Goal: Task Accomplishment & Management: Use online tool/utility

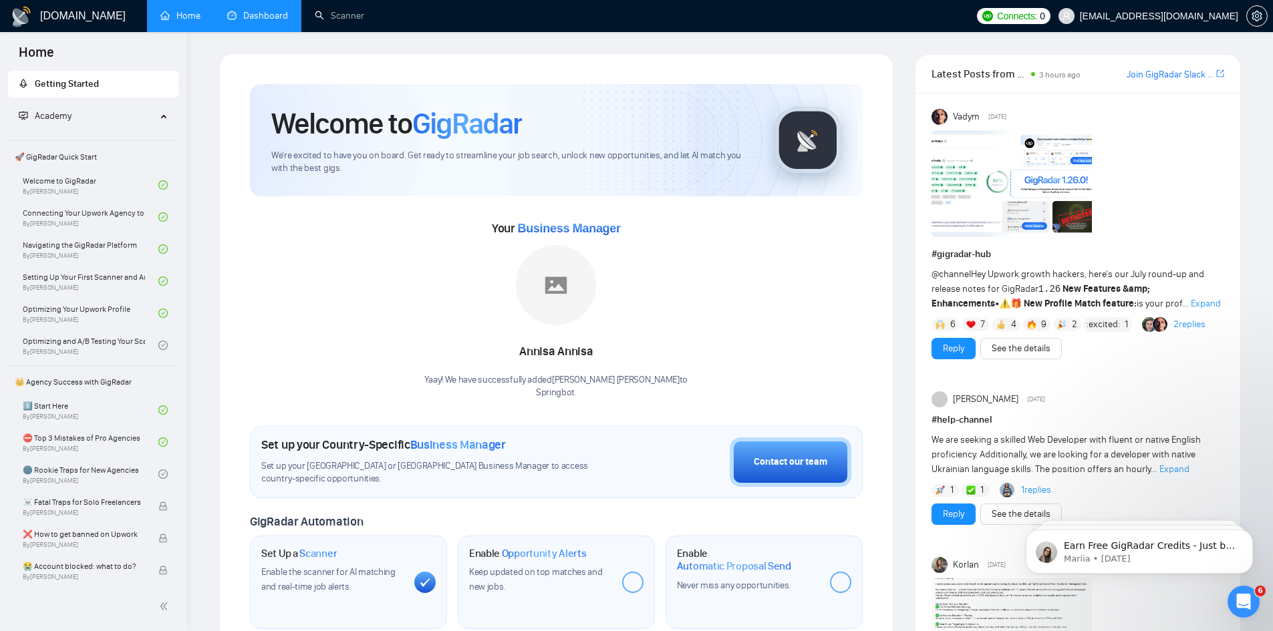
click at [287, 21] on link "Dashboard" at bounding box center [257, 15] width 61 height 11
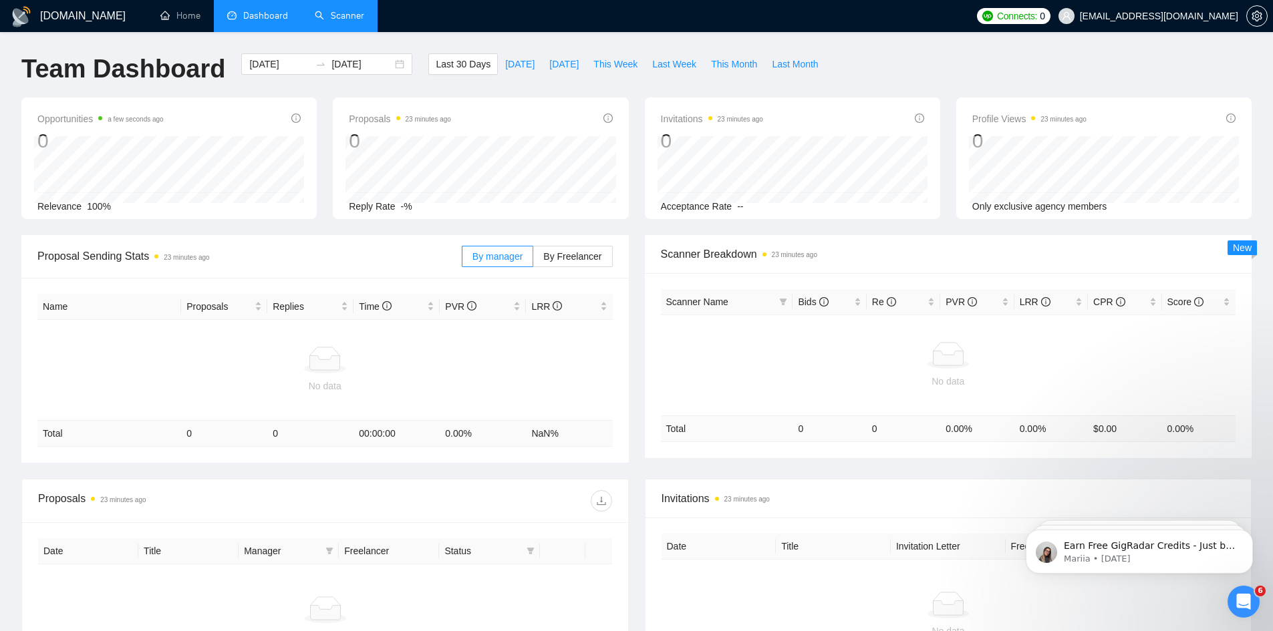
click at [333, 14] on link "Scanner" at bounding box center [339, 15] width 49 height 11
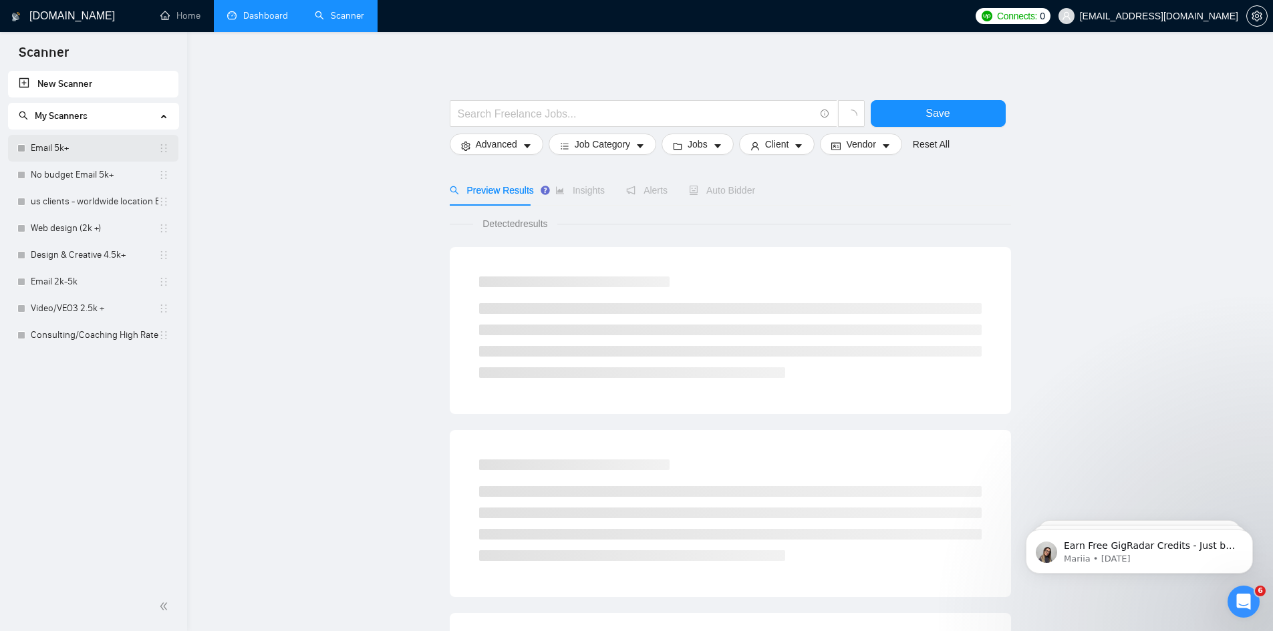
click at [73, 152] on link "Email 5k+" at bounding box center [95, 148] width 128 height 27
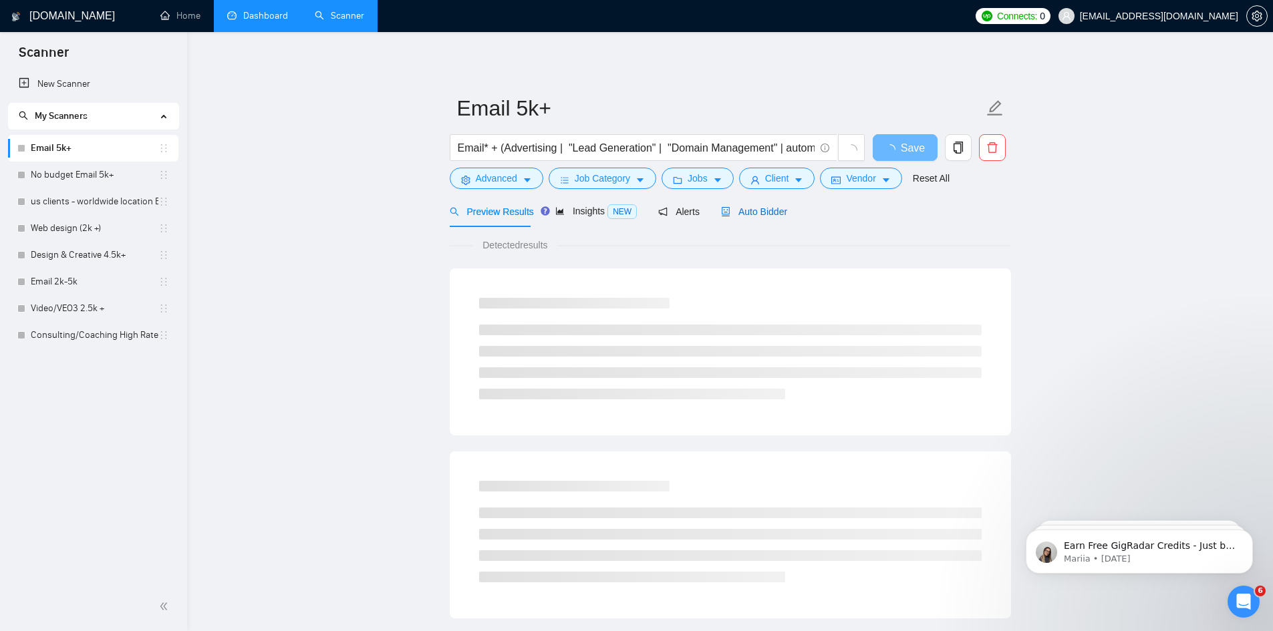
click at [756, 213] on span "Auto Bidder" at bounding box center [754, 211] width 66 height 11
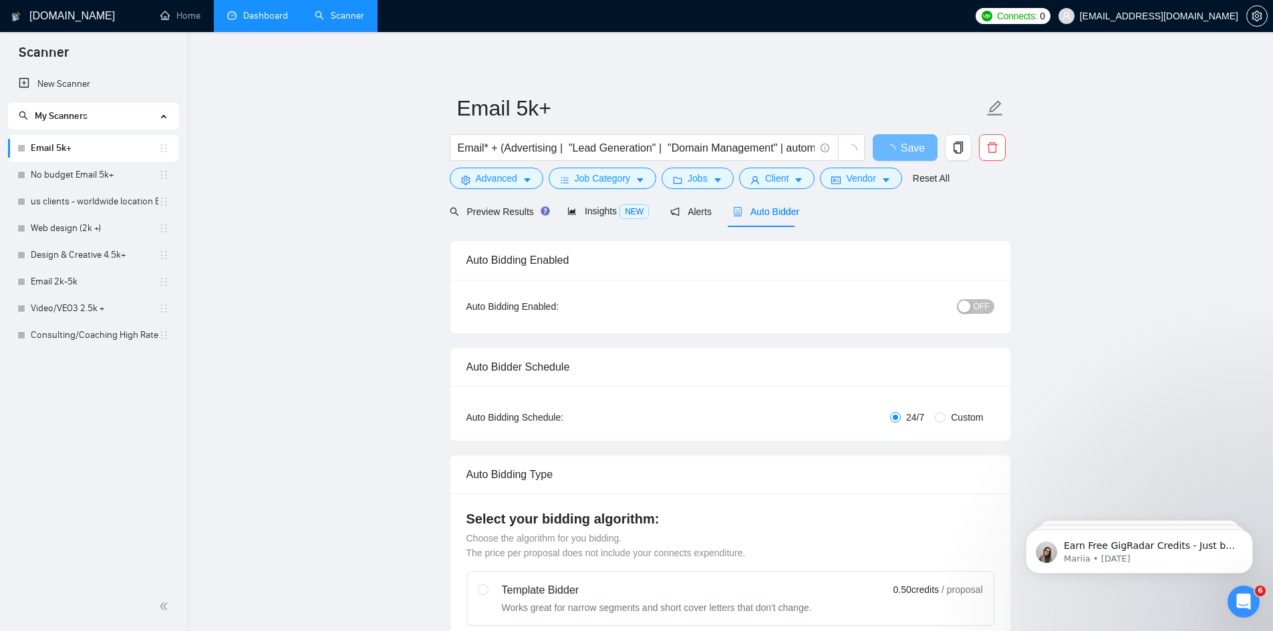
radio input "false"
radio input "true"
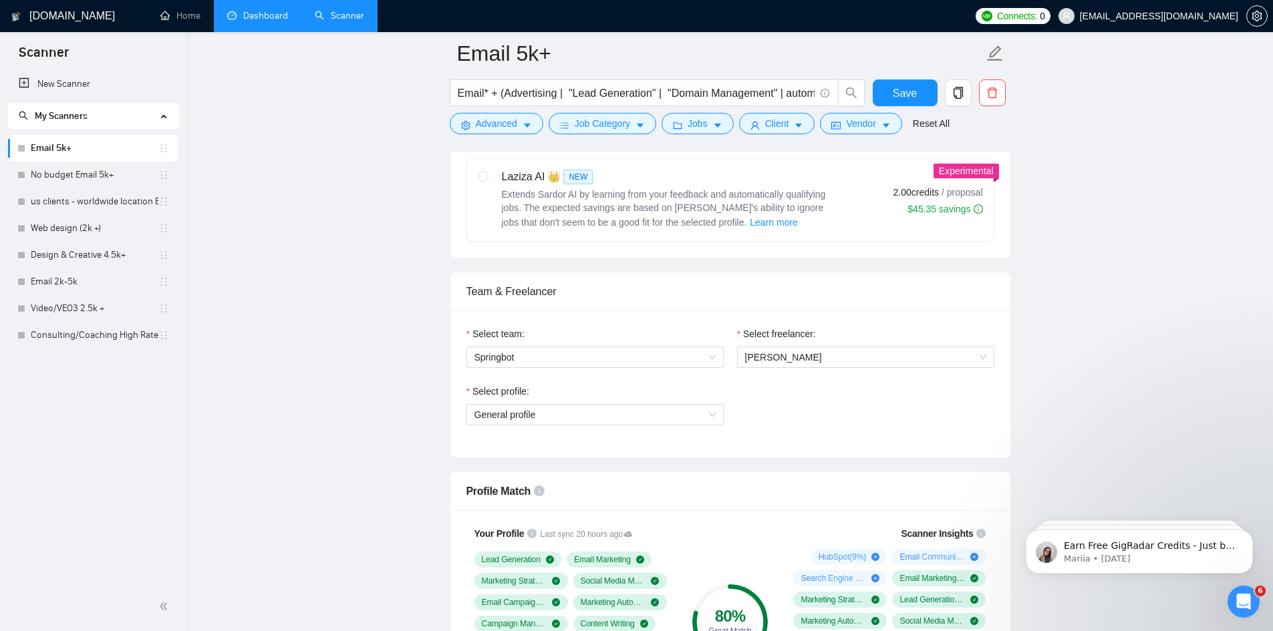
scroll to position [869, 0]
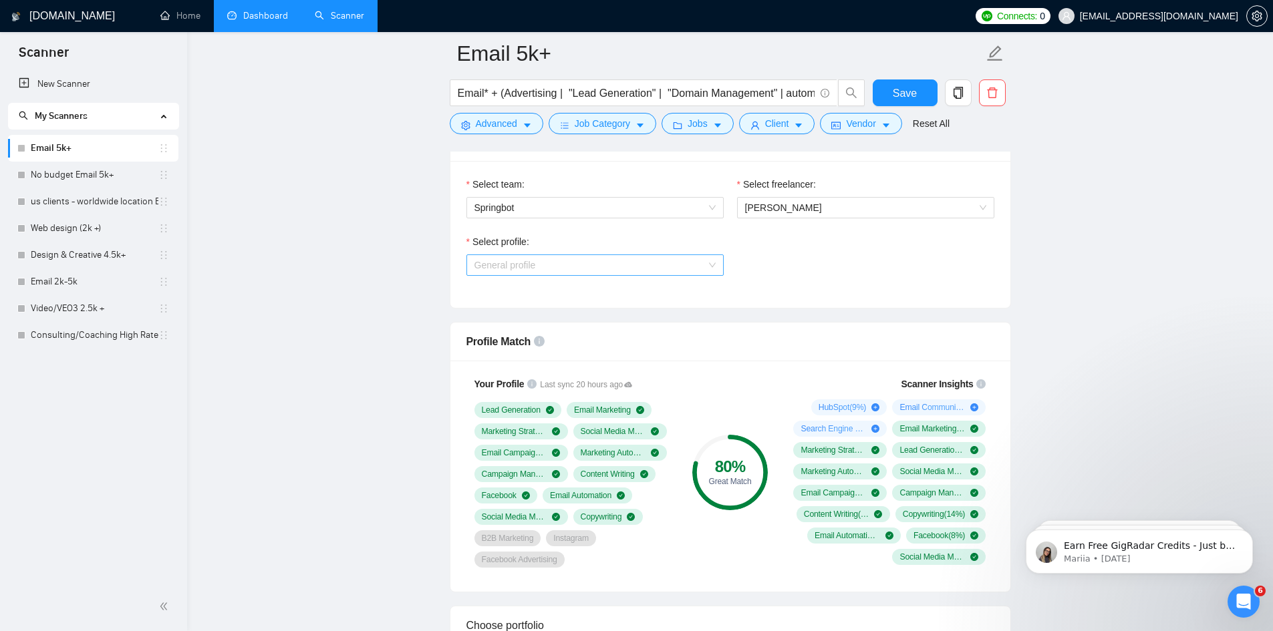
click at [660, 263] on span "General profile" at bounding box center [594, 265] width 241 height 20
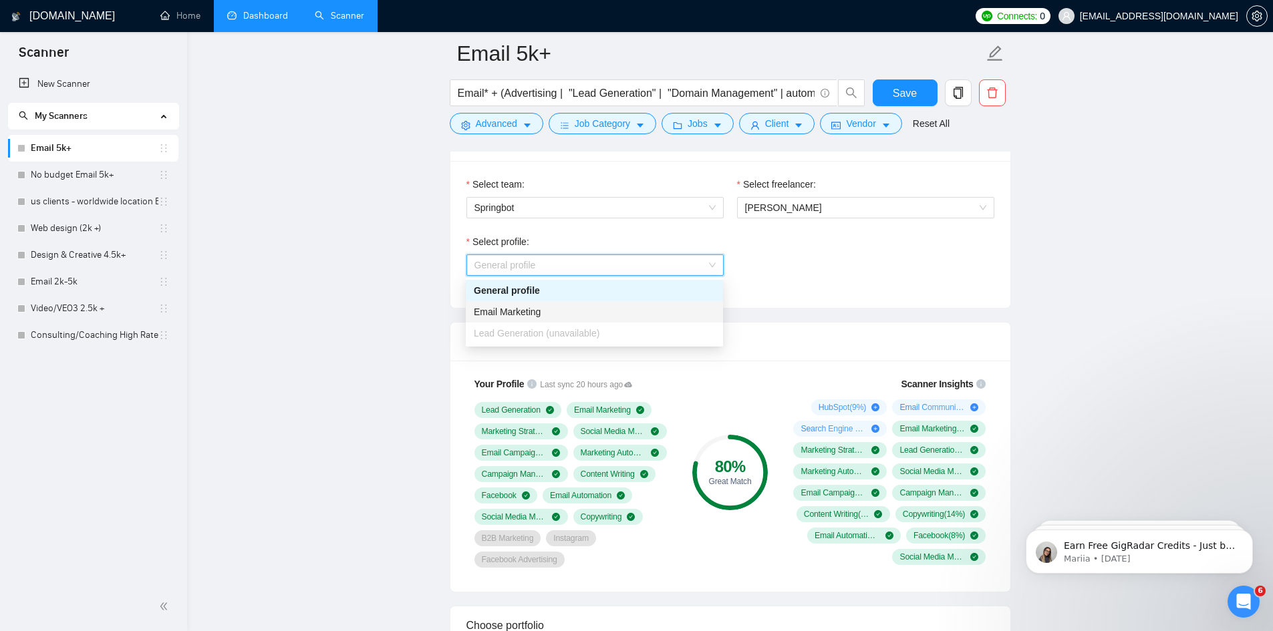
click at [621, 309] on div "Email Marketing" at bounding box center [594, 312] width 241 height 15
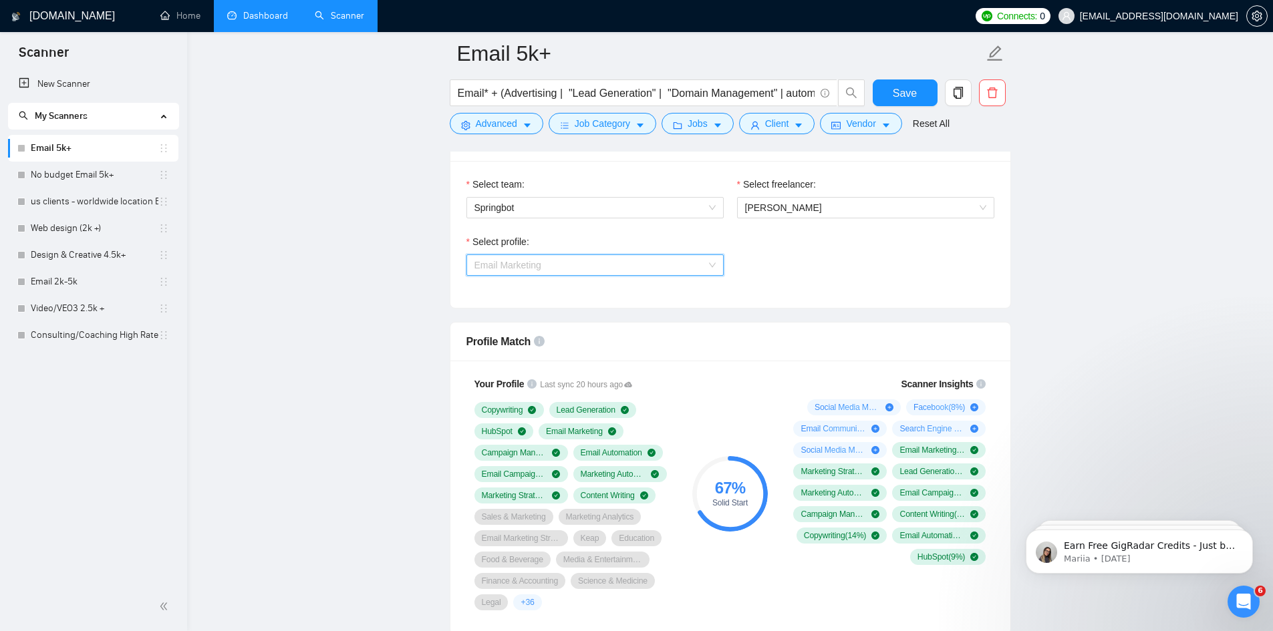
click at [639, 268] on span "Email Marketing" at bounding box center [594, 265] width 241 height 20
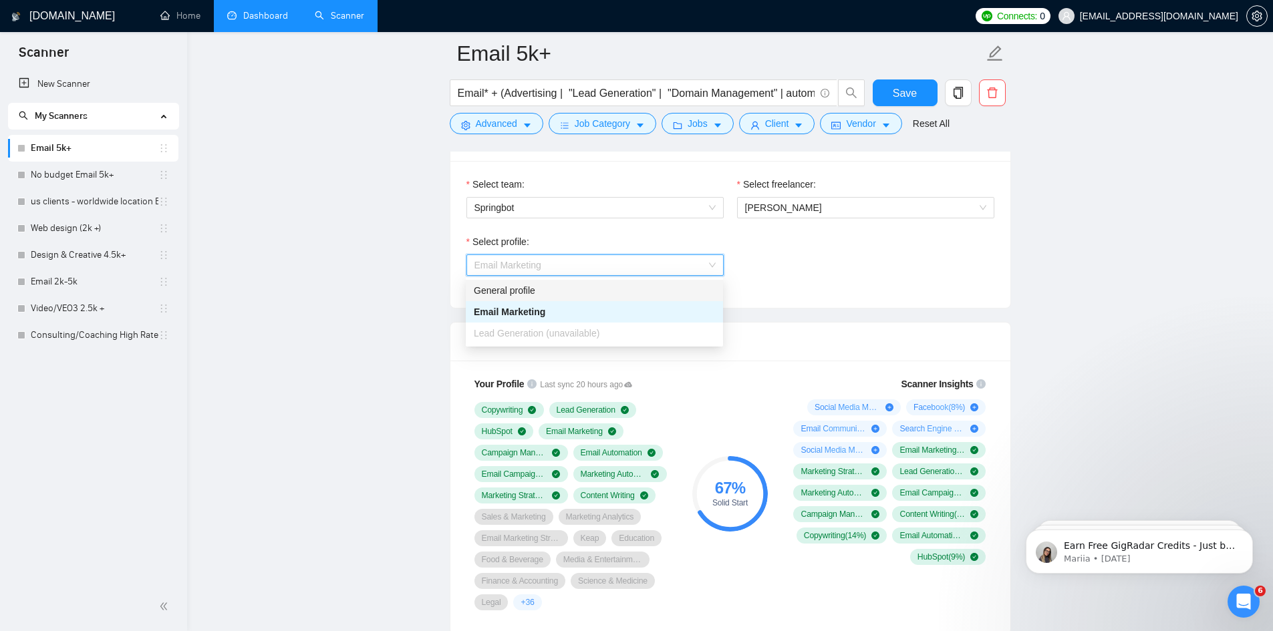
click at [621, 291] on div "General profile" at bounding box center [594, 290] width 241 height 15
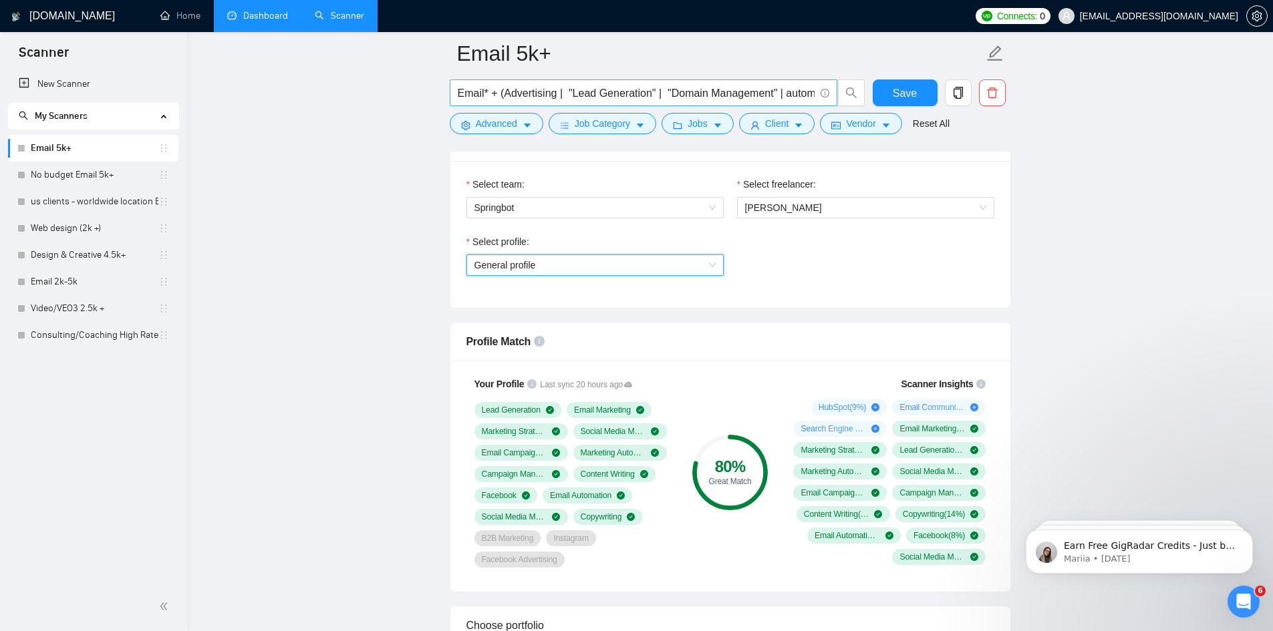
click at [128, 174] on link "No budget Email 5k+" at bounding box center [95, 175] width 128 height 27
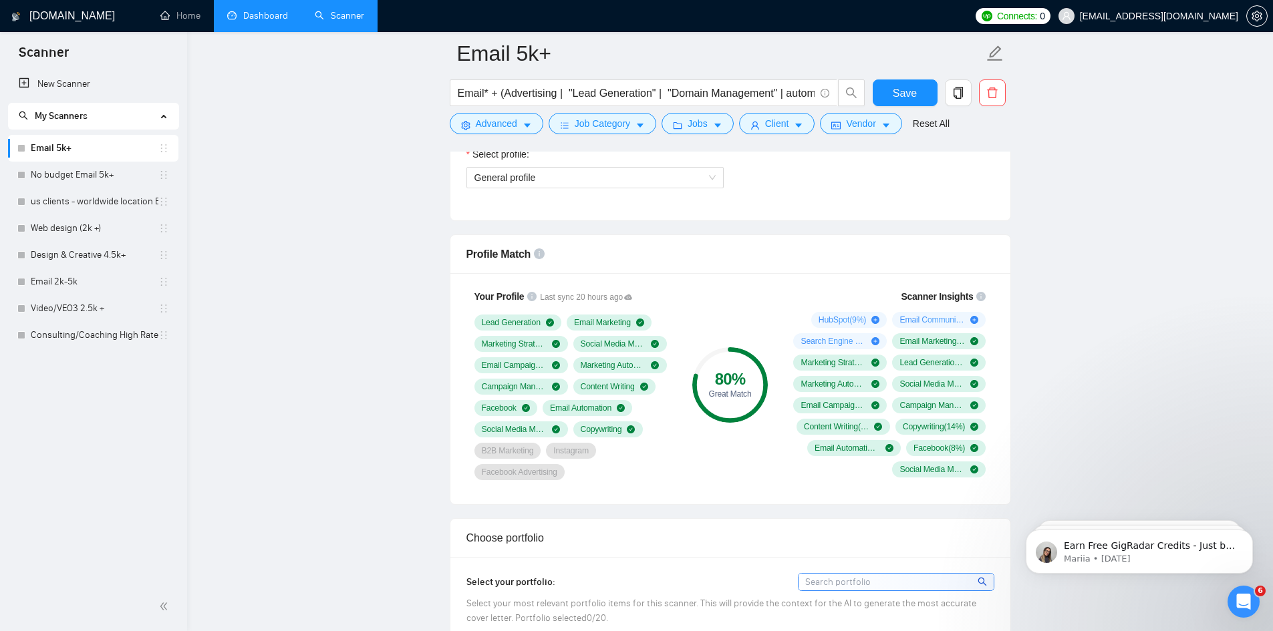
scroll to position [1136, 0]
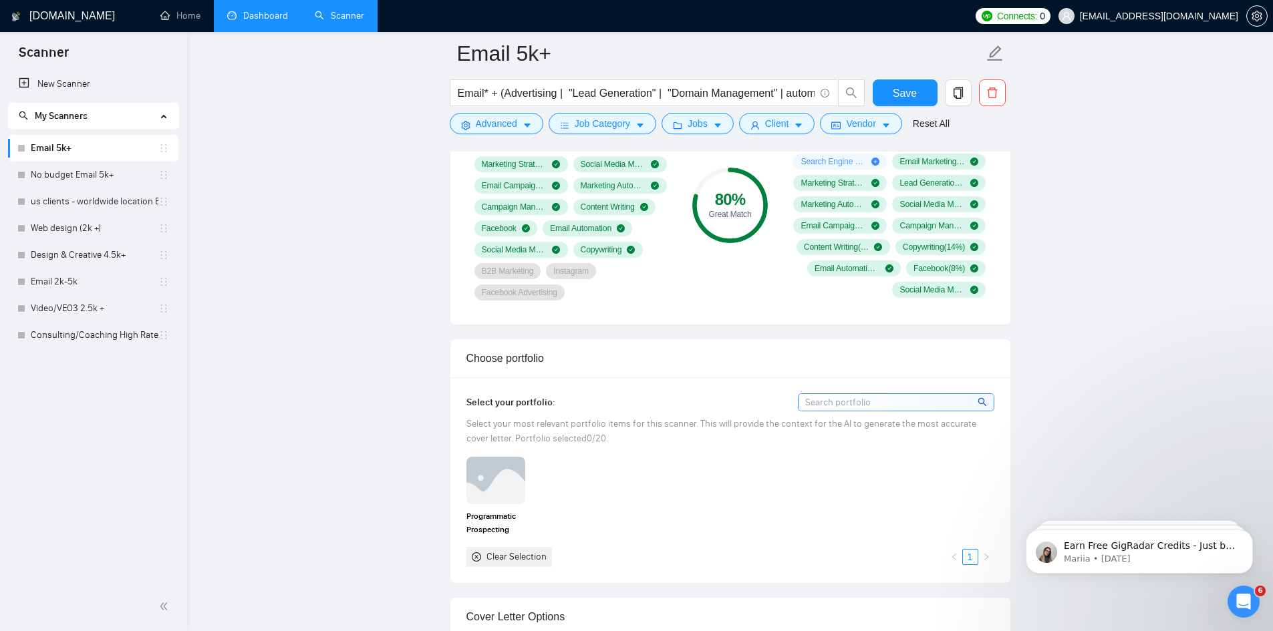
click at [473, 557] on icon "close-circle" at bounding box center [476, 557] width 9 height 9
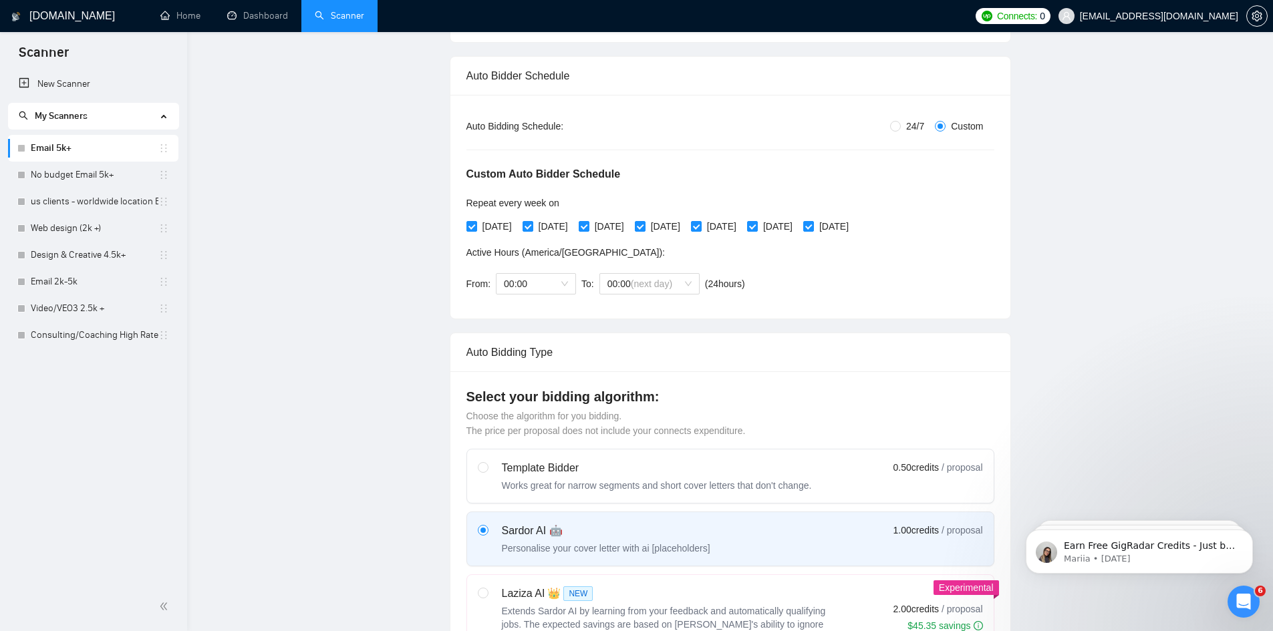
scroll to position [0, 0]
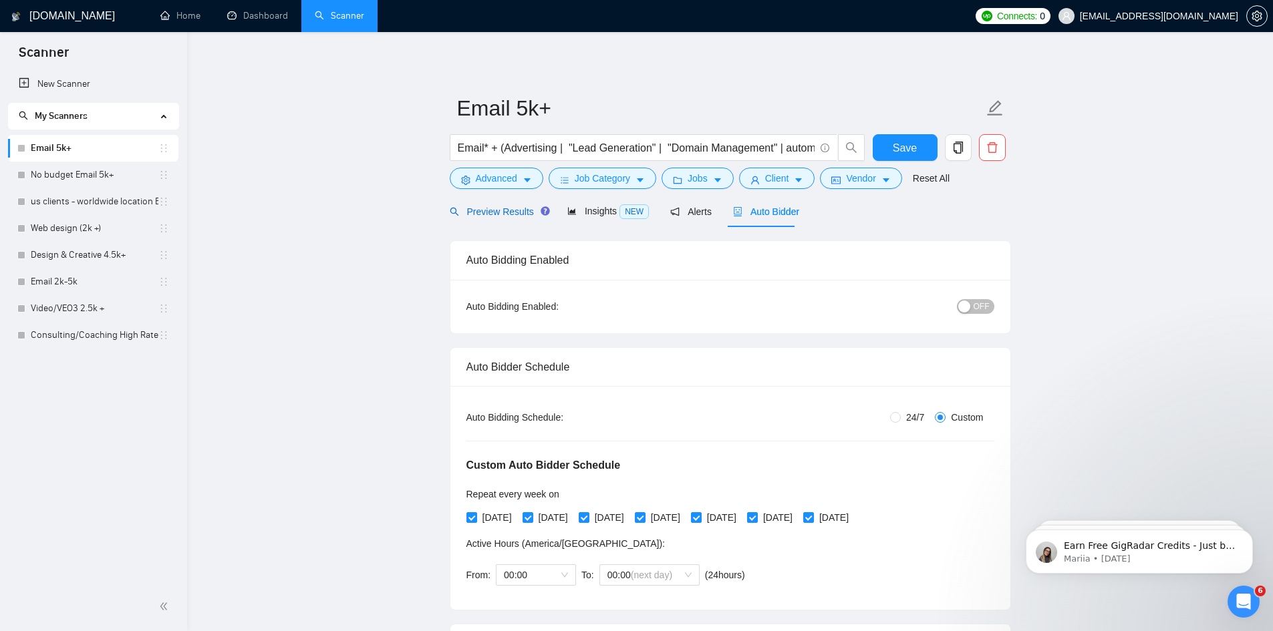
click at [490, 211] on span "Preview Results" at bounding box center [498, 211] width 96 height 11
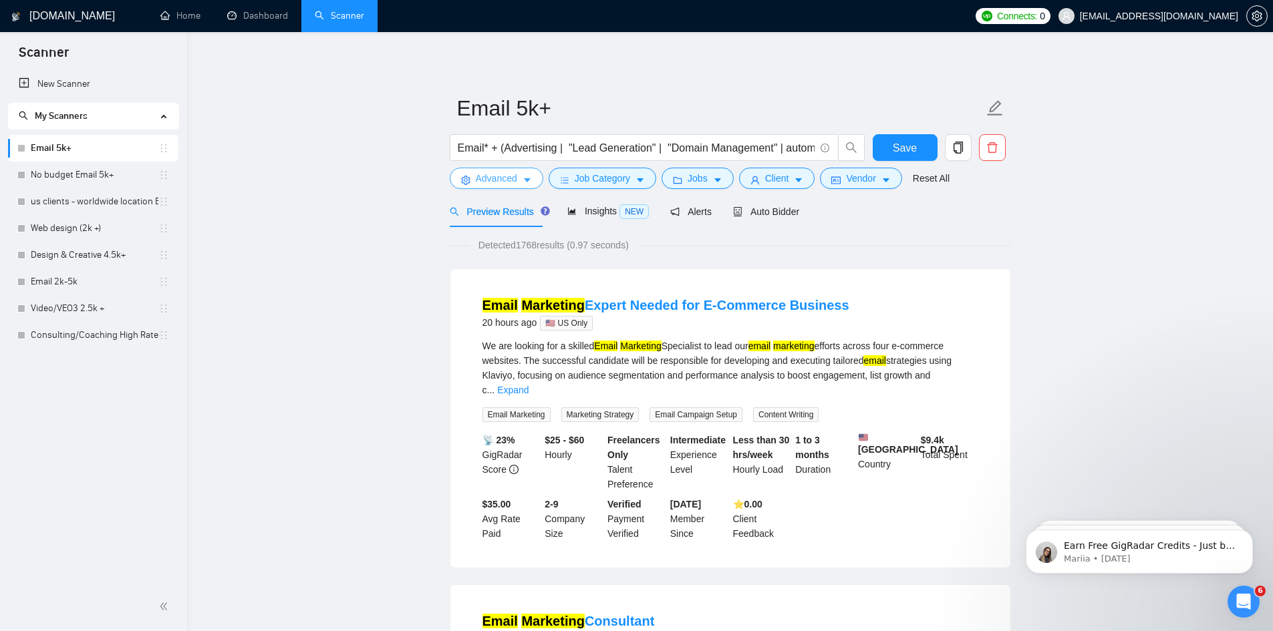
click at [519, 181] on button "Advanced" at bounding box center [497, 178] width 94 height 21
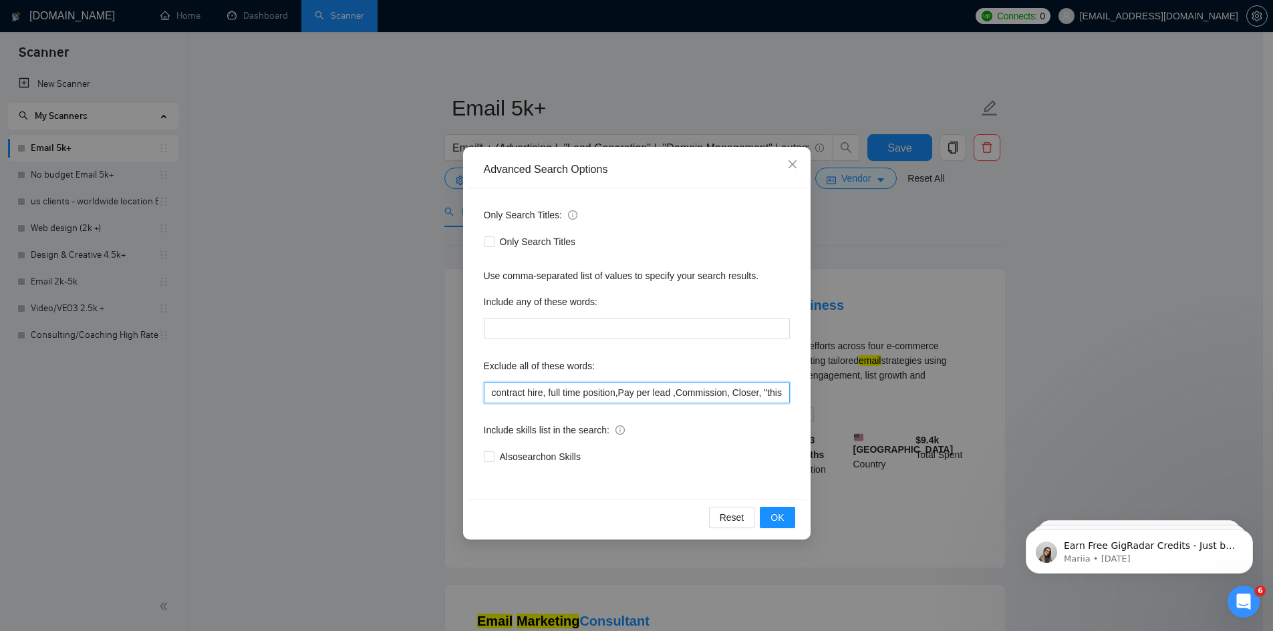
click at [484, 394] on input "contract hire, full time position,Pay per lead ,Commission, Closer, "this job i…" at bounding box center [637, 392] width 306 height 21
click at [774, 512] on span "OK" at bounding box center [776, 518] width 13 height 15
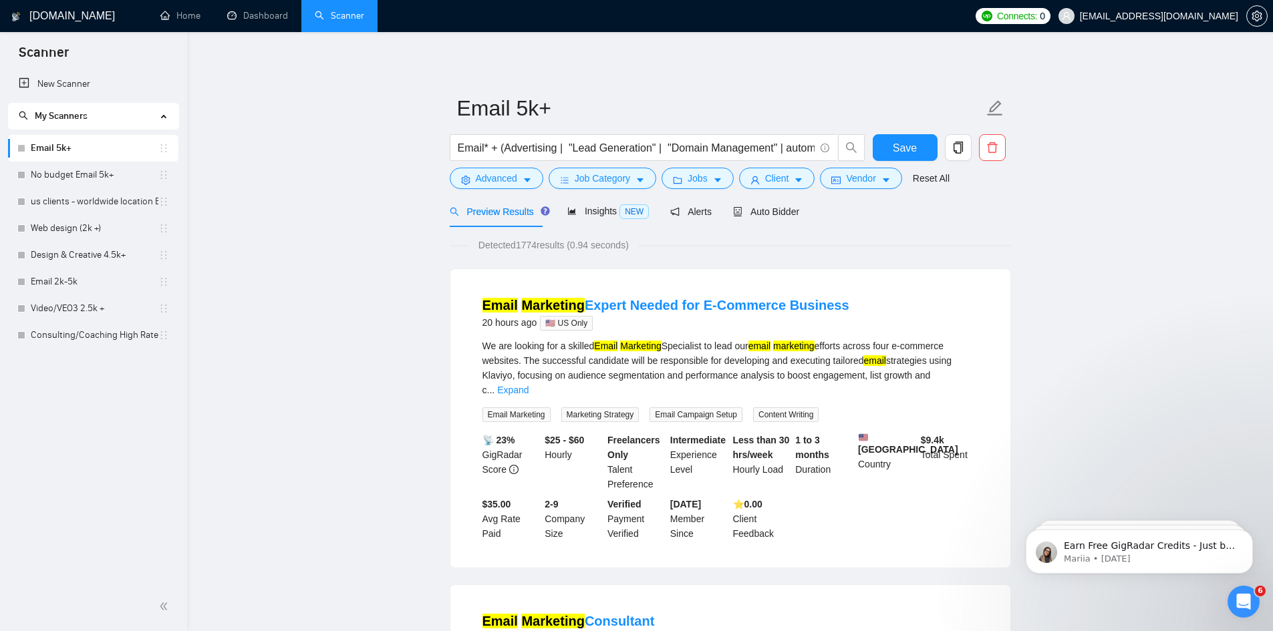
click at [494, 163] on div "Email* + (Advertising | "Lead Generation" | "Domain Management" | automat* | ma…" at bounding box center [657, 150] width 421 height 33
click at [493, 172] on span "Advanced" at bounding box center [496, 178] width 41 height 15
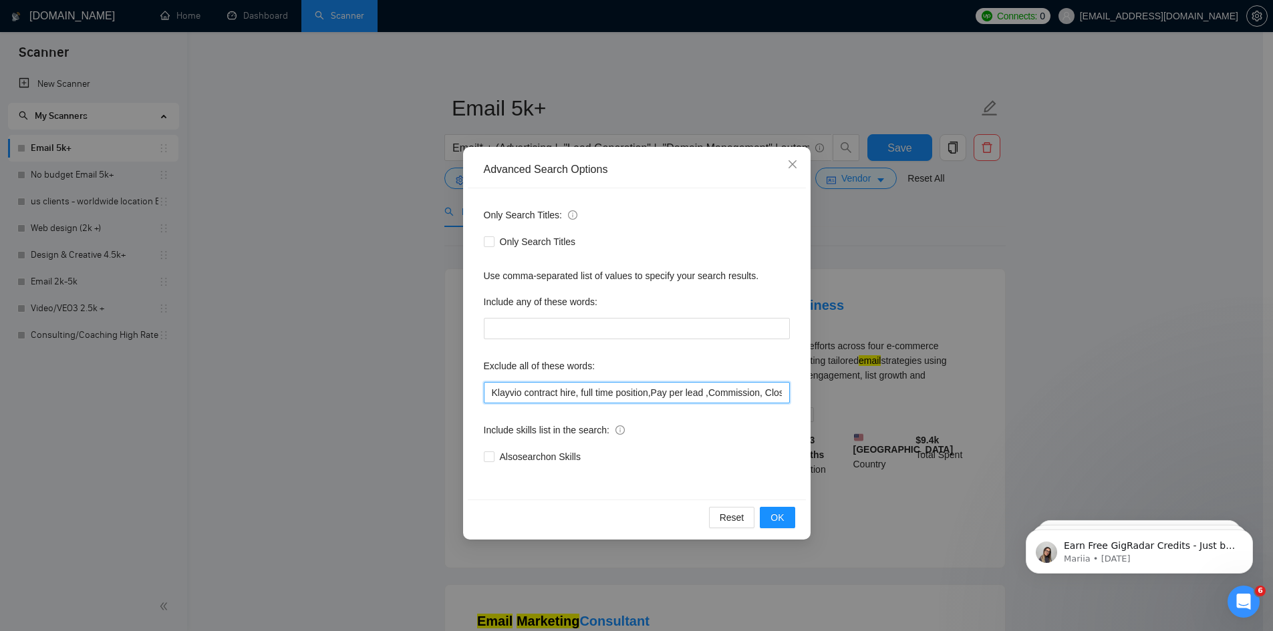
click at [508, 392] on input "Klayvio contract hire, full time position,Pay per lead ,Commission, Closer, "th…" at bounding box center [637, 392] width 306 height 21
click at [511, 392] on input "Klavio contract hire, full time position,Pay per lead ,Commission, Closer, "thi…" at bounding box center [637, 392] width 306 height 21
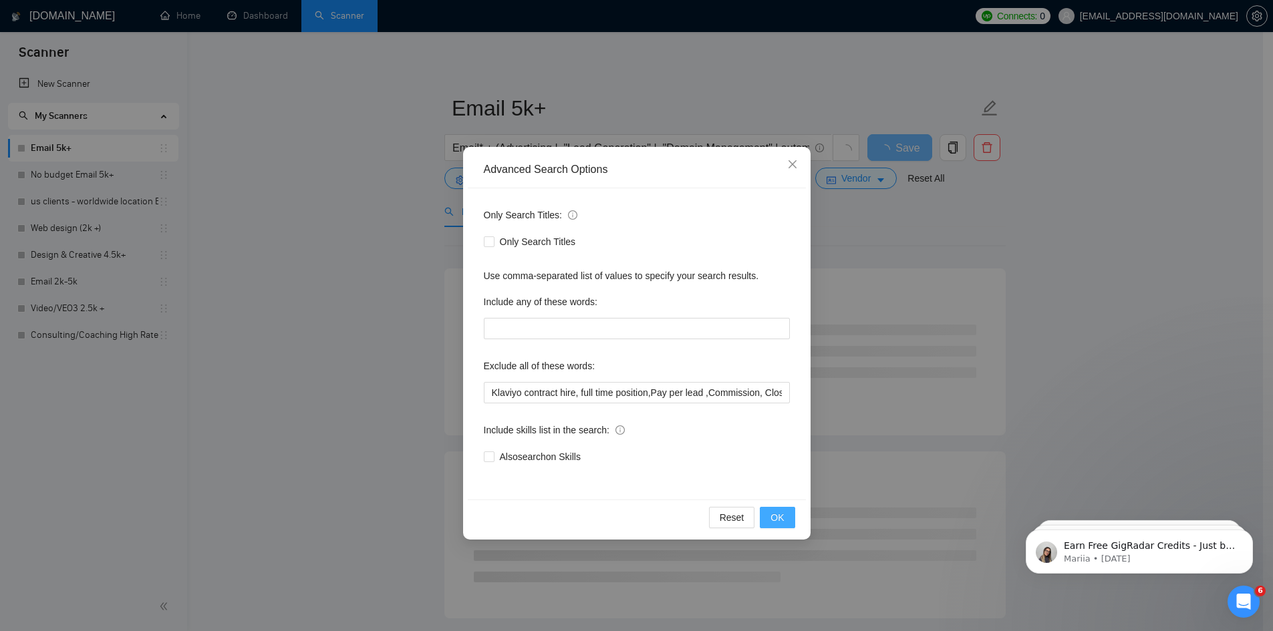
click at [790, 517] on button "OK" at bounding box center [777, 517] width 35 height 21
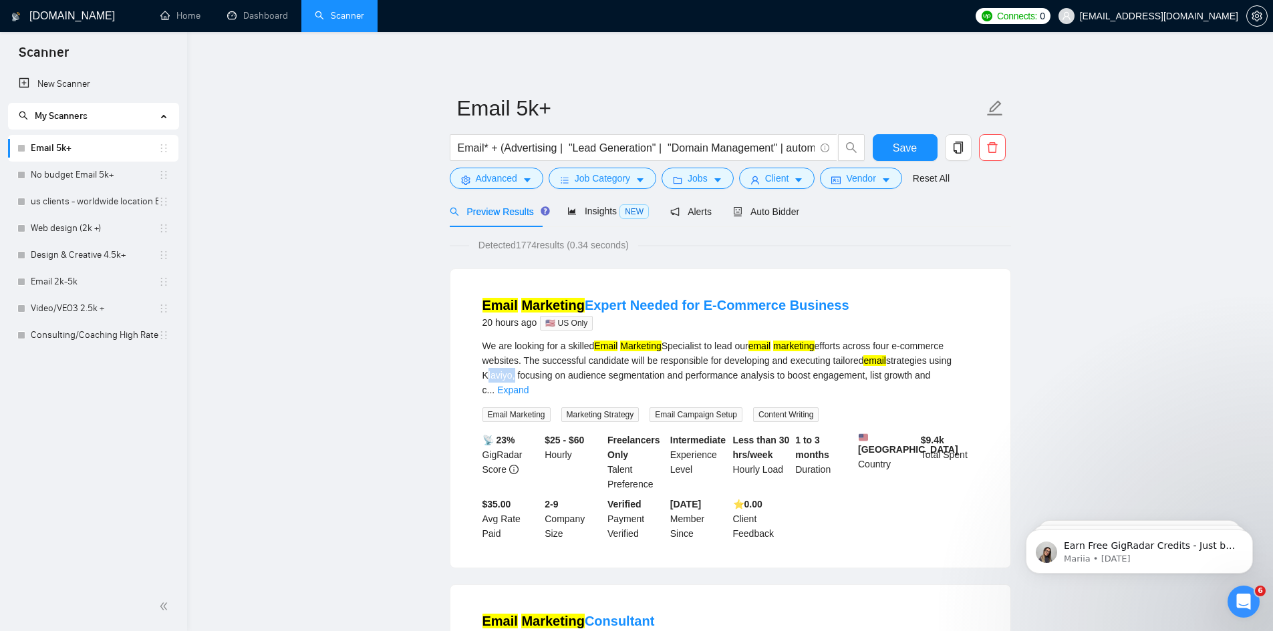
drag, startPoint x: 483, startPoint y: 376, endPoint x: 510, endPoint y: 376, distance: 26.7
click at [510, 376] on div "We are looking for a skilled Email Marketing Specialist to lead our email marke…" at bounding box center [730, 368] width 496 height 59
copy div "Klaviyo"
click at [507, 179] on span "Advanced" at bounding box center [496, 178] width 41 height 15
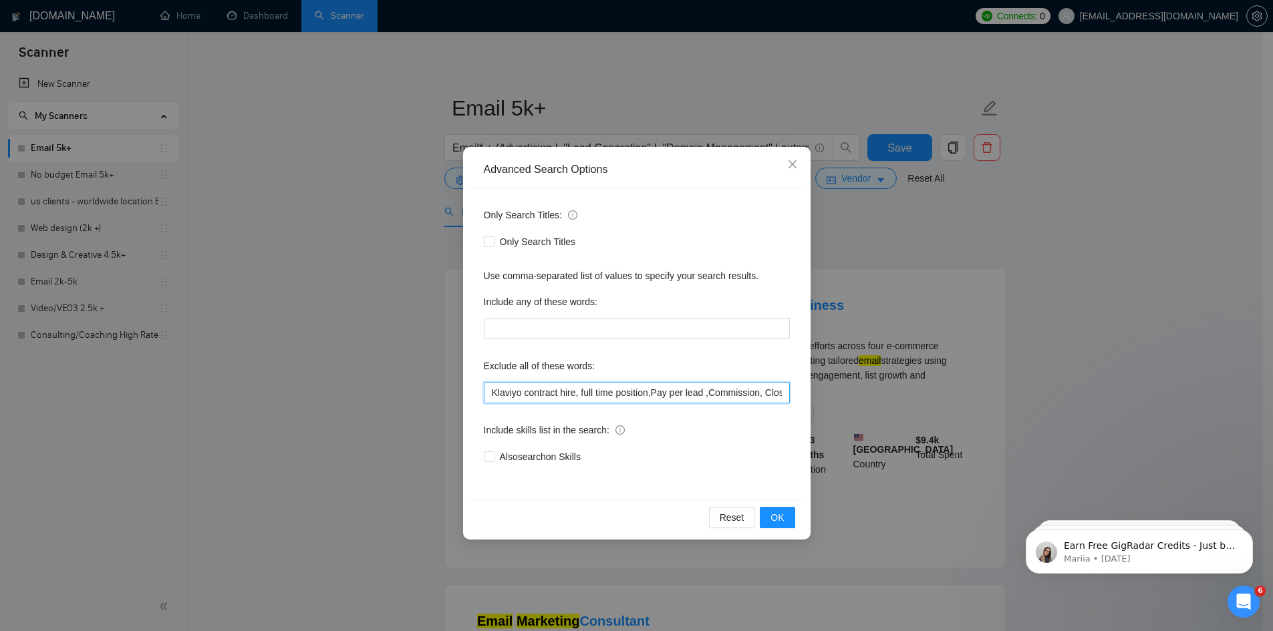
click at [519, 392] on input "Klaviyo contract hire, full time position,Pay per lead ,Commission, Closer, "th…" at bounding box center [637, 392] width 306 height 21
paste input "Klaviyo"
type input "Klaviyo, Klaviyo, contract hire, full time position,Pay per lead ,Commission, C…"
click at [786, 522] on button "OK" at bounding box center [777, 517] width 35 height 21
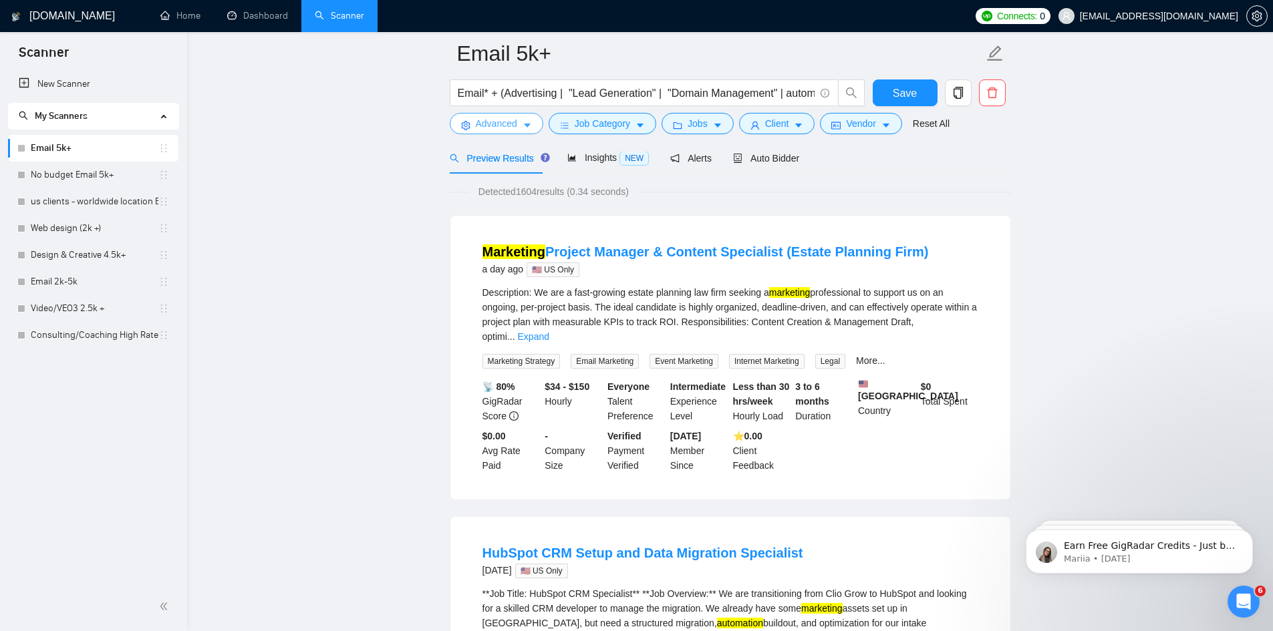
scroll to position [267, 0]
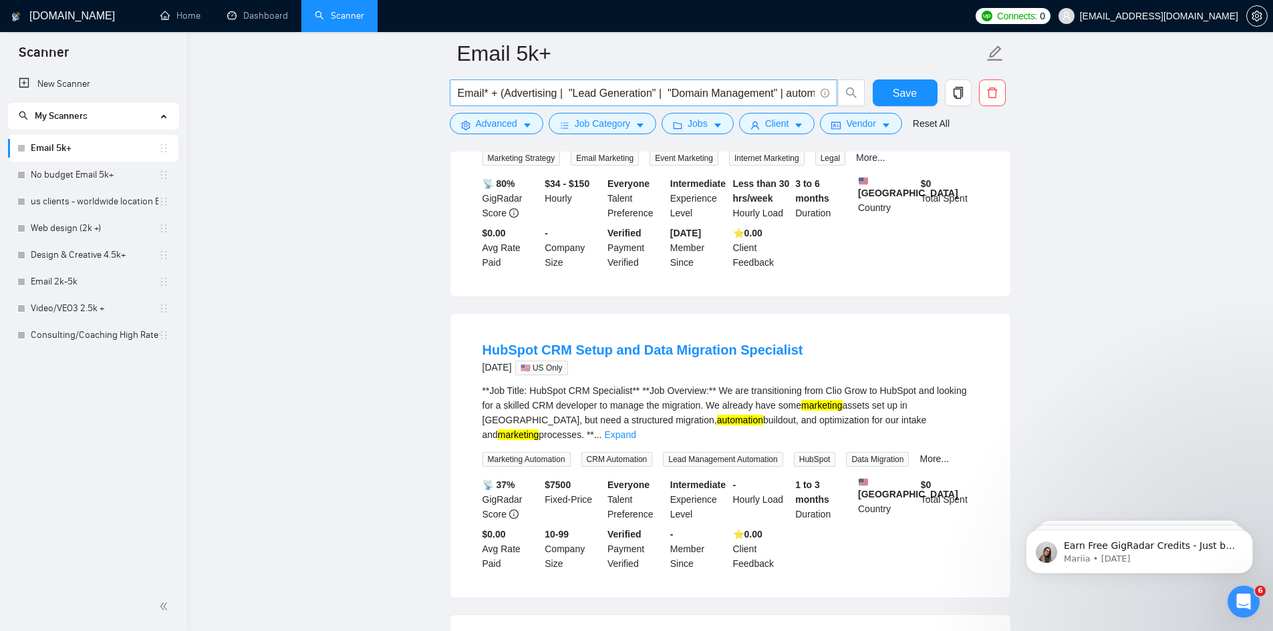
drag, startPoint x: 74, startPoint y: 77, endPoint x: 762, endPoint y: 84, distance: 688.3
click at [74, 77] on link "New Scanner" at bounding box center [93, 84] width 149 height 27
click at [896, 90] on span "Save" at bounding box center [905, 93] width 24 height 17
click at [960, 90] on icon "copy" at bounding box center [957, 93] width 9 height 12
click at [949, 158] on span "Yes" at bounding box center [949, 160] width 15 height 15
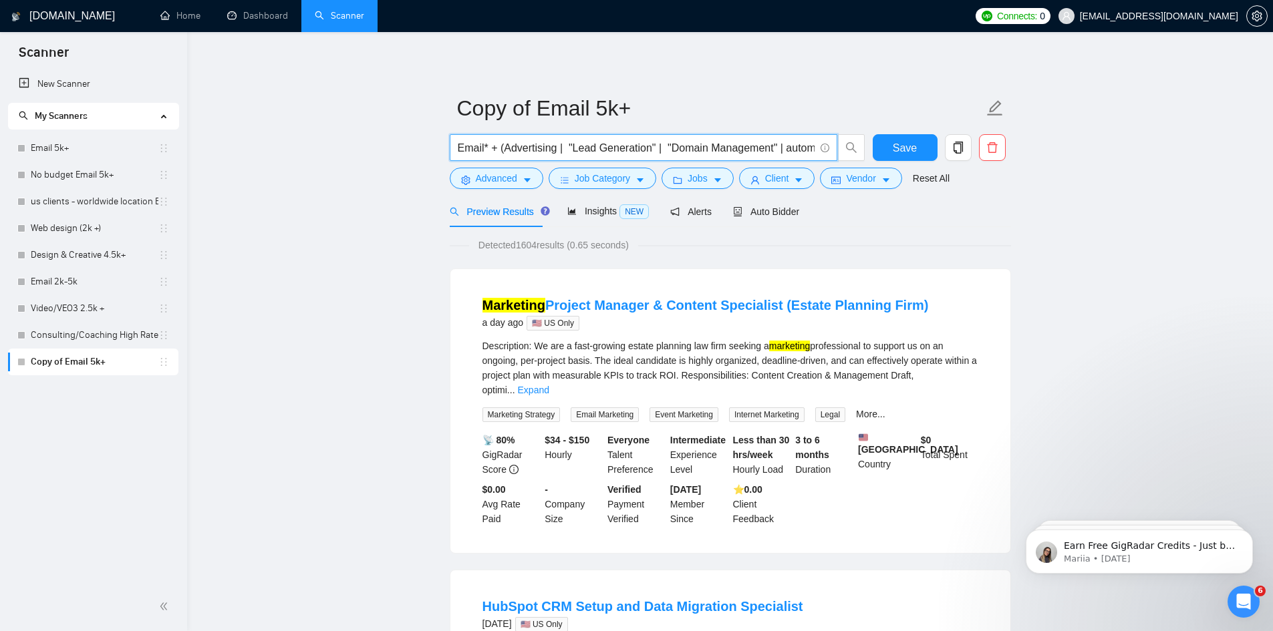
drag, startPoint x: 482, startPoint y: 148, endPoint x: 448, endPoint y: 155, distance: 34.9
click at [450, 155] on span "Email* + (Advertising | "Lead Generation" | "Domain Management" | automat* | ma…" at bounding box center [644, 147] width 388 height 27
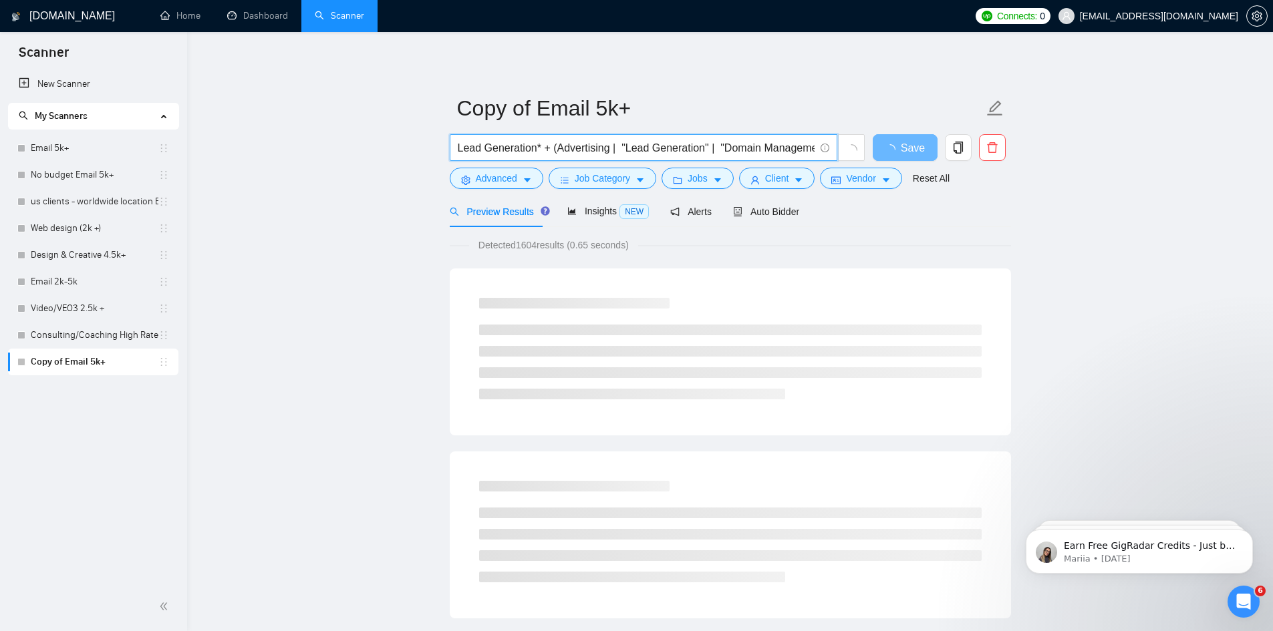
click at [701, 148] on input "Lead Generation* + (Advertising | "Lead Generation" | "Domain Management" | aut…" at bounding box center [636, 148] width 357 height 17
click at [796, 148] on input "Lead Generation* + (Advertising | "Cold Email" | "Domain Management" | automat*…" at bounding box center [636, 148] width 357 height 17
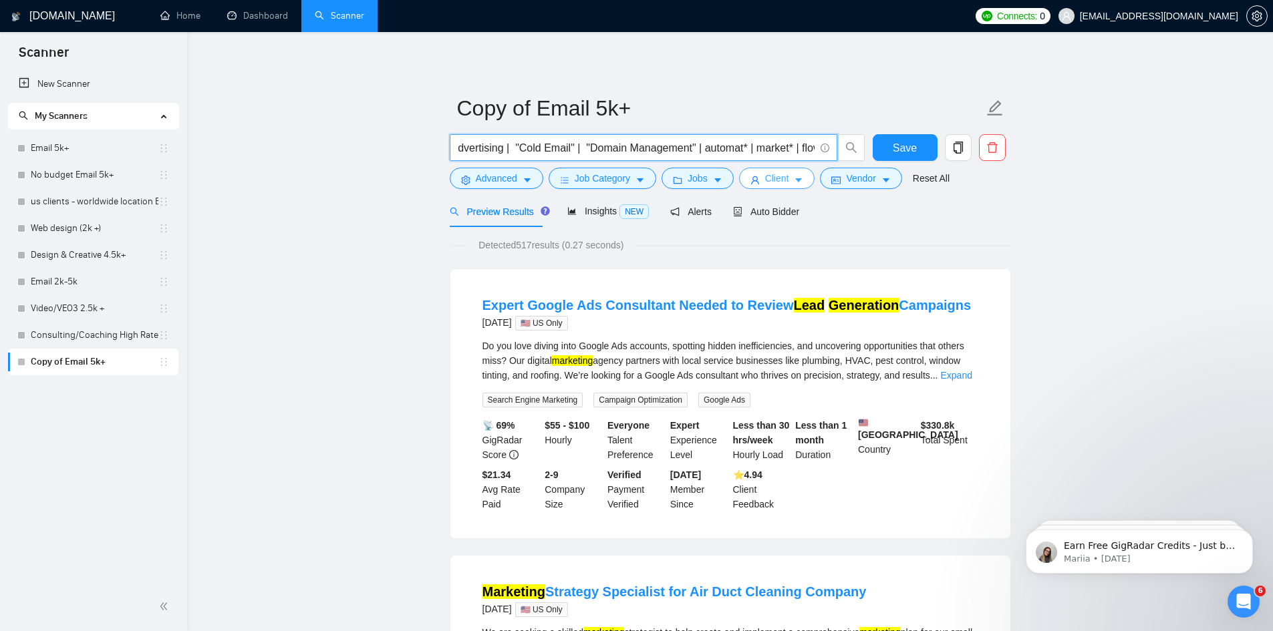
scroll to position [0, 117]
type input "Lead Generation* + (Advertising | "Cold Email" | "Domain Management" | automat*…"
click at [494, 182] on span "Advanced" at bounding box center [496, 178] width 41 height 15
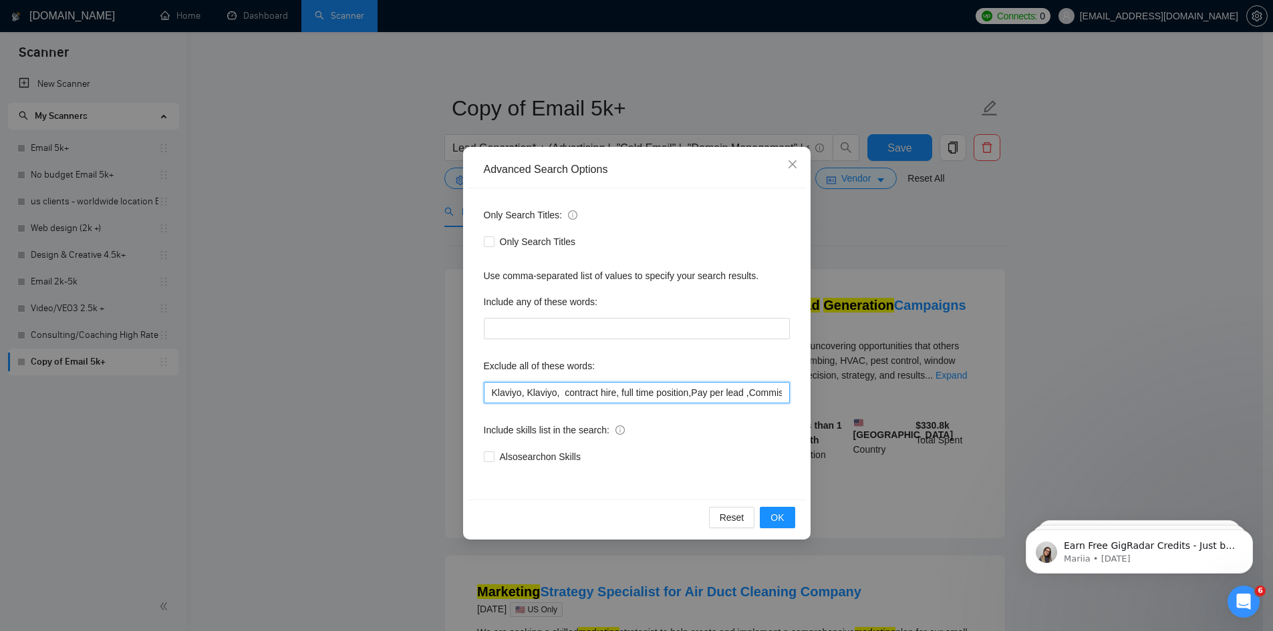
click at [488, 393] on input "Klaviyo, Klaviyo, contract hire, full time position,Pay per lead ,Commission, C…" at bounding box center [637, 392] width 306 height 21
type input "Google Ads, Klaviyo, Klaviyo, contract hire, full time position,Pay per lead ,C…"
click at [782, 519] on span "OK" at bounding box center [776, 518] width 13 height 15
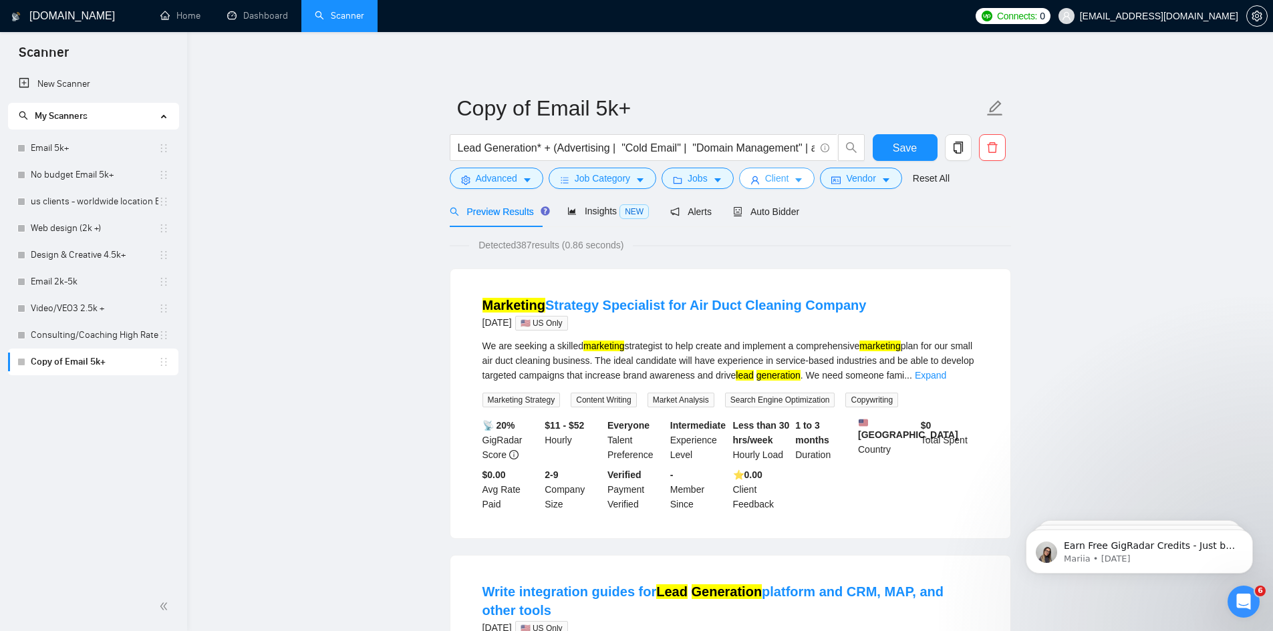
click at [766, 178] on span "Client" at bounding box center [777, 178] width 24 height 15
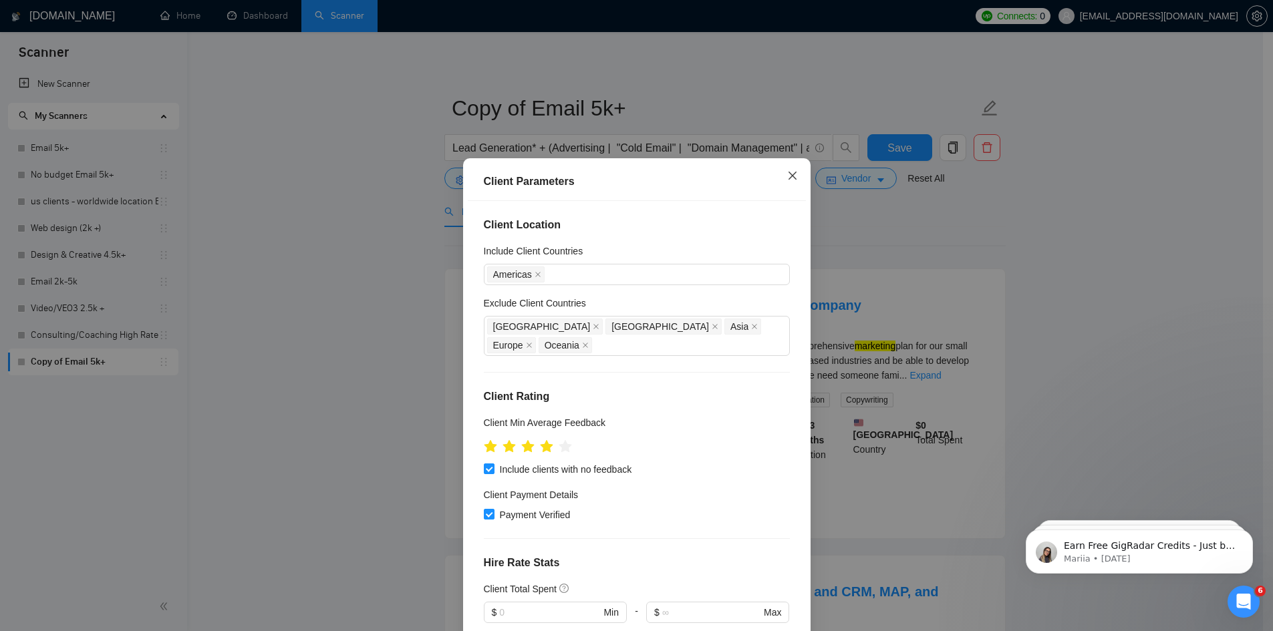
click at [787, 176] on icon "close" at bounding box center [792, 175] width 11 height 11
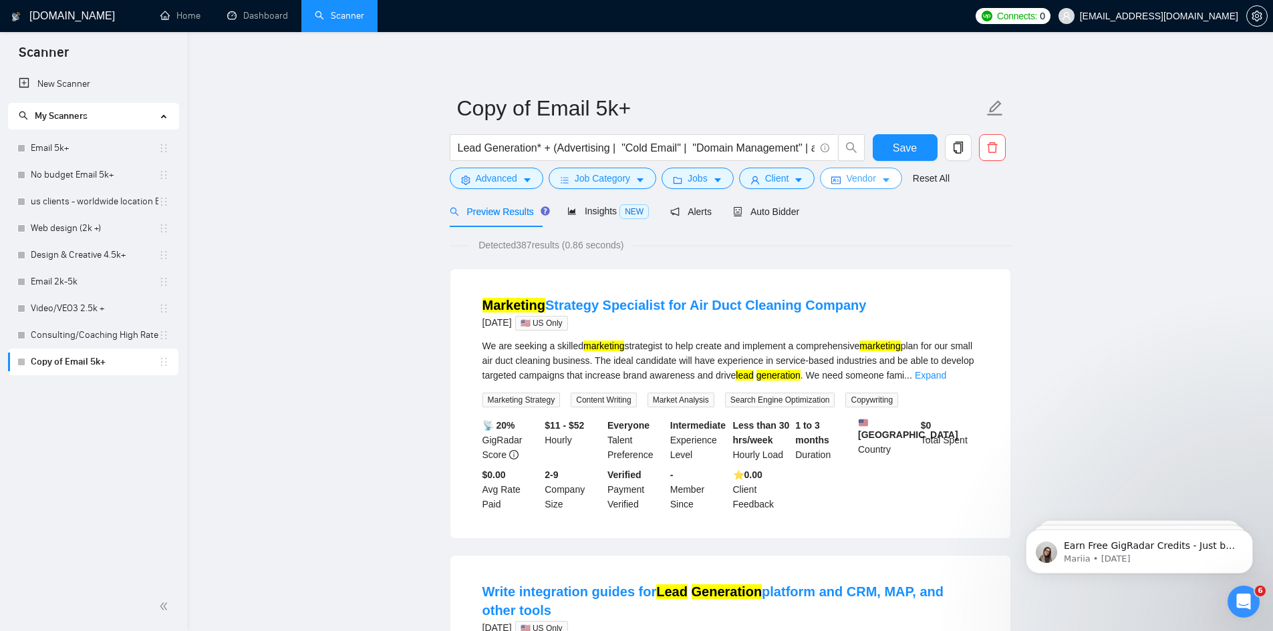
click at [850, 178] on span "Vendor" at bounding box center [860, 178] width 29 height 15
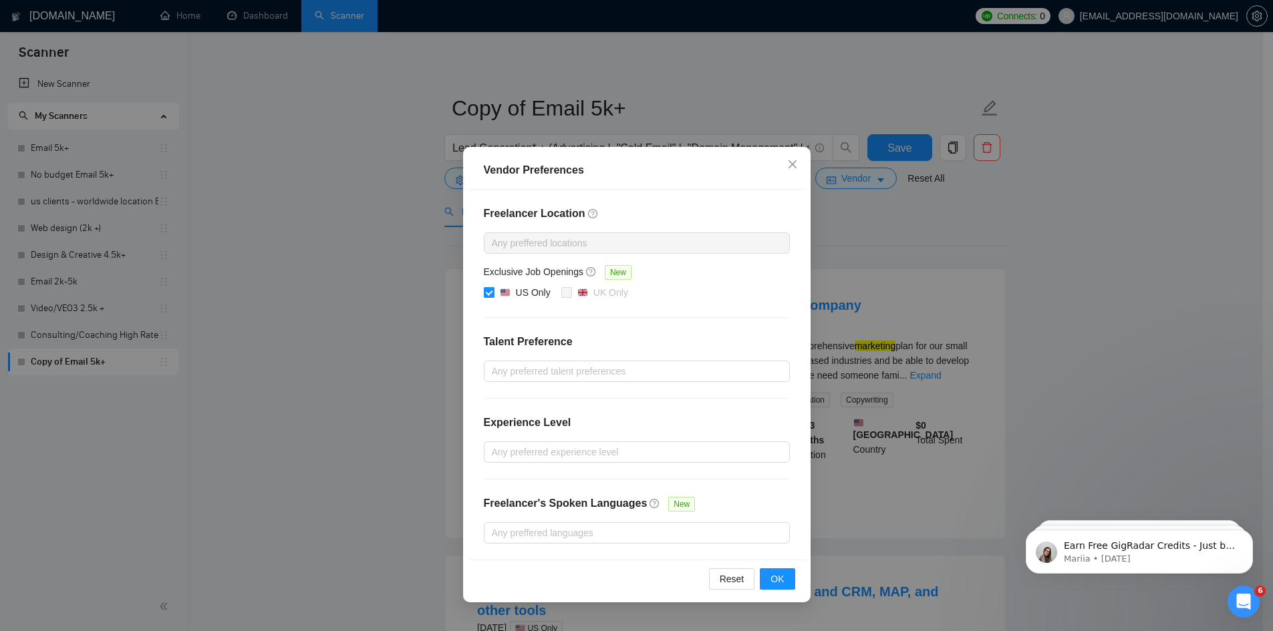
click at [488, 291] on input "US Only" at bounding box center [488, 291] width 9 height 9
checkbox input "false"
click at [593, 235] on div at bounding box center [630, 243] width 286 height 16
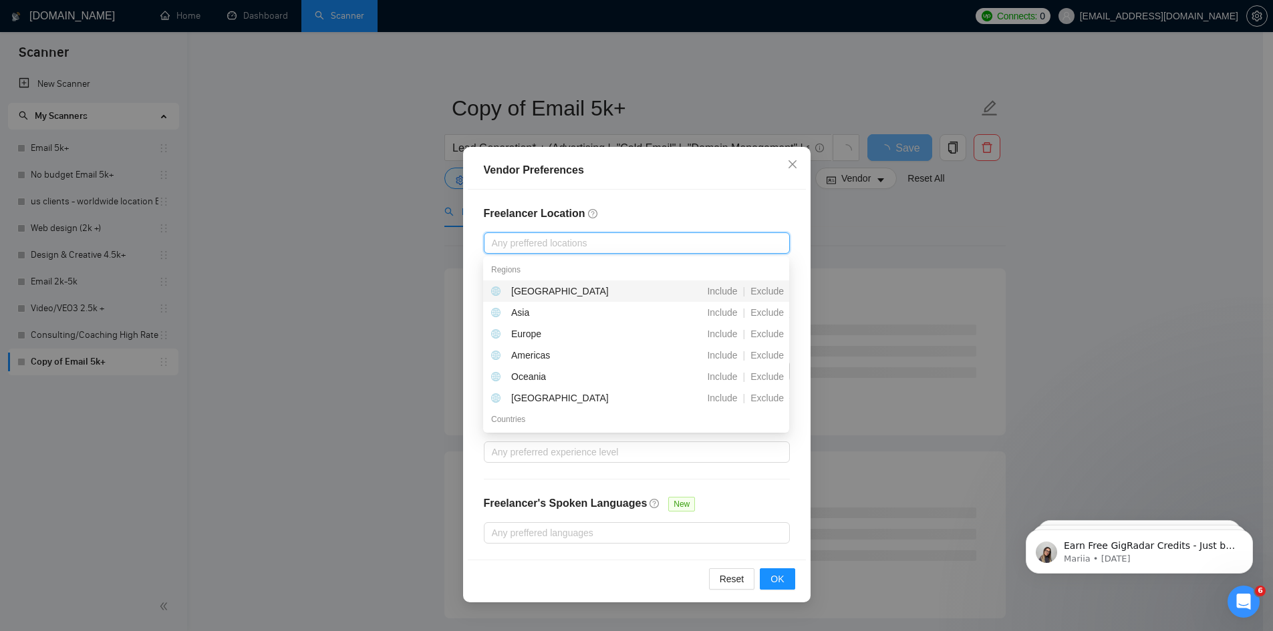
click at [471, 291] on div "Freelancer Location Any preffered locations Exclusive Job Openings New US Only …" at bounding box center [637, 375] width 338 height 370
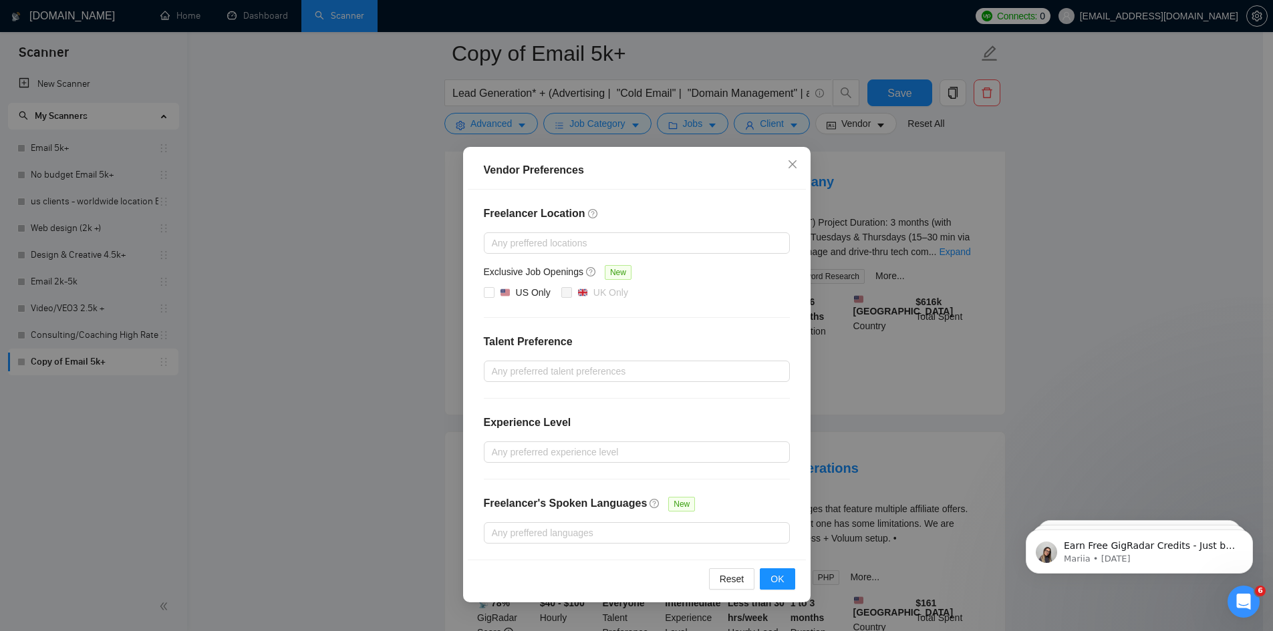
scroll to position [468, 0]
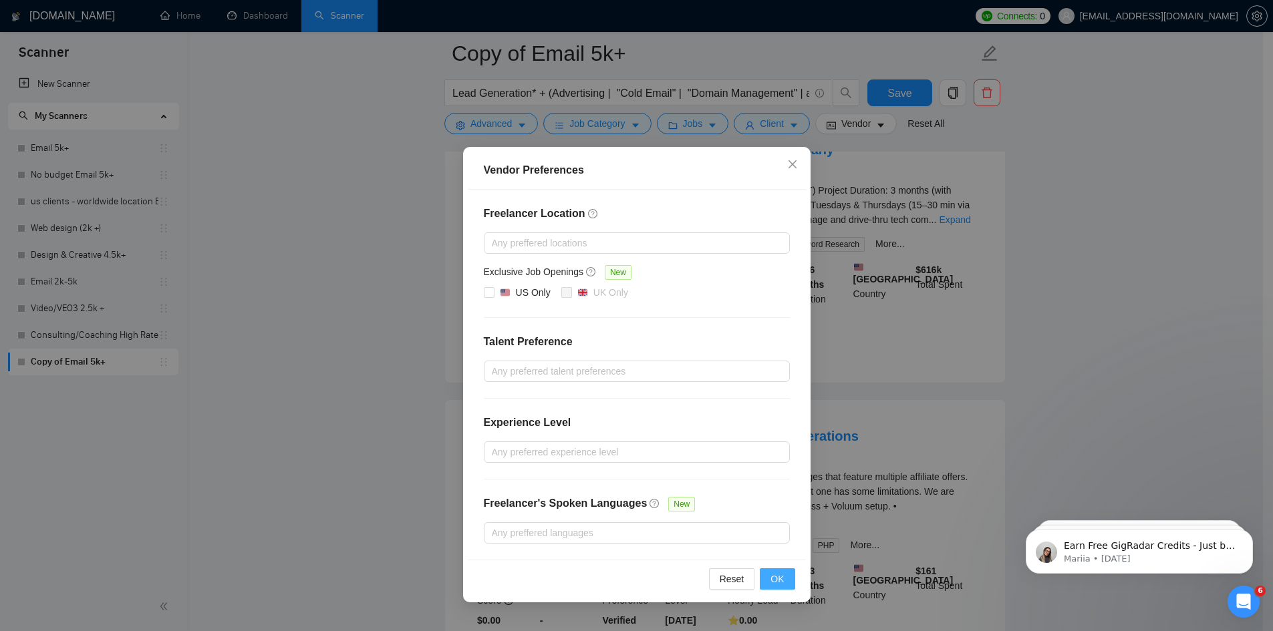
click at [775, 574] on span "OK" at bounding box center [776, 579] width 13 height 15
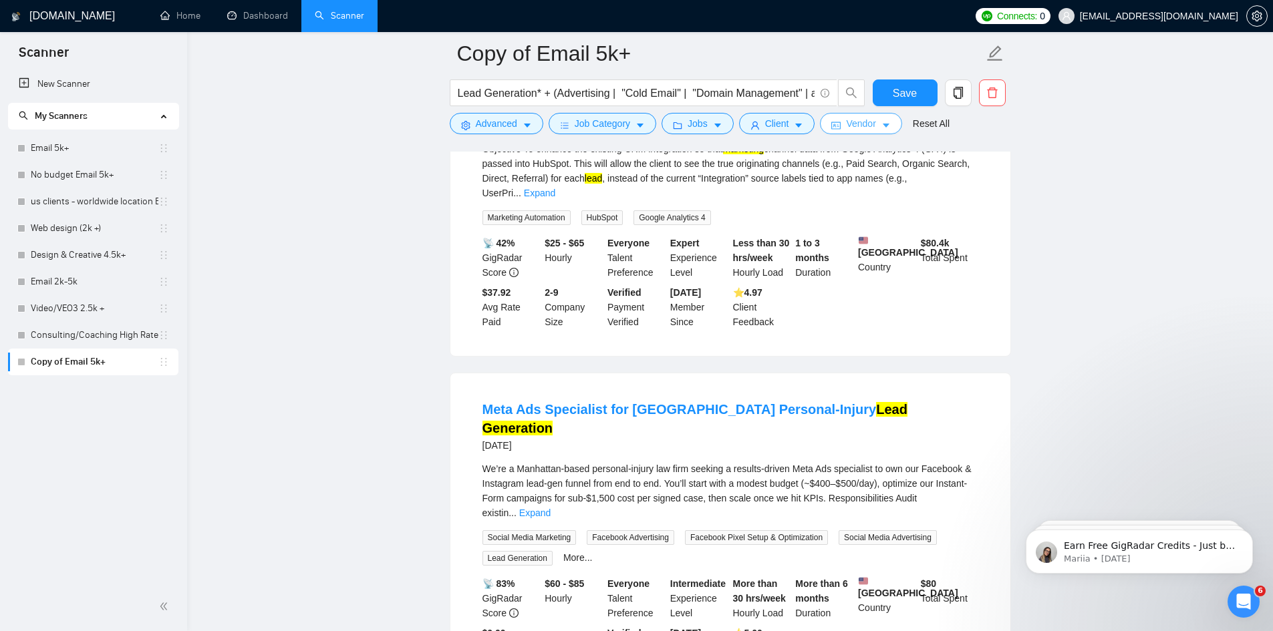
scroll to position [2795, 0]
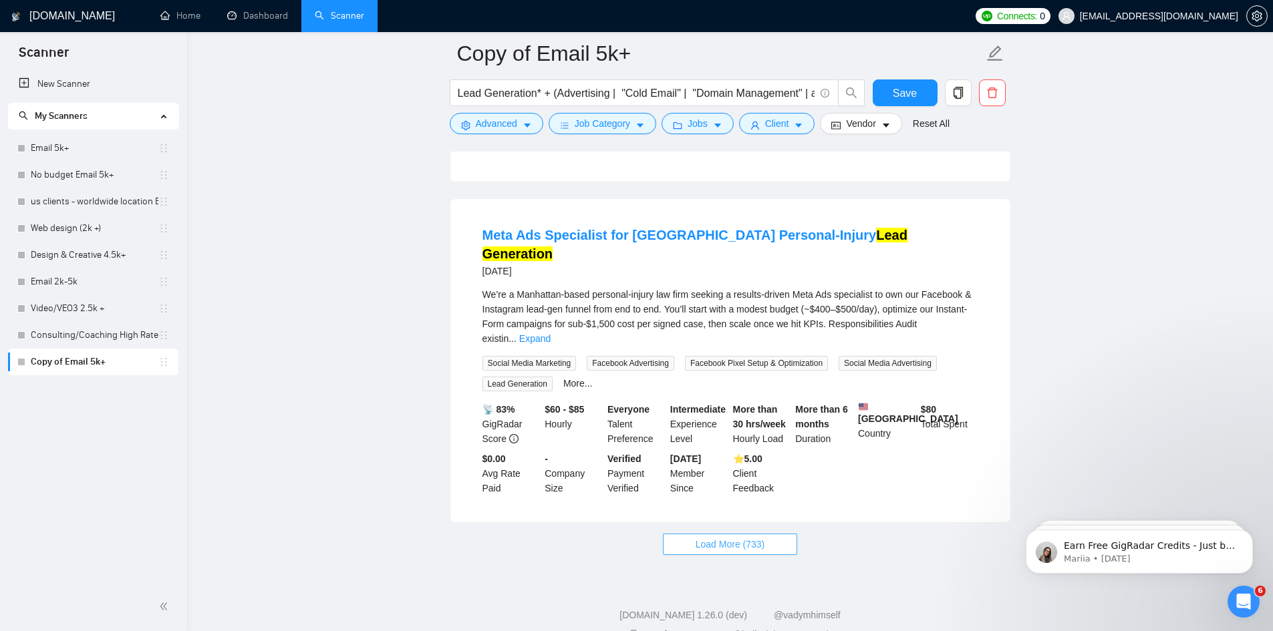
click at [725, 537] on span "Load More (733)" at bounding box center [730, 544] width 69 height 15
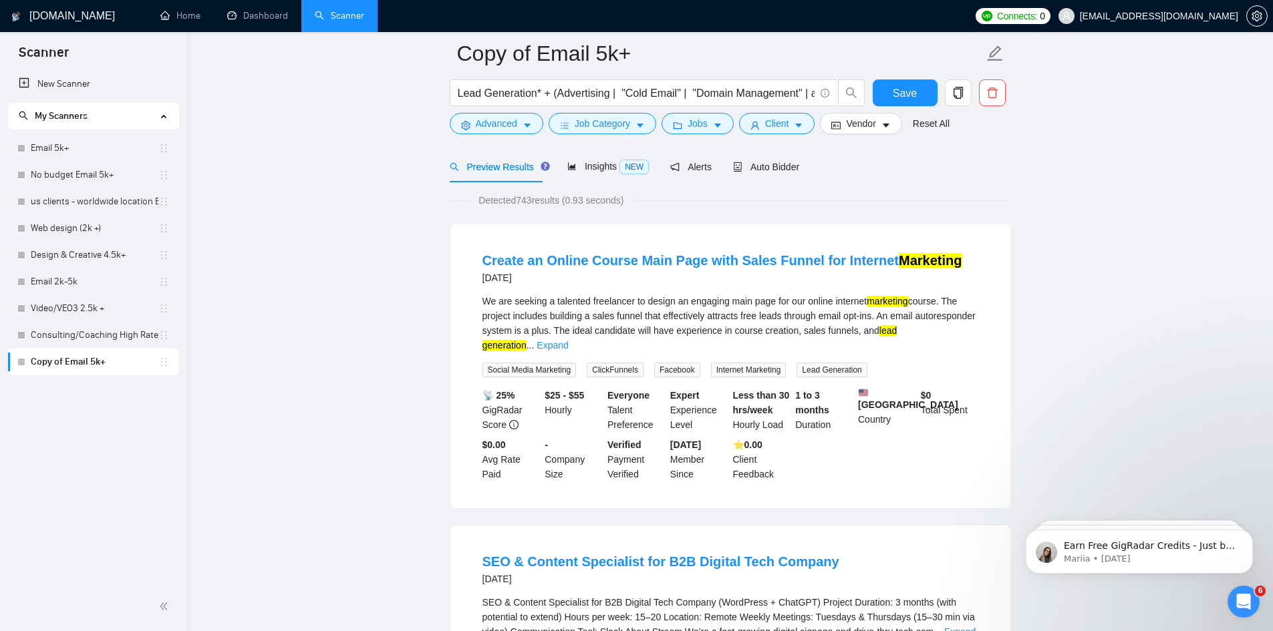
scroll to position [0, 0]
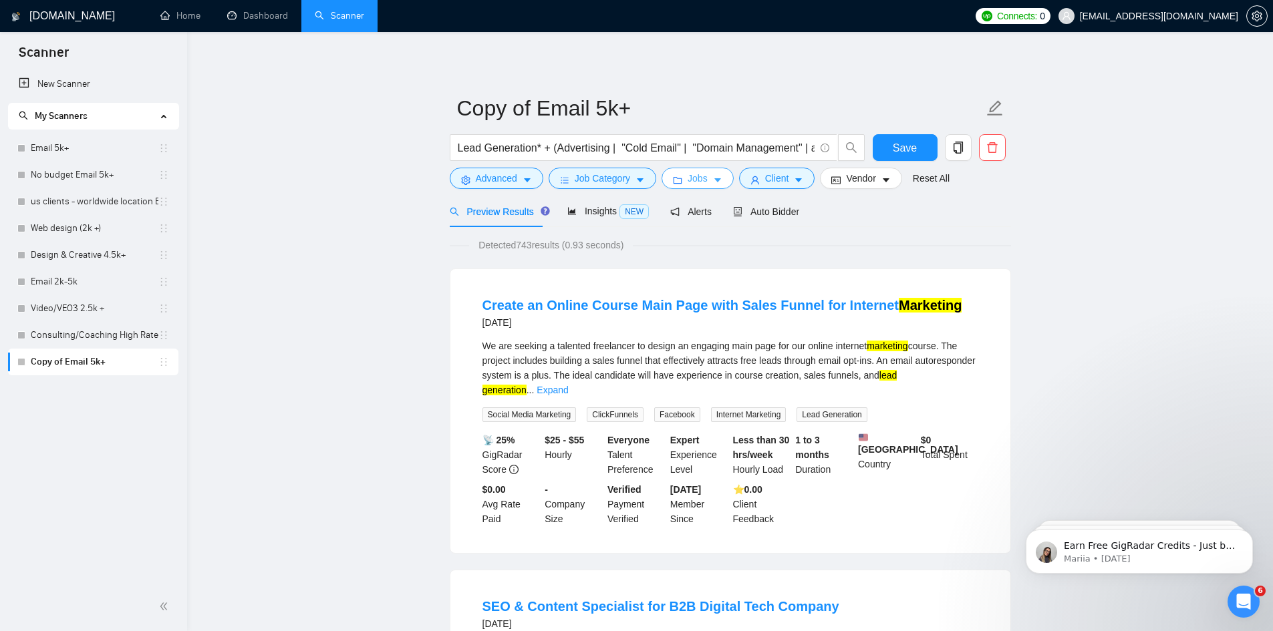
click at [702, 178] on span "Jobs" at bounding box center [698, 178] width 20 height 15
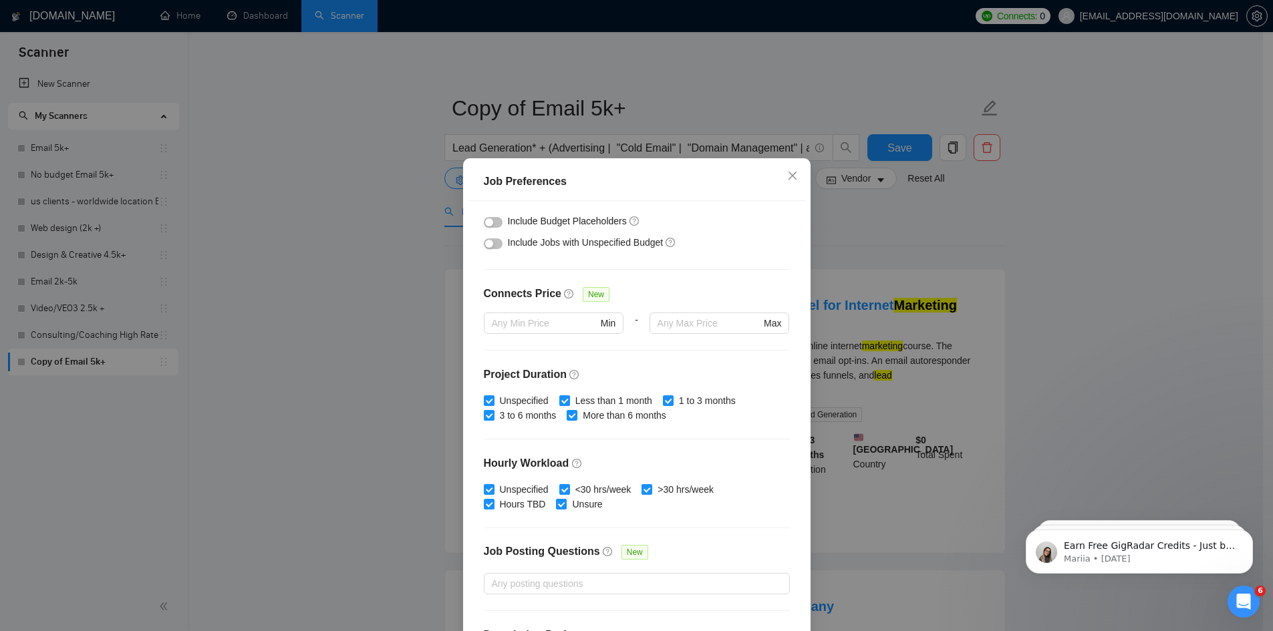
scroll to position [244, 0]
click at [567, 417] on input "More than 6 months" at bounding box center [571, 414] width 9 height 9
checkbox input "false"
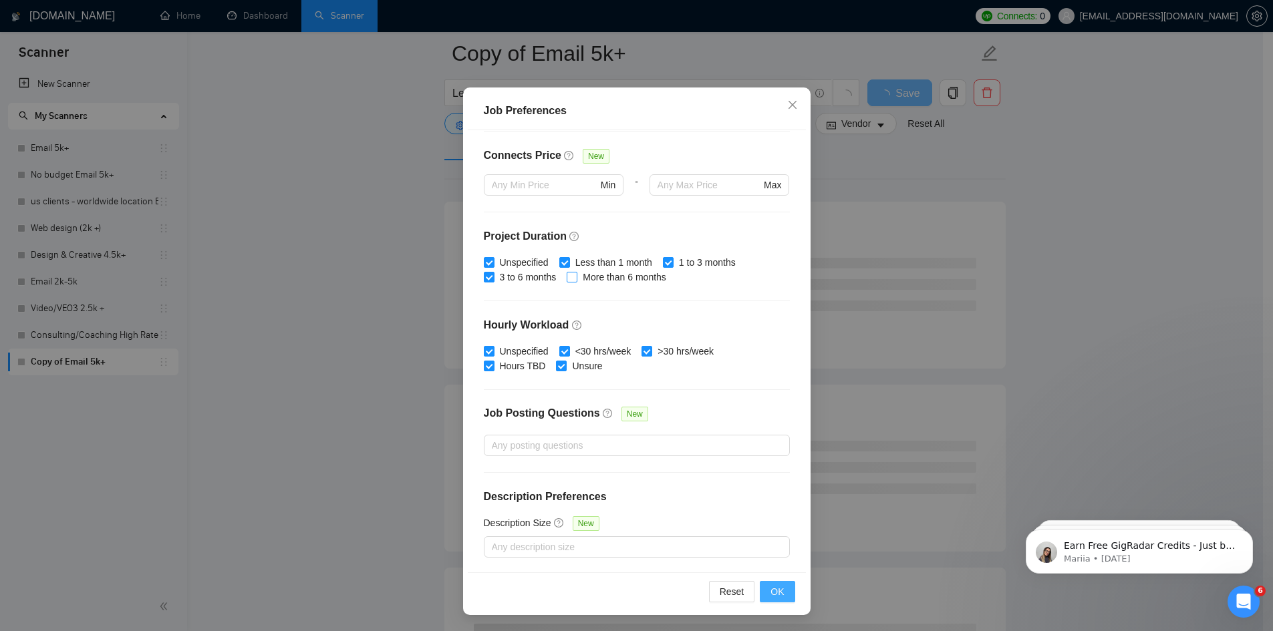
scroll to position [200, 0]
click at [777, 588] on span "OK" at bounding box center [776, 592] width 13 height 15
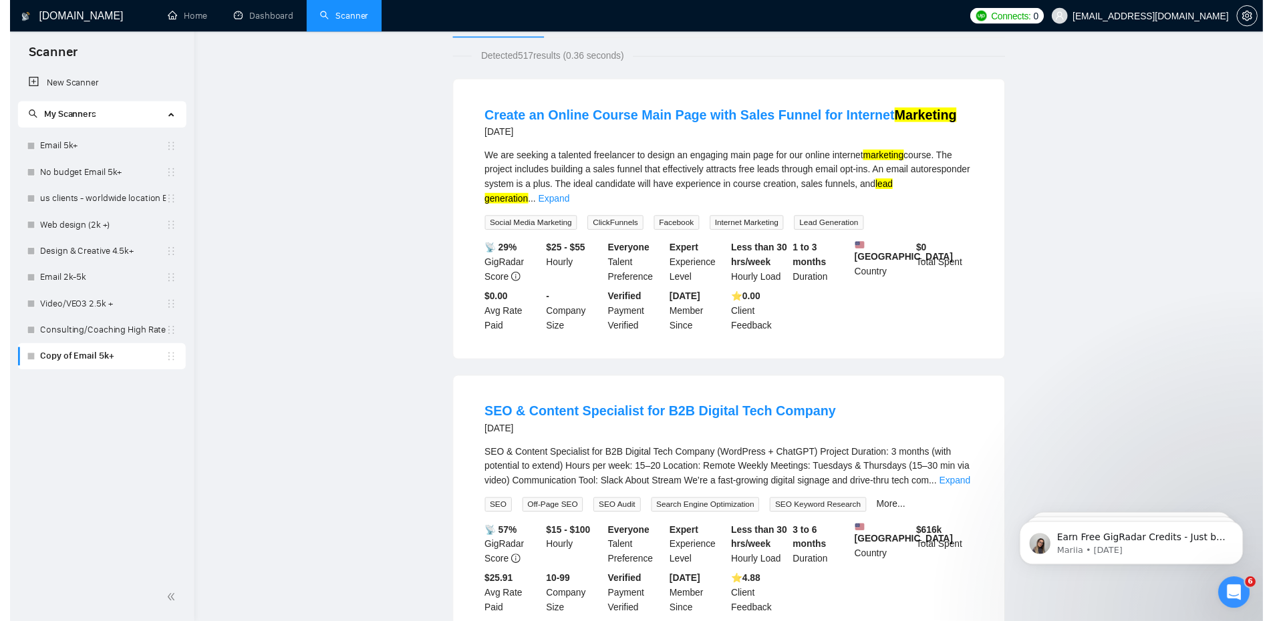
scroll to position [0, 0]
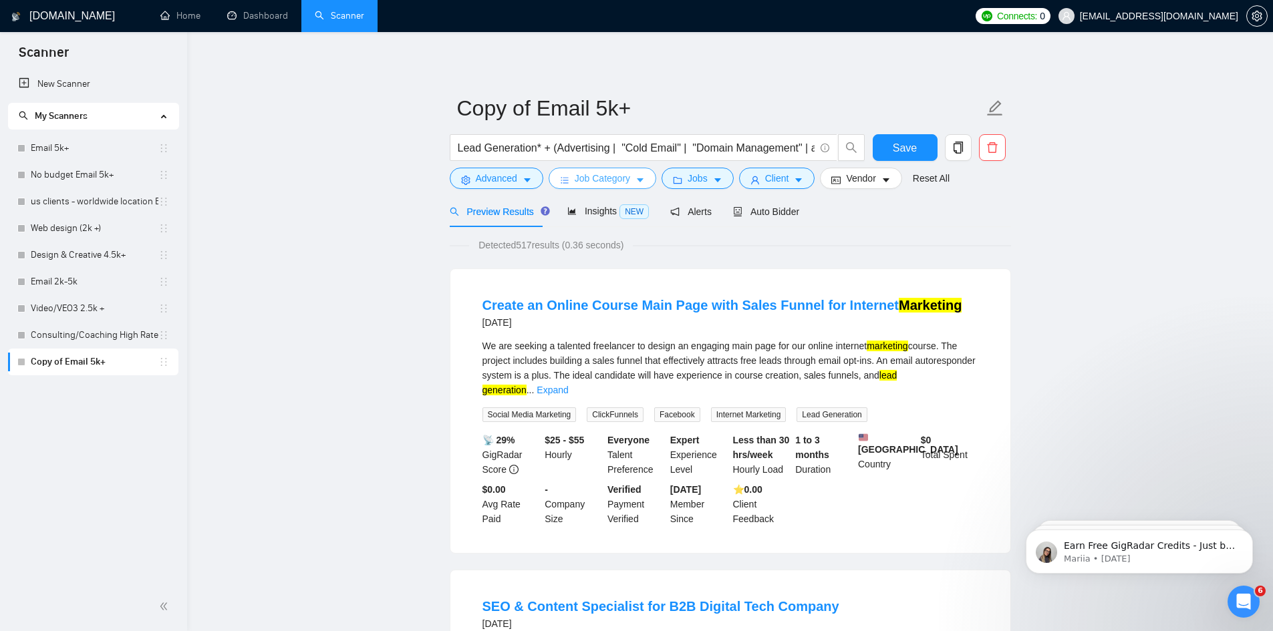
click at [623, 179] on span "Job Category" at bounding box center [602, 178] width 55 height 15
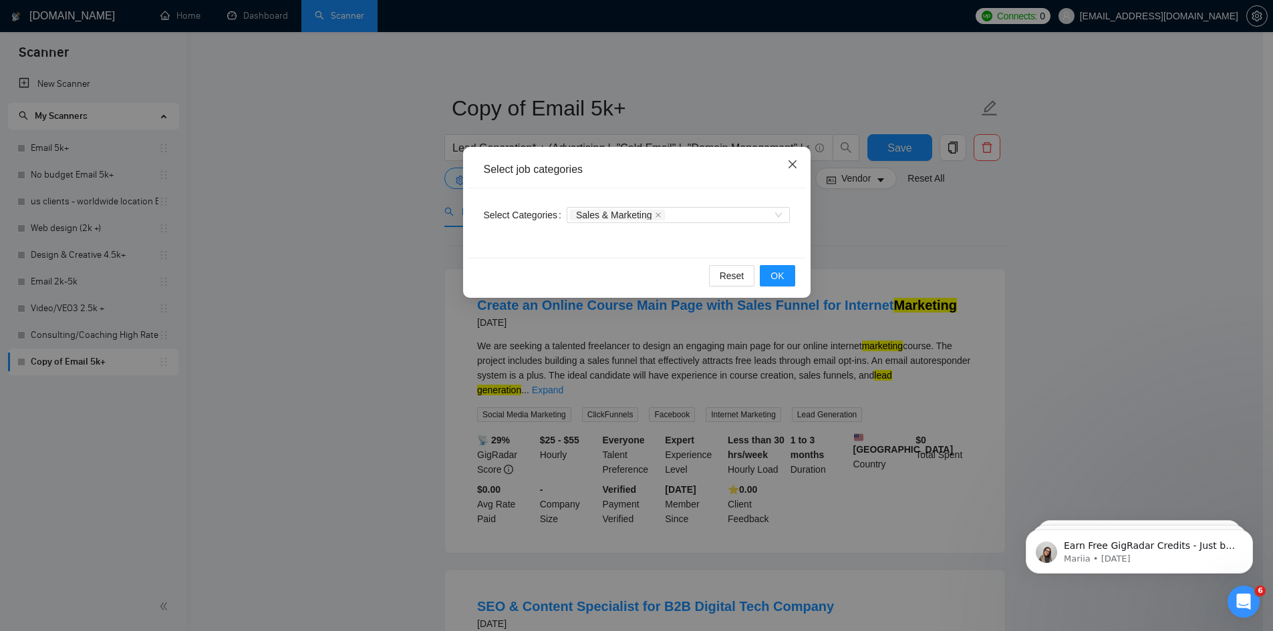
click at [789, 163] on icon "close" at bounding box center [792, 164] width 11 height 11
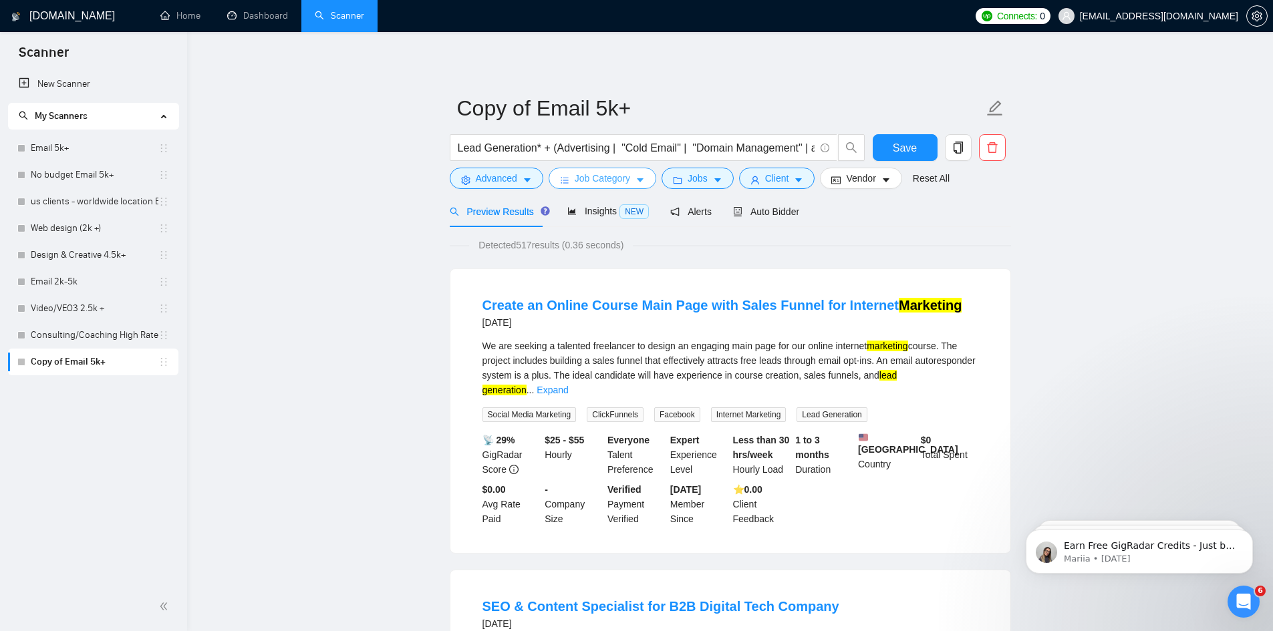
click at [614, 179] on span "Job Category" at bounding box center [602, 178] width 55 height 15
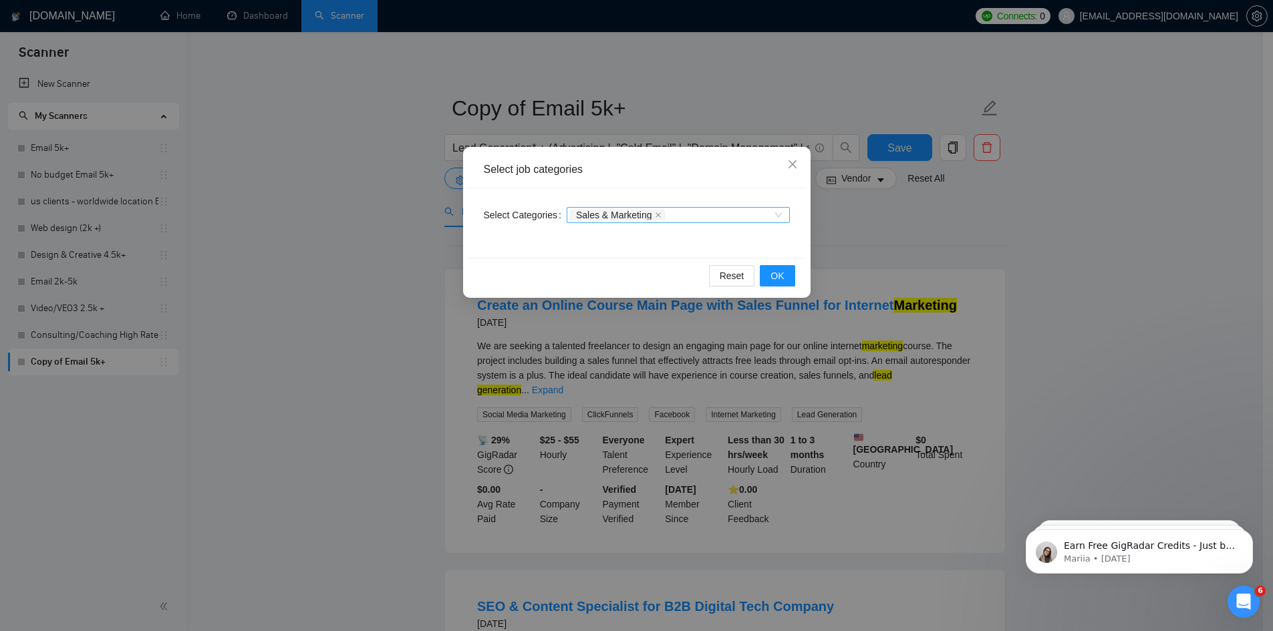
click at [656, 213] on icon "close" at bounding box center [658, 214] width 5 height 5
click at [764, 273] on button "OK" at bounding box center [777, 275] width 35 height 21
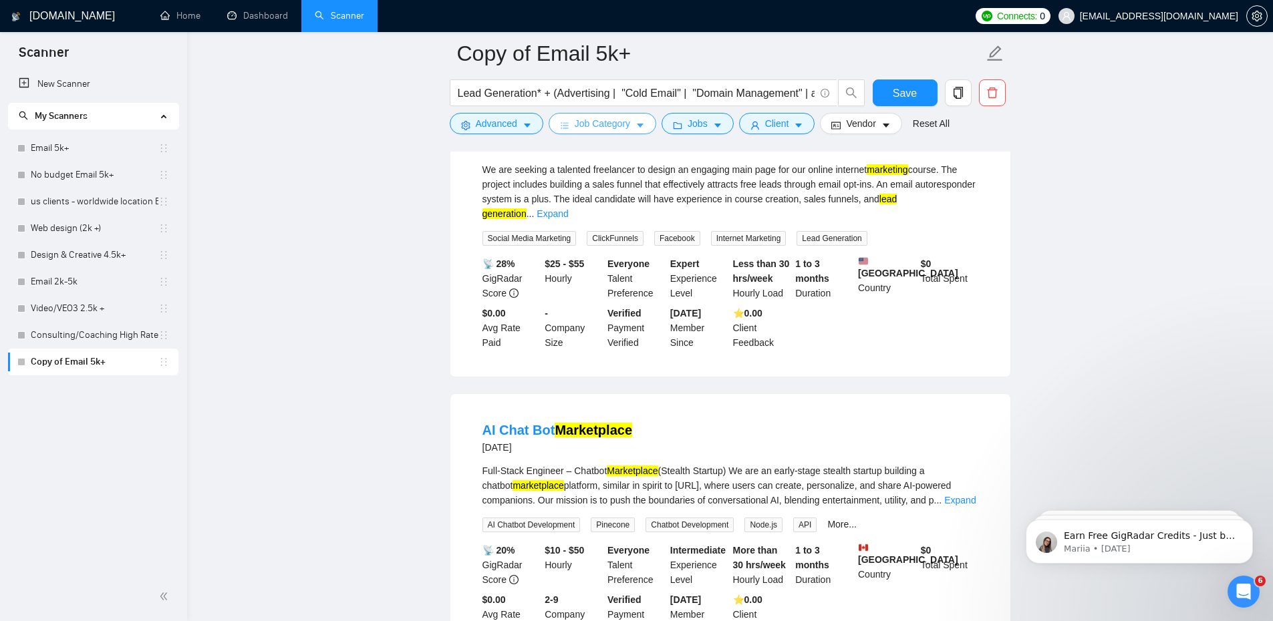
scroll to position [200, 0]
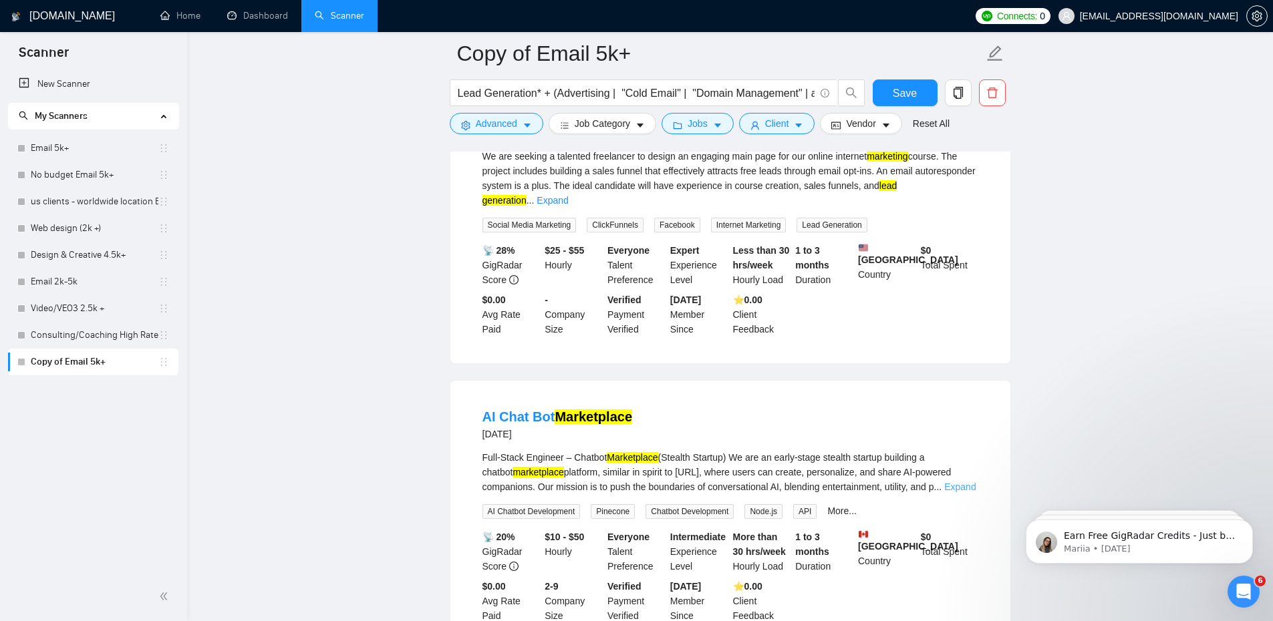
click at [961, 483] on link "Expand" at bounding box center [959, 487] width 31 height 11
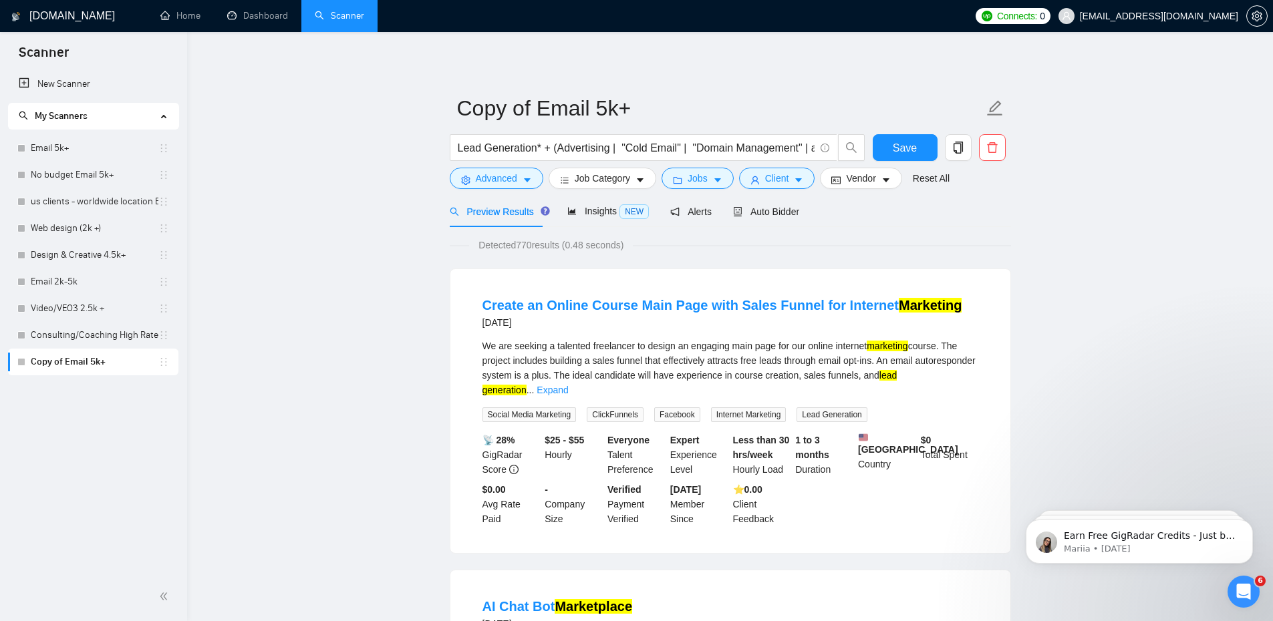
scroll to position [0, 0]
drag, startPoint x: 408, startPoint y: 468, endPoint x: 420, endPoint y: 261, distance: 207.5
click at [680, 174] on button "Jobs" at bounding box center [698, 178] width 72 height 21
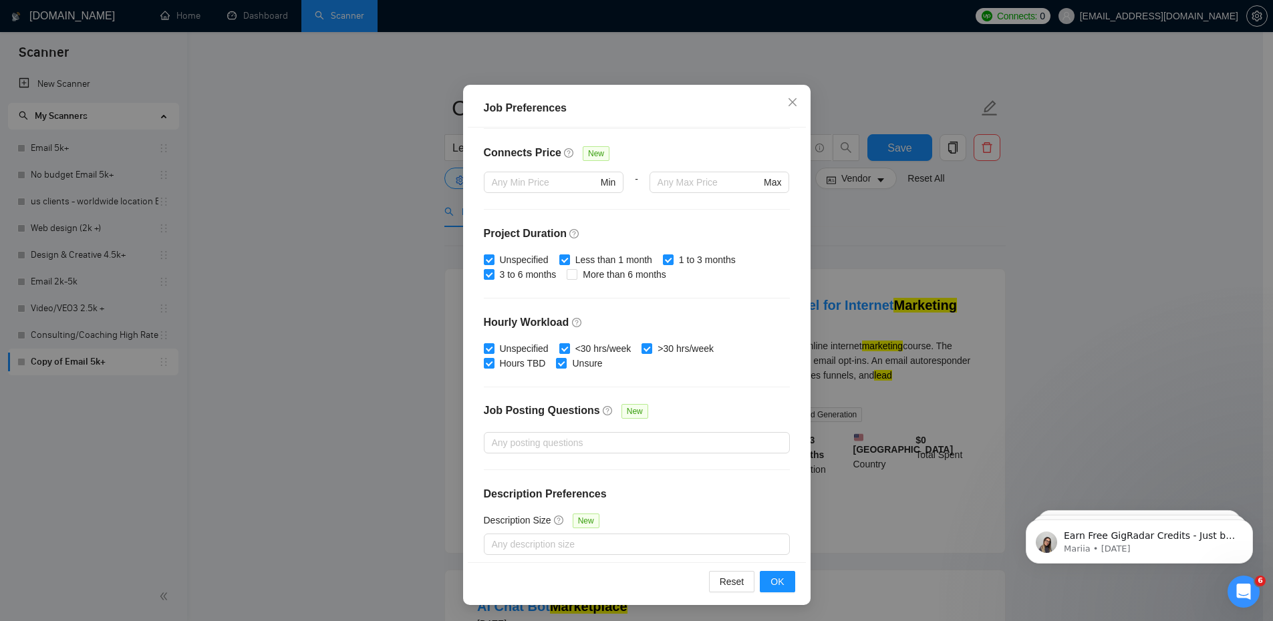
click at [376, 366] on div "Job Preferences Budget Project Type All Fixed Price Hourly Rate Fixed Price Bud…" at bounding box center [636, 310] width 1273 height 621
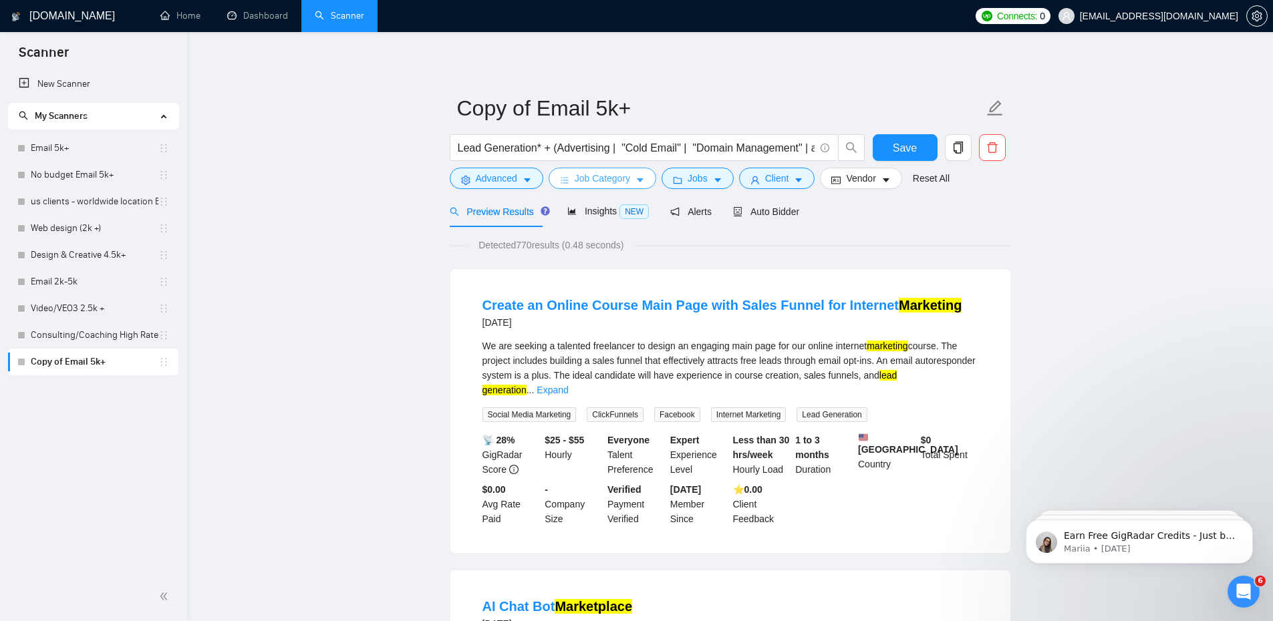
click at [610, 179] on span "Job Category" at bounding box center [602, 178] width 55 height 15
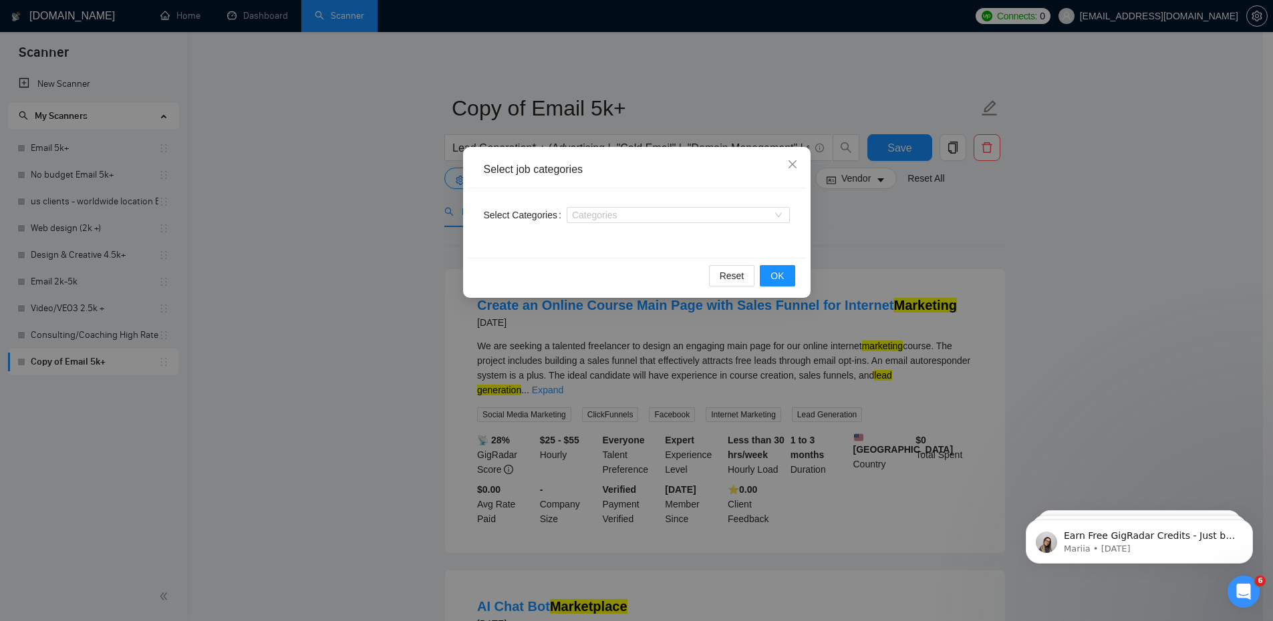
click at [401, 221] on div "Select job categories Select Categories Categories Reset OK" at bounding box center [636, 310] width 1273 height 621
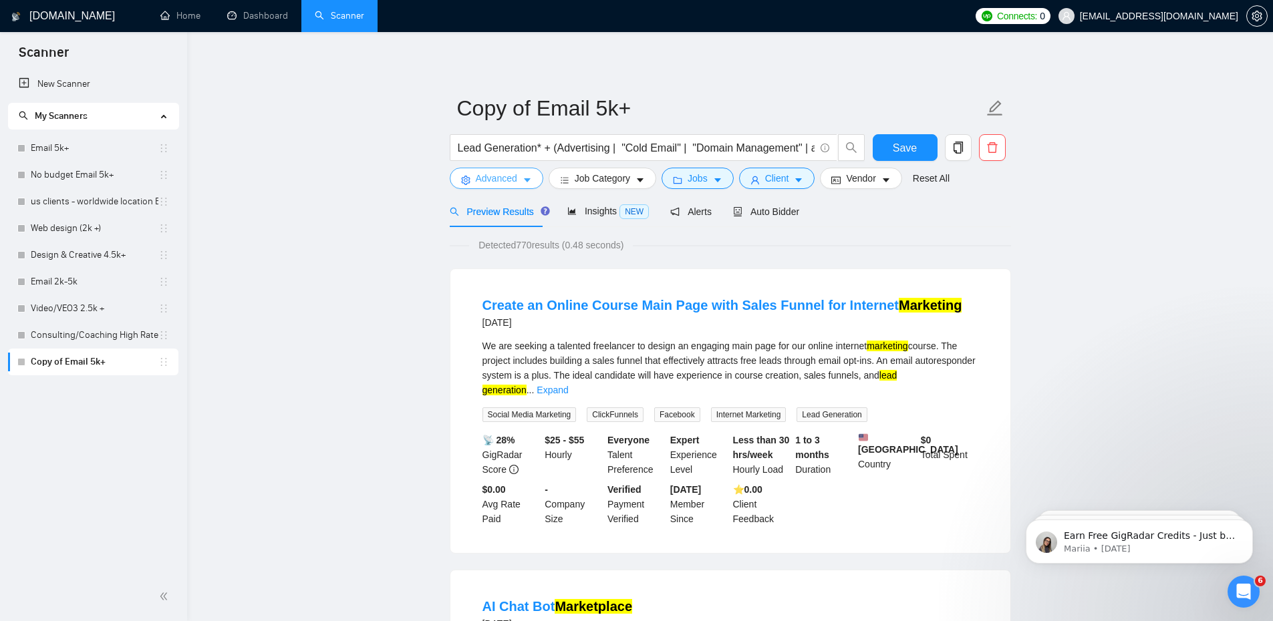
click at [507, 174] on span "Advanced" at bounding box center [496, 178] width 41 height 15
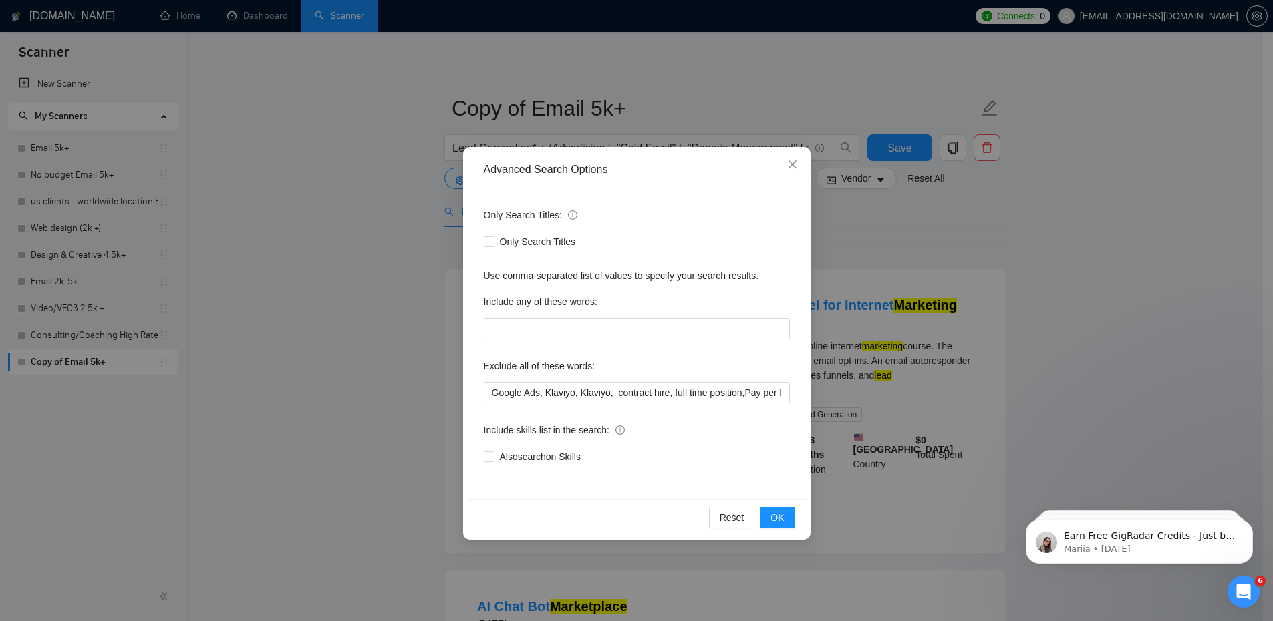
click at [371, 248] on div "Advanced Search Options Only Search Titles: Only Search Titles Use comma-separa…" at bounding box center [636, 310] width 1273 height 621
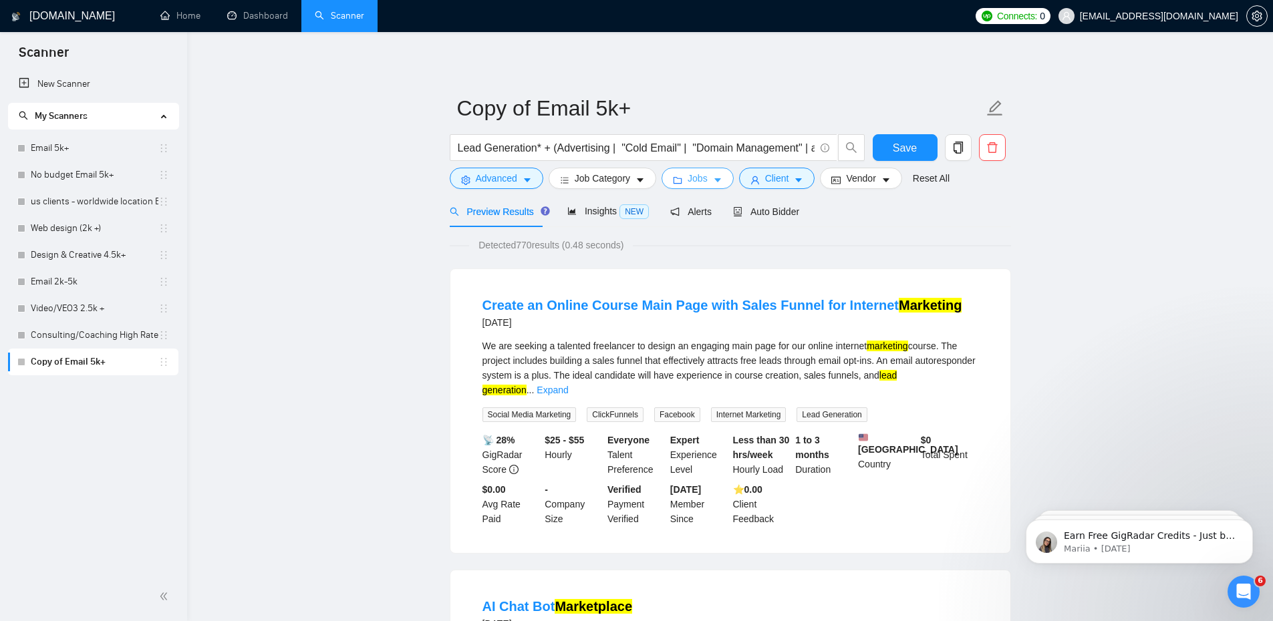
click at [705, 182] on button "Jobs" at bounding box center [698, 178] width 72 height 21
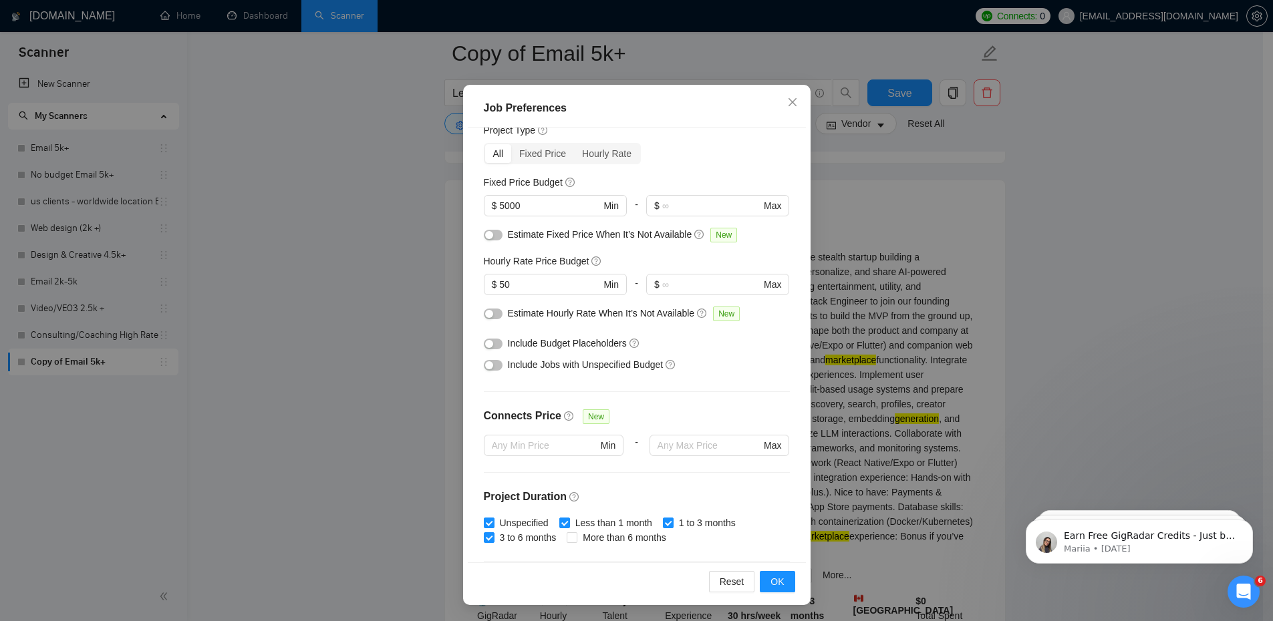
scroll to position [43, 0]
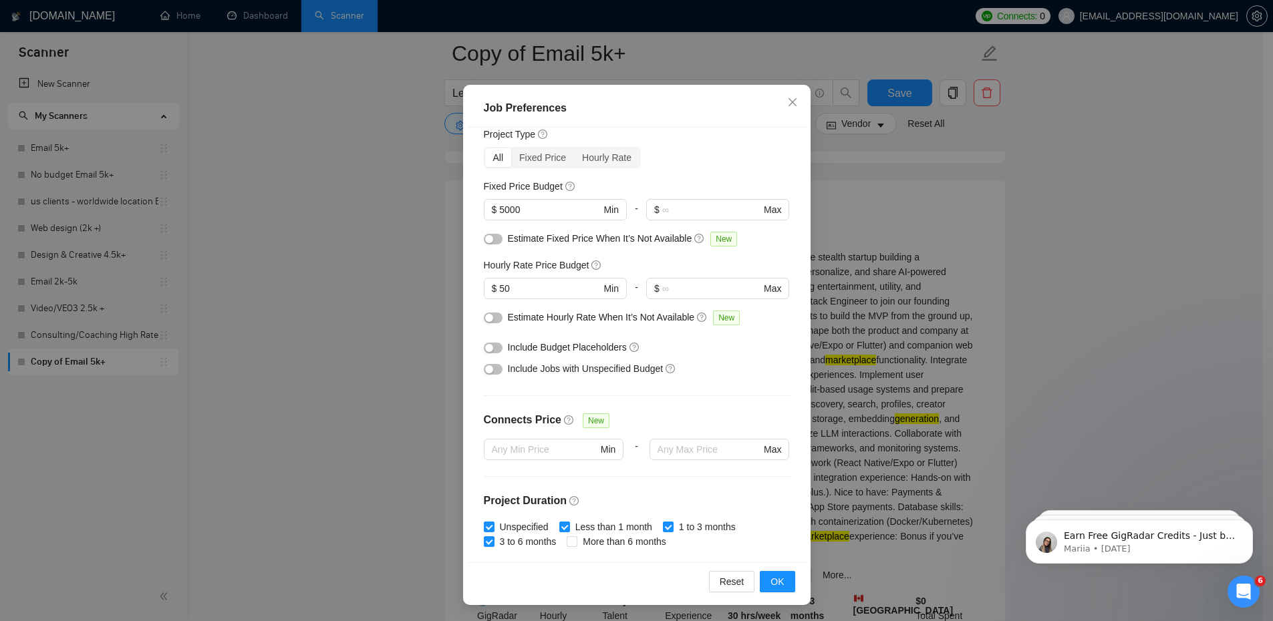
click at [485, 366] on div "button" at bounding box center [489, 370] width 8 height 8
click at [778, 577] on span "OK" at bounding box center [776, 582] width 13 height 15
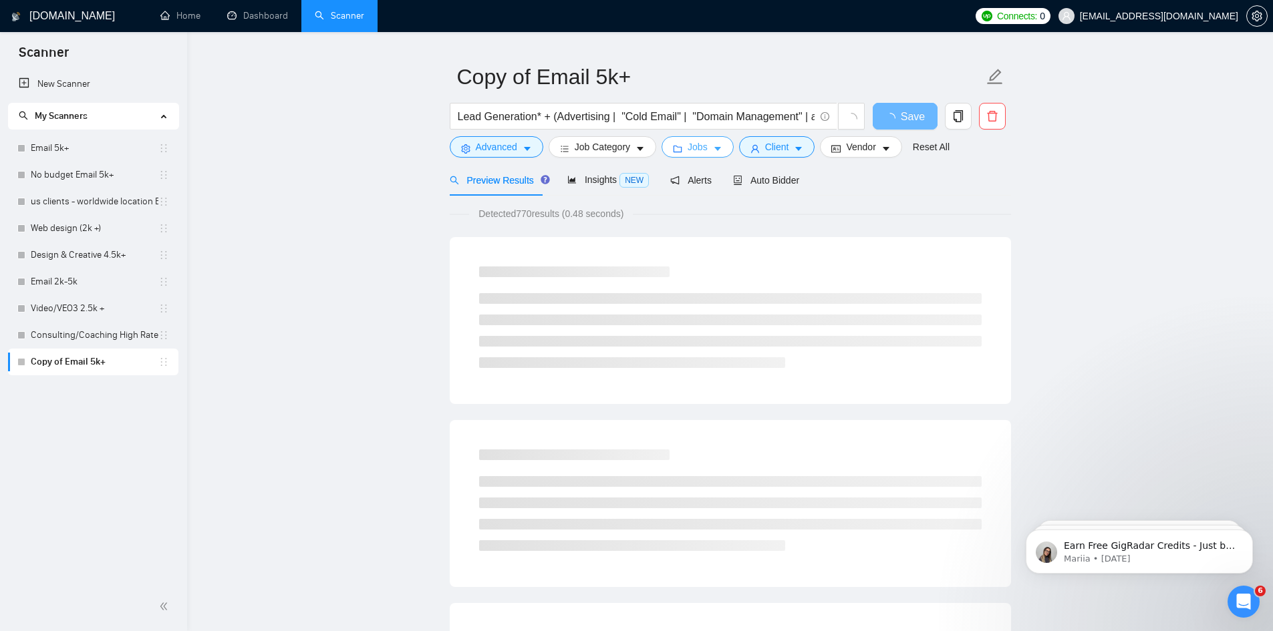
scroll to position [0, 0]
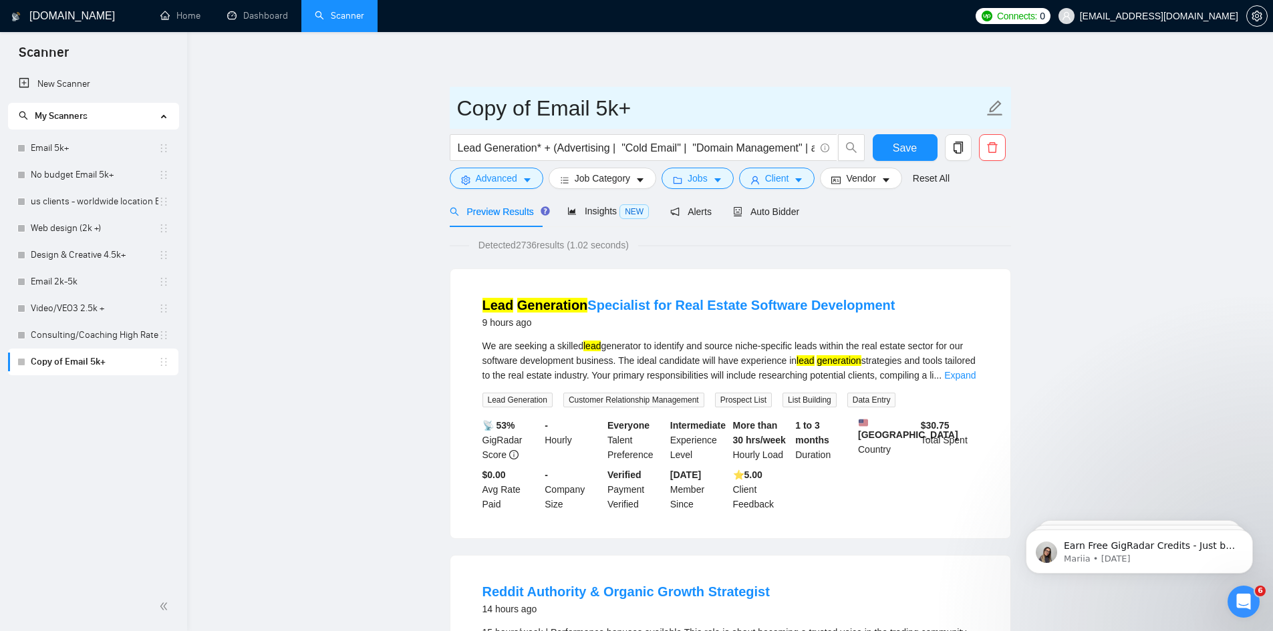
drag, startPoint x: 536, startPoint y: 110, endPoint x: 555, endPoint y: 109, distance: 19.4
click at [540, 116] on input "Copy of Email 5k+" at bounding box center [720, 108] width 527 height 33
drag, startPoint x: 589, startPoint y: 108, endPoint x: 461, endPoint y: 123, distance: 129.1
click at [461, 123] on input "Copy of Email 5k+" at bounding box center [720, 108] width 527 height 33
type input "Lead Generation 5k+"
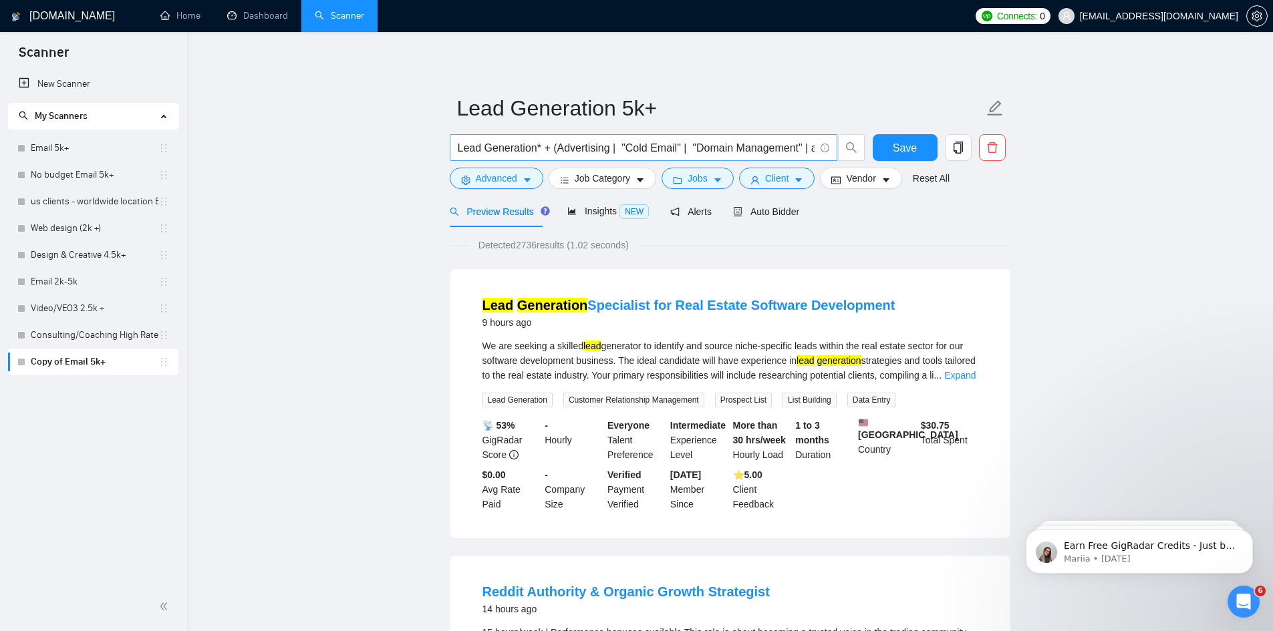
click at [554, 148] on input "Lead Generation* + (Advertising | "Cold Email" | "Domain Management" | automat*…" at bounding box center [636, 148] width 357 height 17
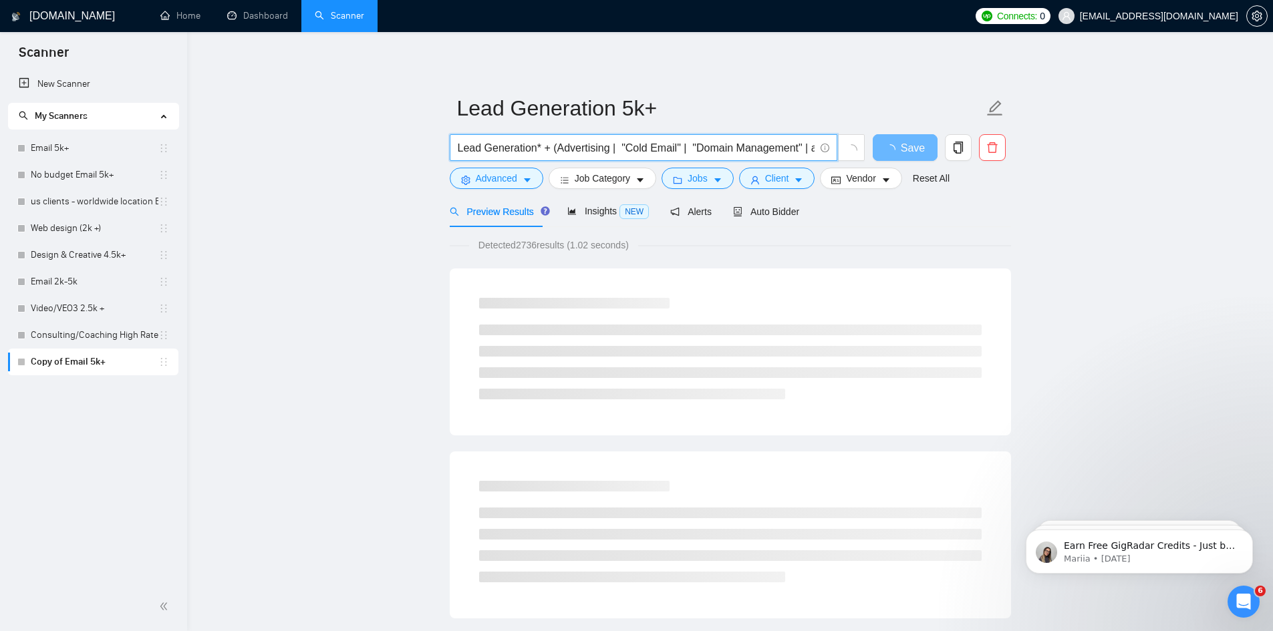
click at [559, 146] on input "Lead Generation* + (Advertising | "Cold Email" | "Domain Management" | automat*…" at bounding box center [636, 148] width 357 height 17
click at [551, 148] on input "Lead Generation* + (Advertising | "Cold Email" | "Domain Management" | automat*…" at bounding box center [636, 148] width 357 height 17
click at [555, 148] on input "Lead Generation* + (Advertising | "Cold Email" | "Domain Management" | automat*…" at bounding box center [636, 148] width 357 height 17
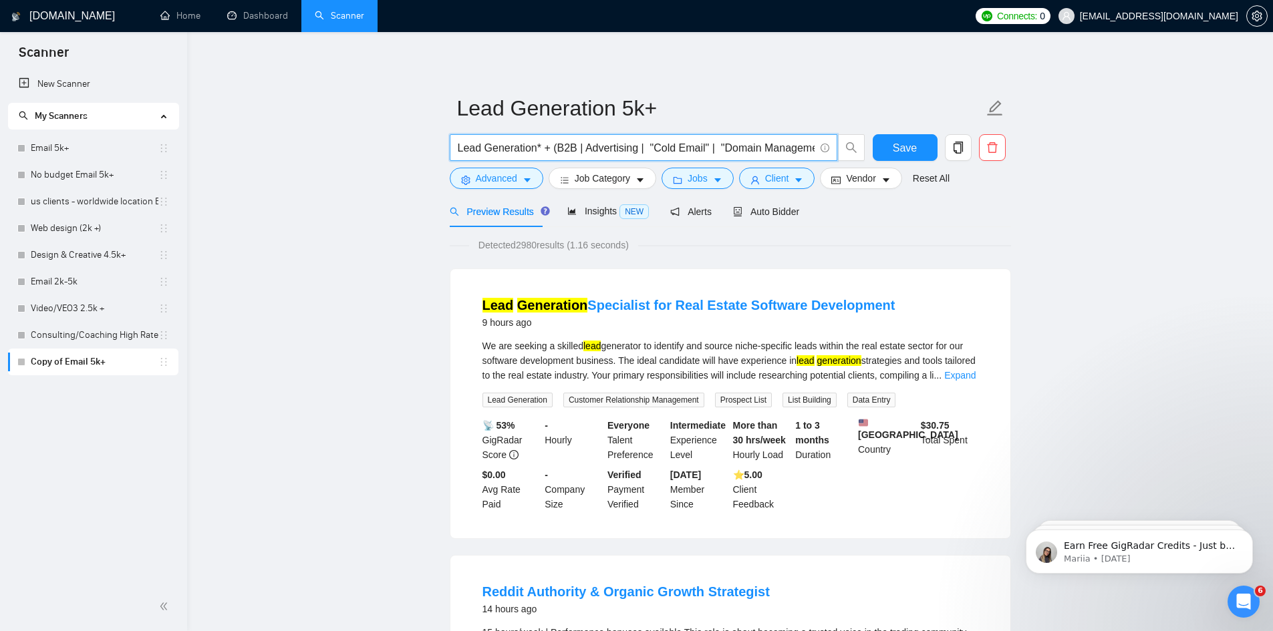
click at [572, 148] on input "Lead Generation* + (B2B | Advertising | "Cold Email" | "Domain Management" | au…" at bounding box center [636, 148] width 357 height 17
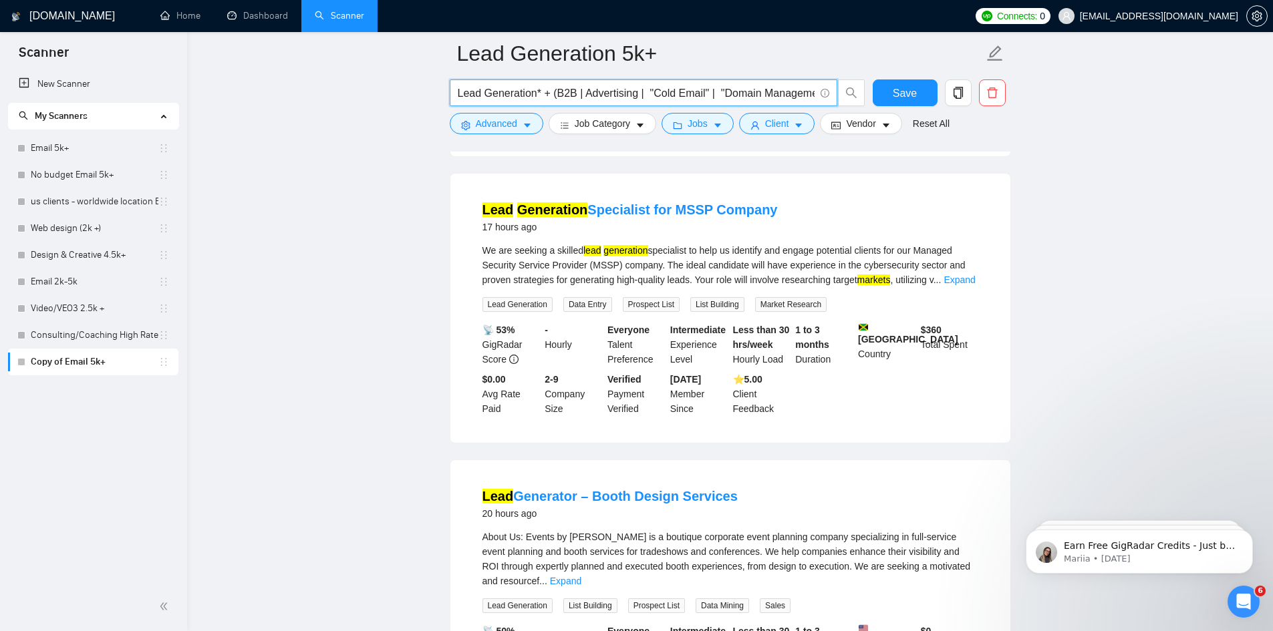
scroll to position [1002, 0]
type input "Lead Generation* + (B2B | Advertising | "Cold Email" | "Domain Management" | au…"
click at [966, 279] on link "Expand" at bounding box center [959, 278] width 31 height 11
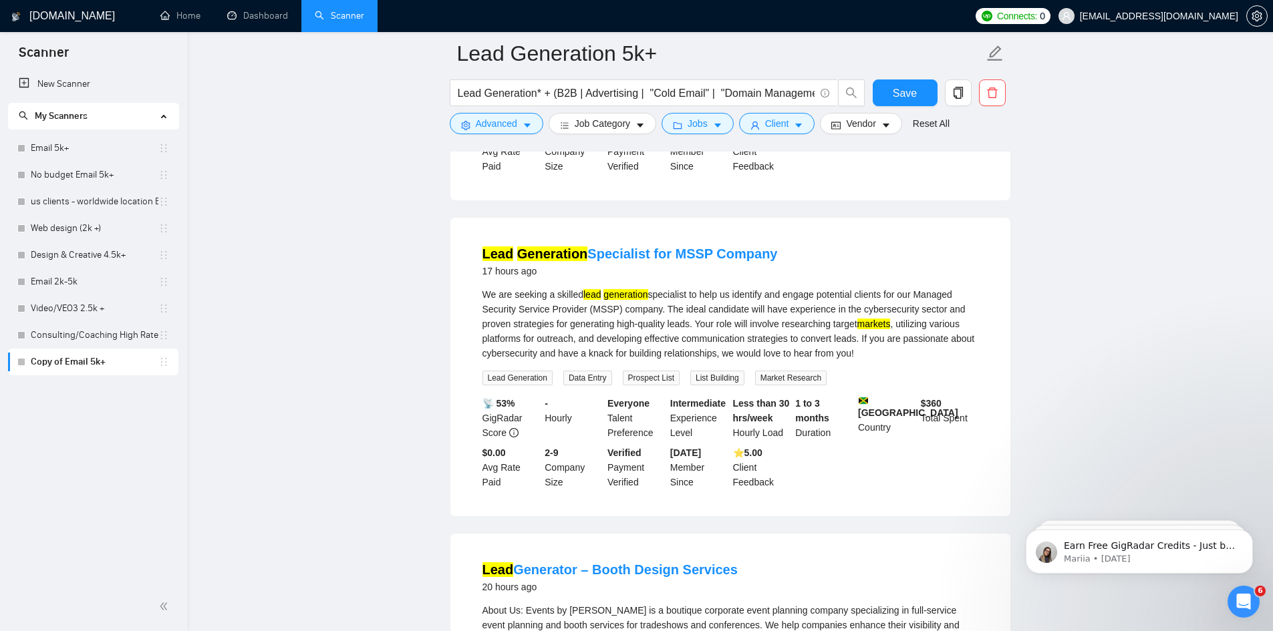
scroll to position [802, 0]
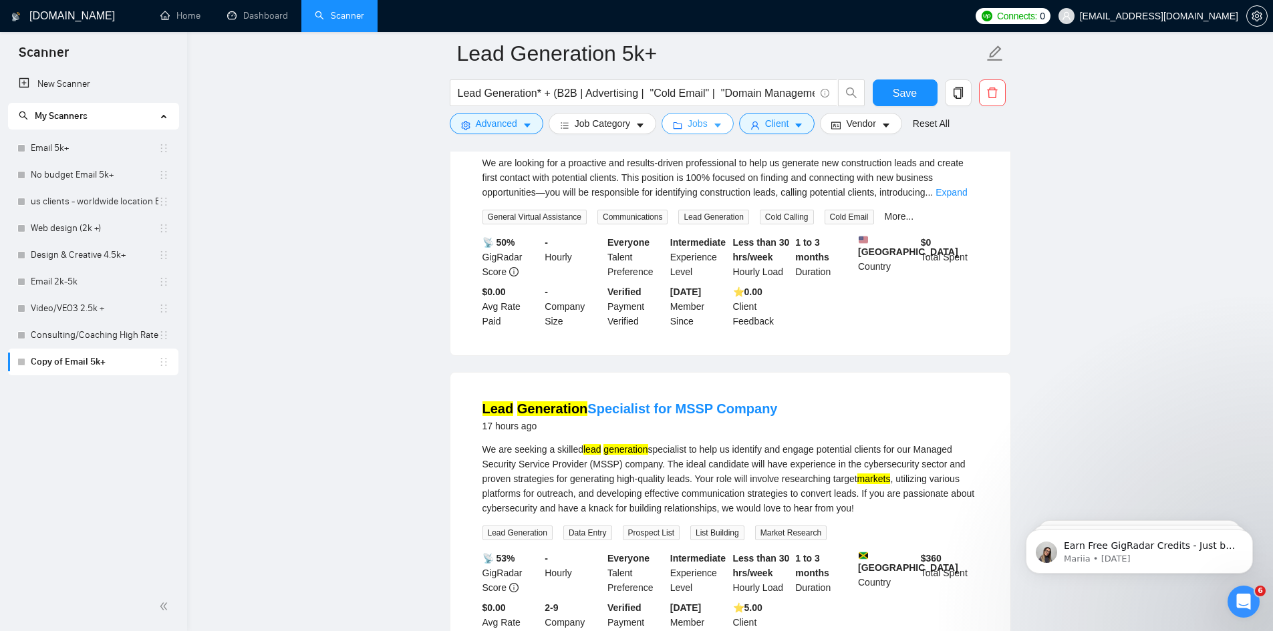
click at [702, 122] on span "Jobs" at bounding box center [698, 123] width 20 height 15
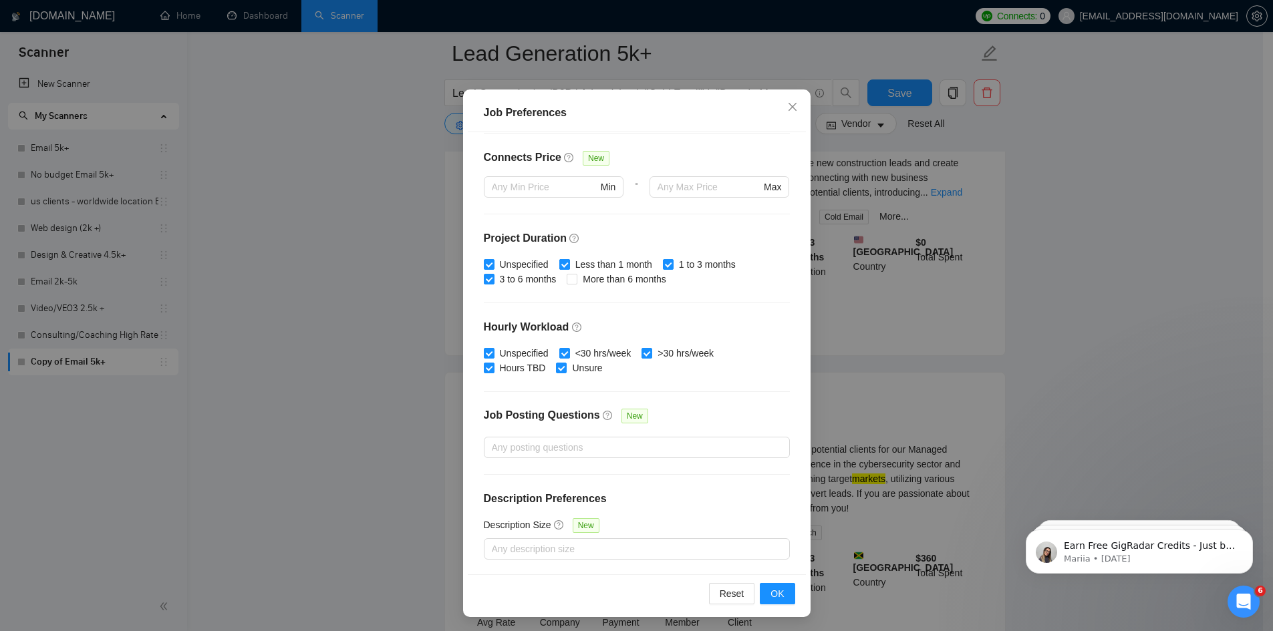
scroll to position [71, 0]
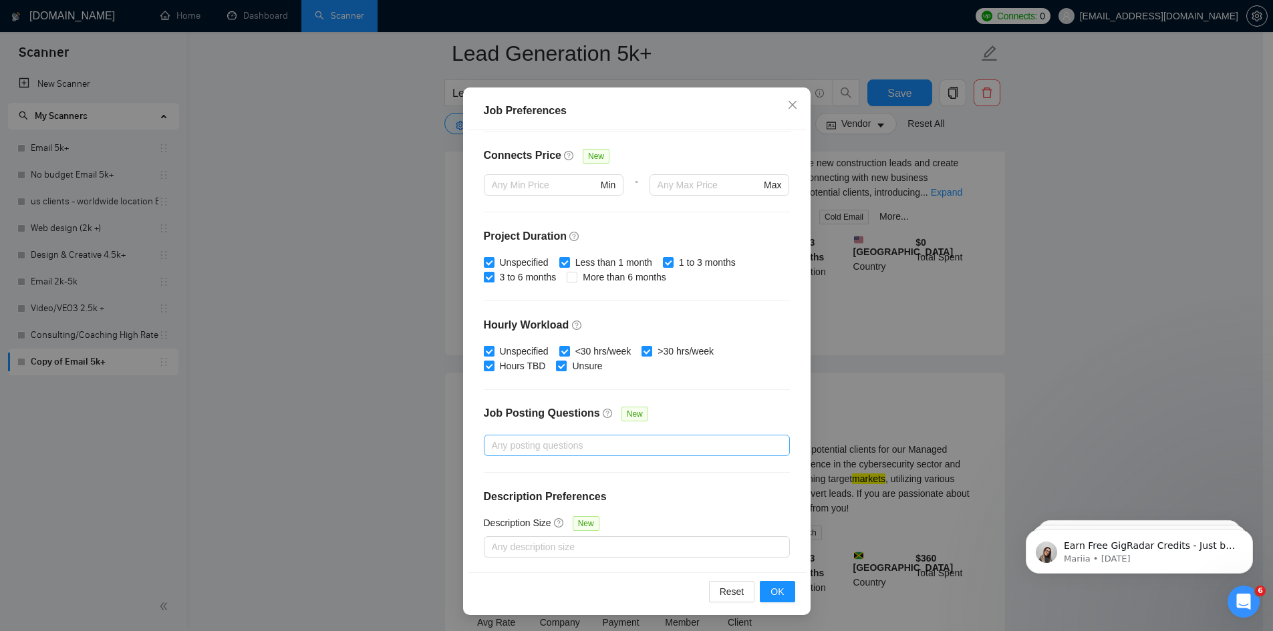
click at [595, 447] on div at bounding box center [630, 446] width 286 height 16
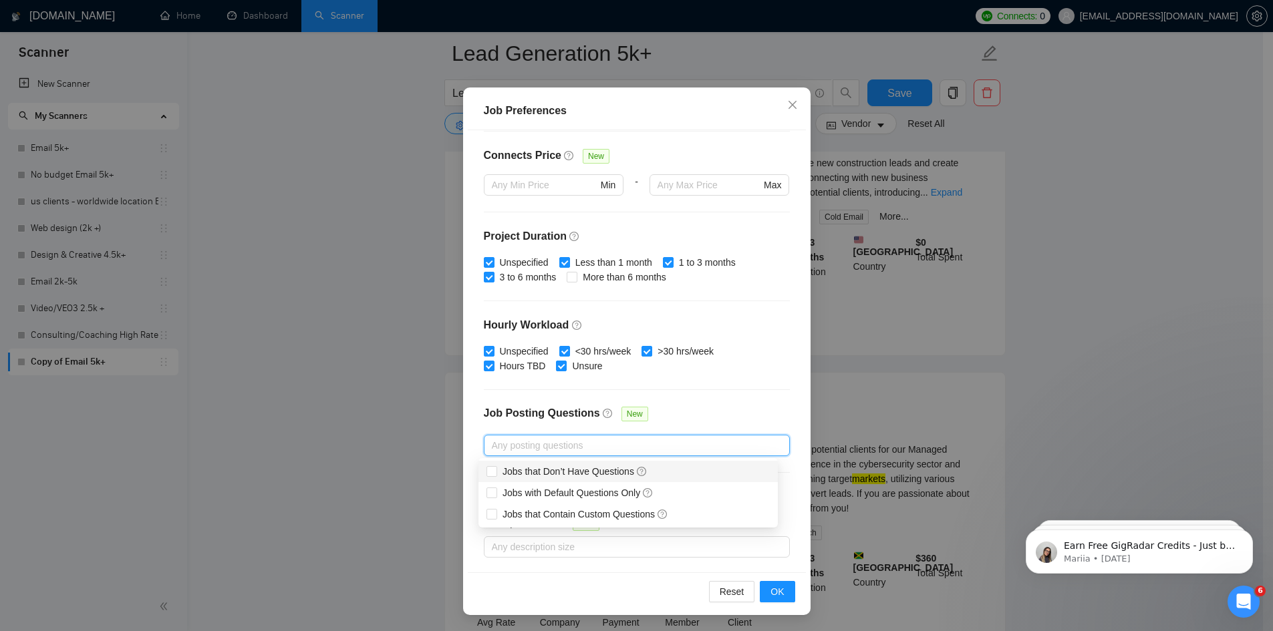
click at [663, 418] on div "Job Posting Questions New" at bounding box center [637, 420] width 306 height 29
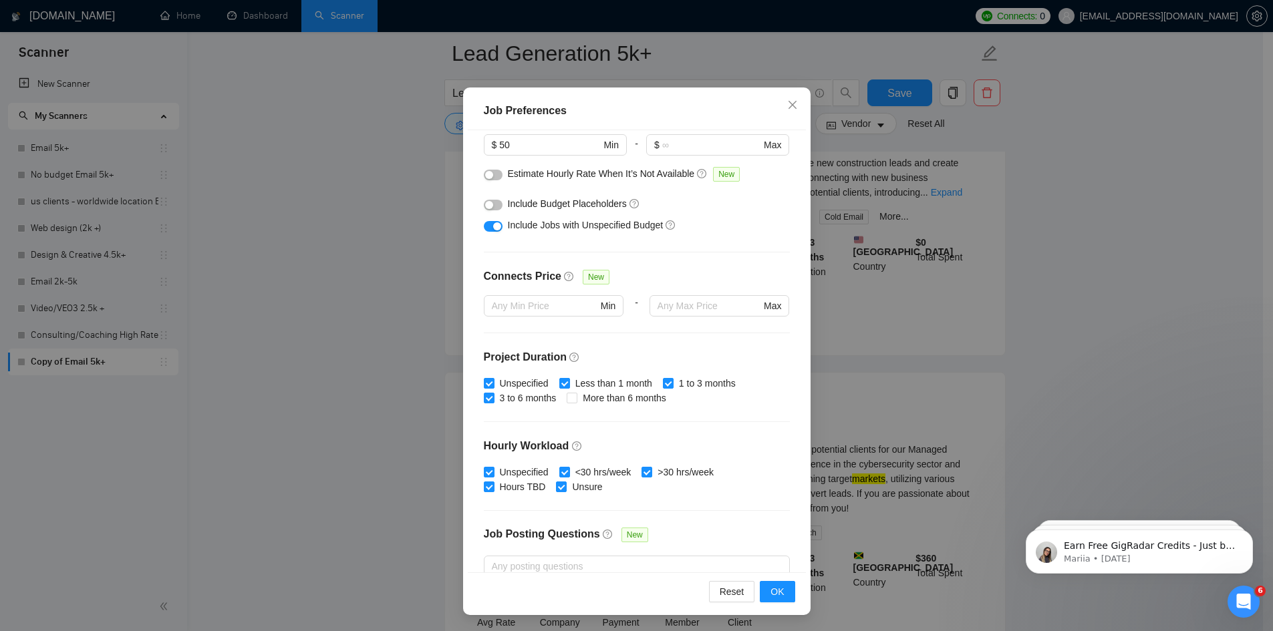
scroll to position [0, 0]
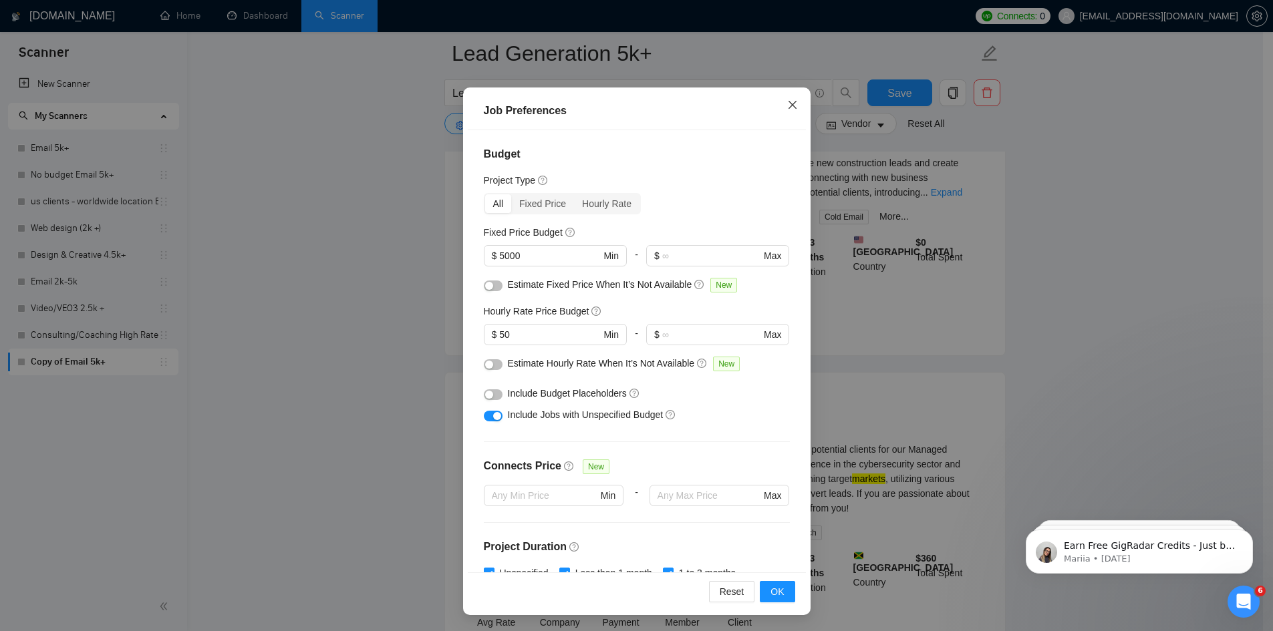
click at [787, 102] on icon "close" at bounding box center [792, 105] width 11 height 11
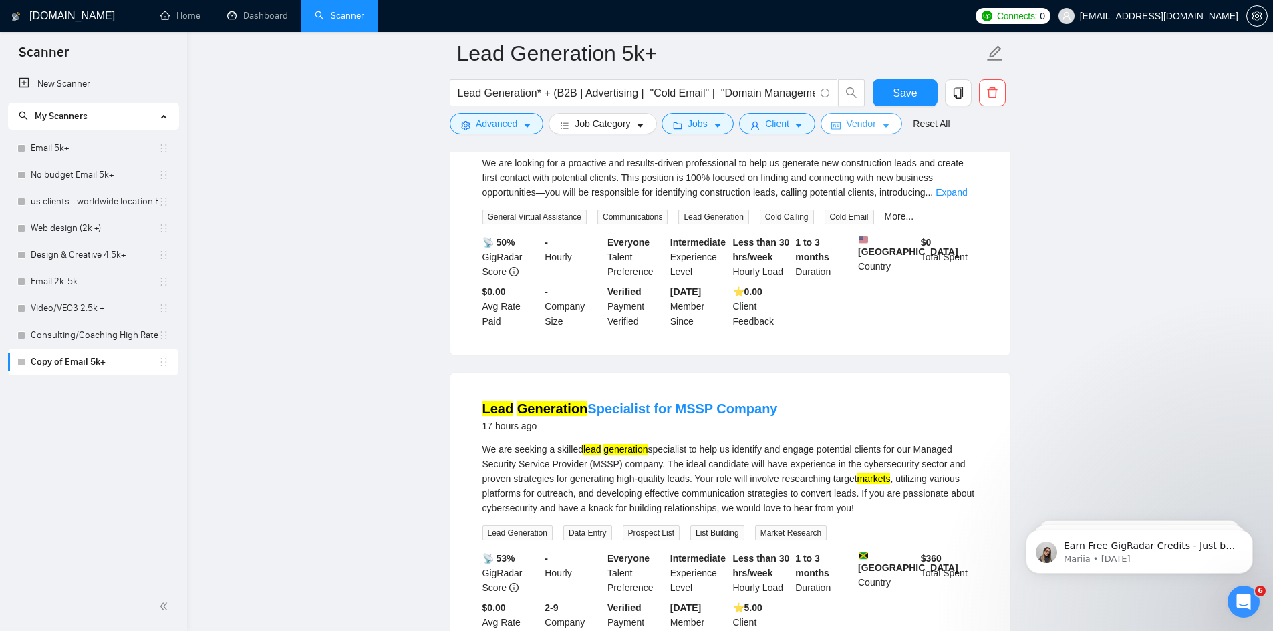
click at [849, 120] on span "Vendor" at bounding box center [860, 123] width 29 height 15
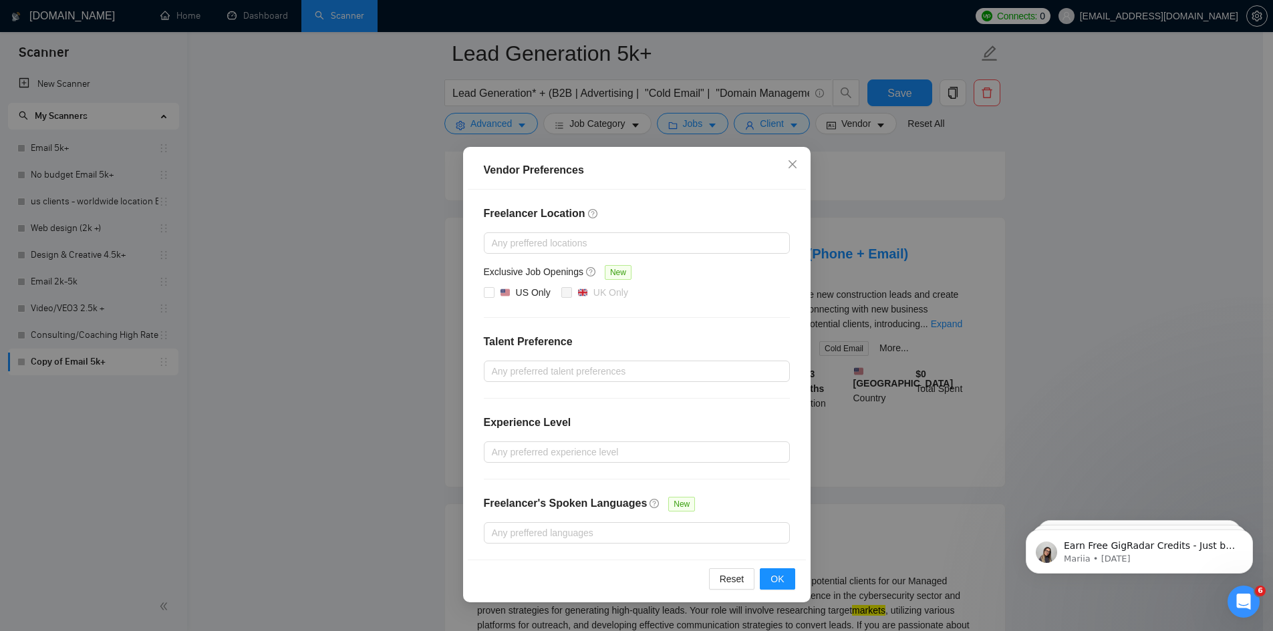
scroll to position [535, 0]
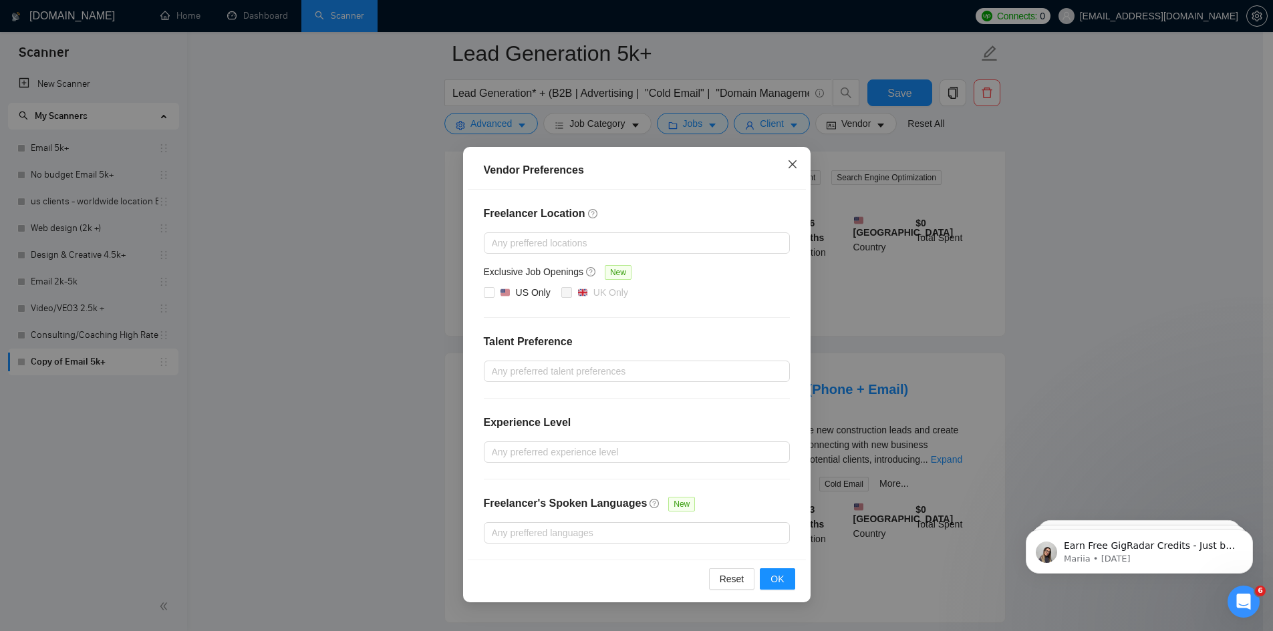
click at [789, 160] on icon "close" at bounding box center [792, 164] width 11 height 11
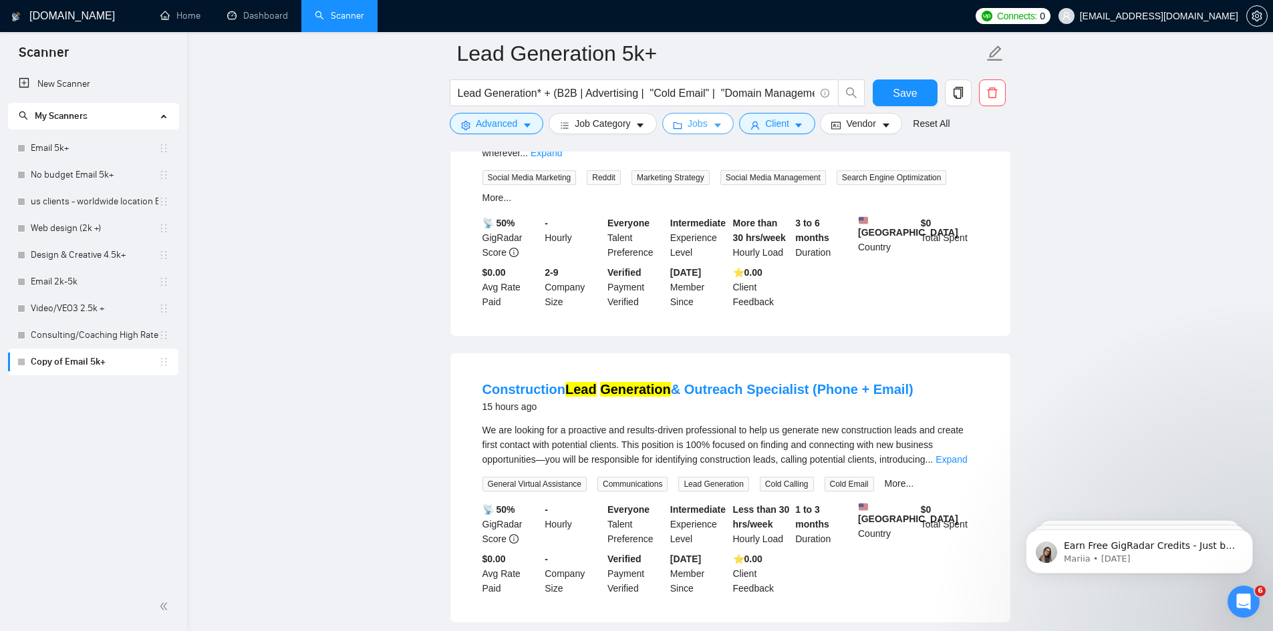
click at [707, 125] on button "Jobs" at bounding box center [698, 123] width 72 height 21
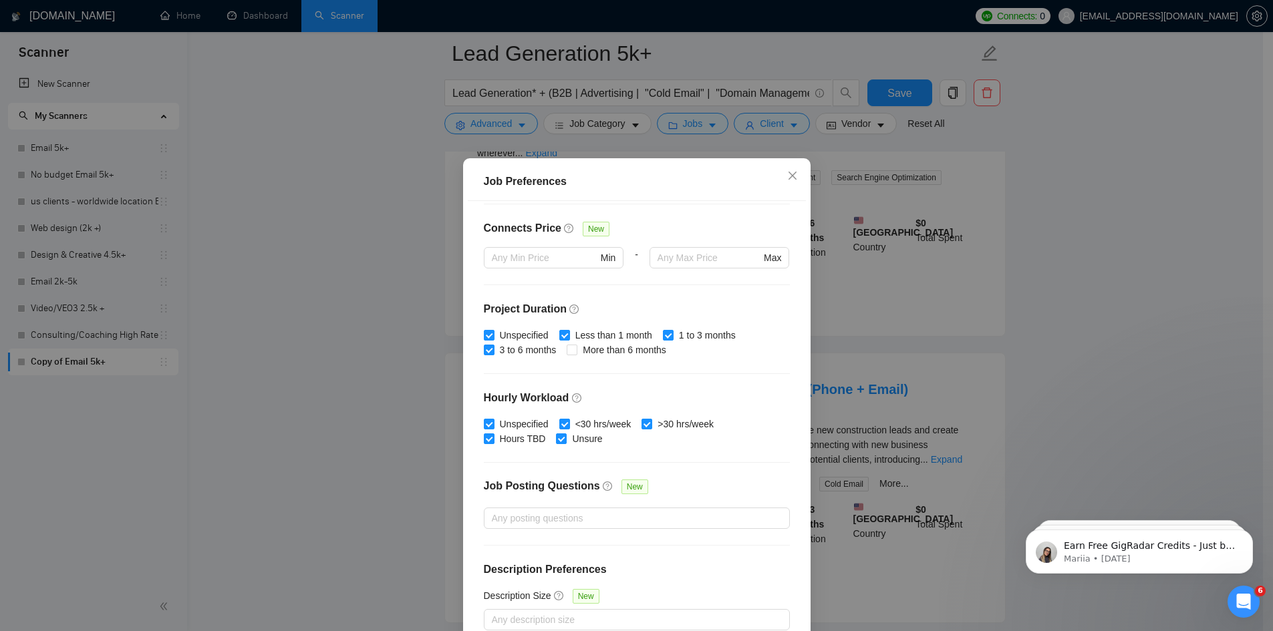
scroll to position [311, 0]
click at [420, 321] on div "Job Preferences Budget Project Type All Fixed Price Hourly Rate Fixed Price Bud…" at bounding box center [636, 315] width 1273 height 631
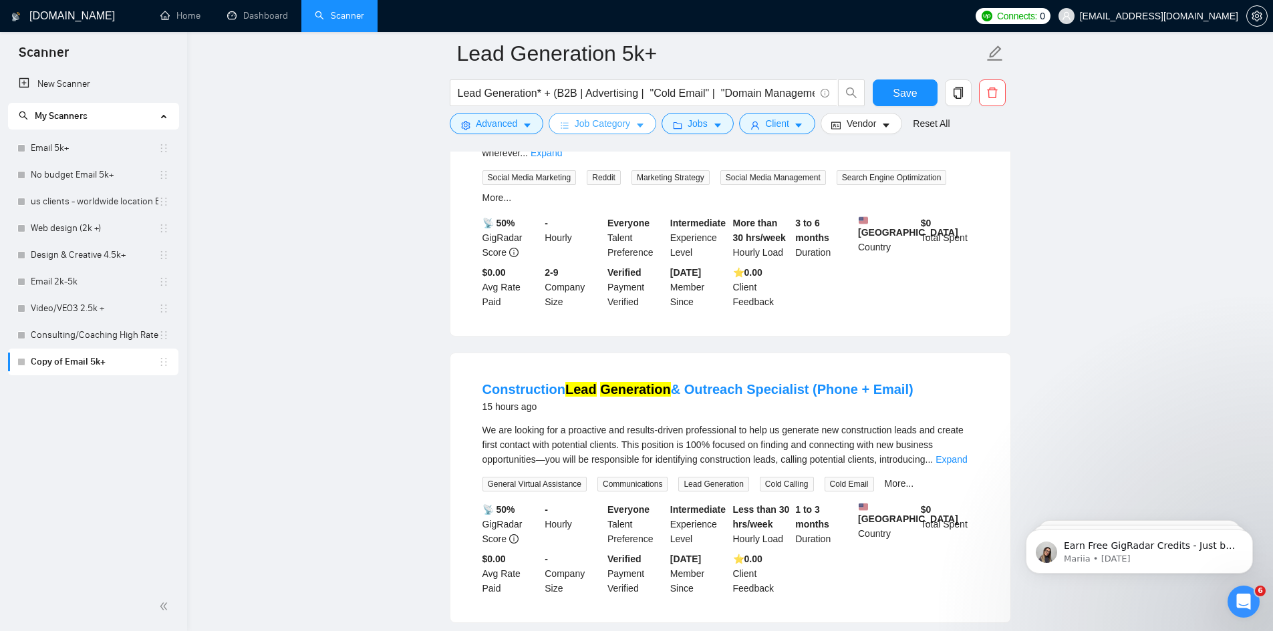
click at [601, 128] on span "Job Category" at bounding box center [602, 123] width 55 height 15
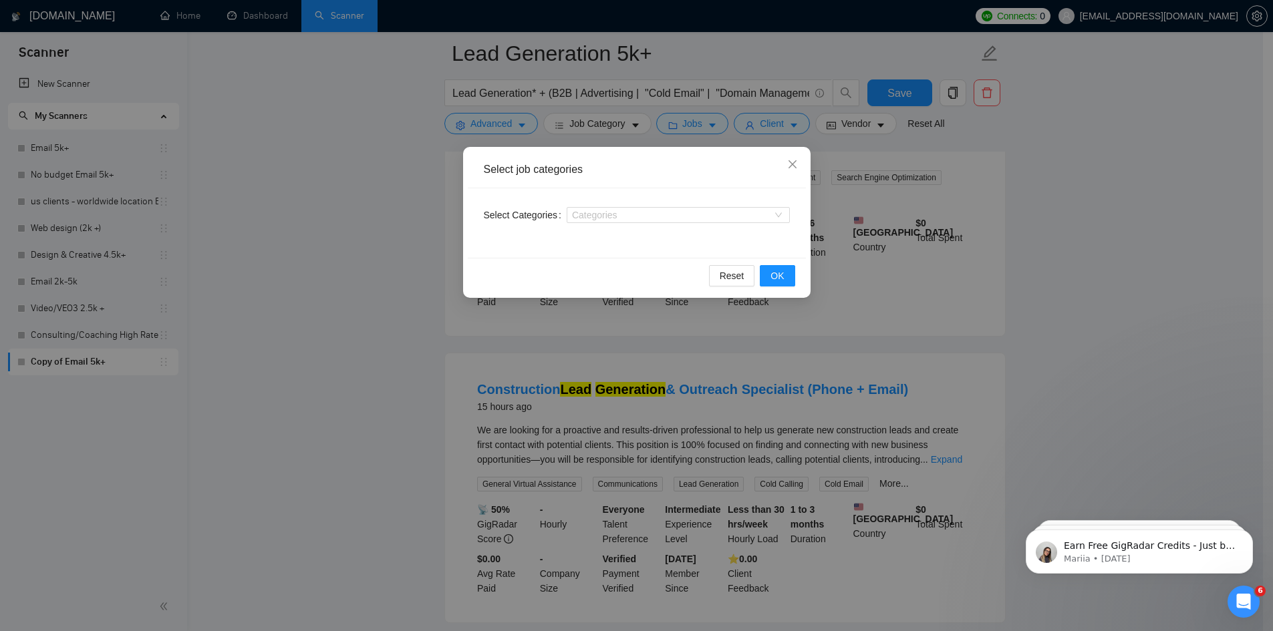
click at [374, 223] on div "Select job categories Select Categories Categories Reset OK" at bounding box center [636, 315] width 1273 height 631
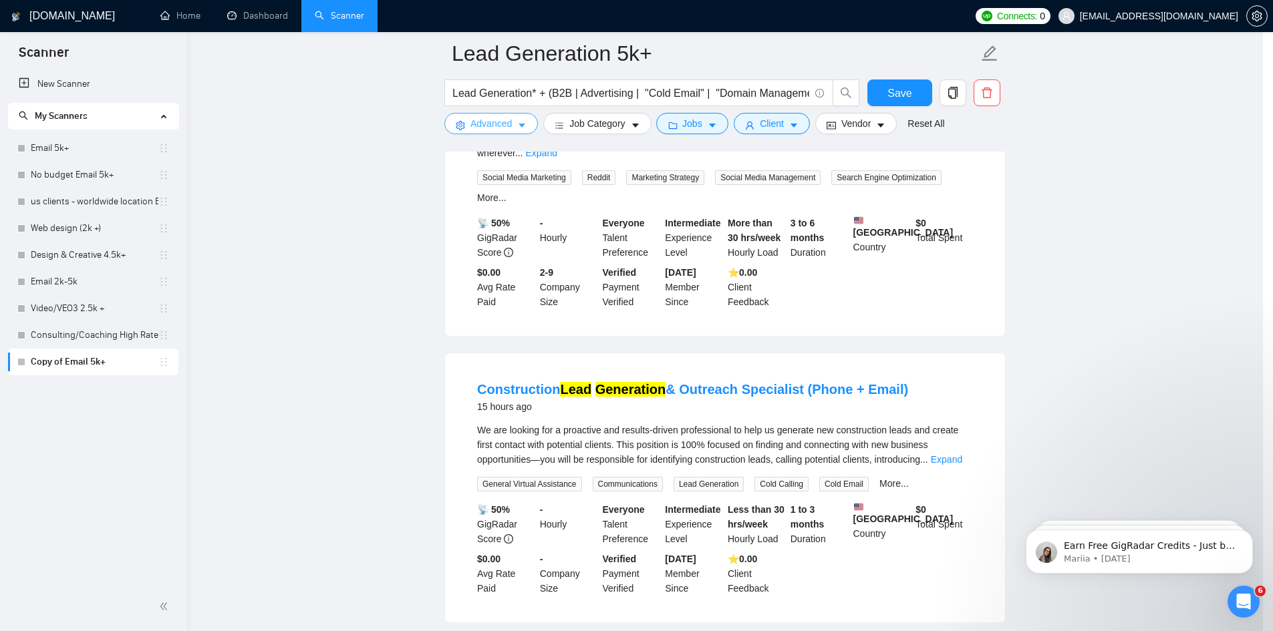
click at [490, 123] on span "Advanced" at bounding box center [490, 123] width 41 height 15
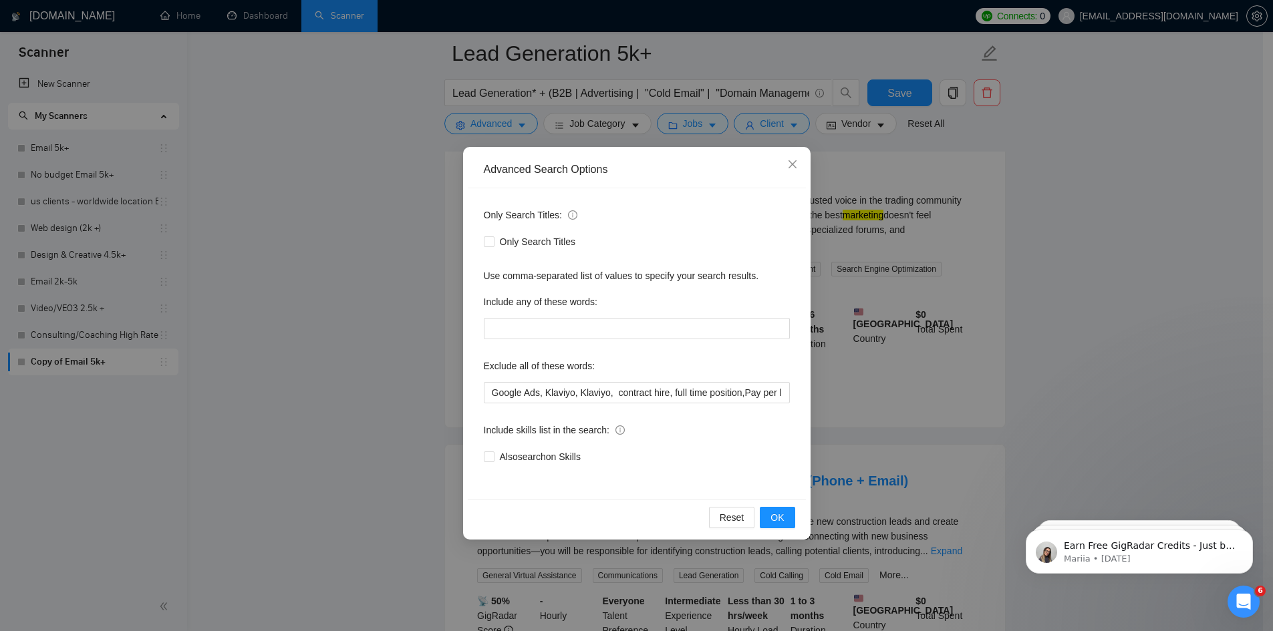
scroll to position [401, 0]
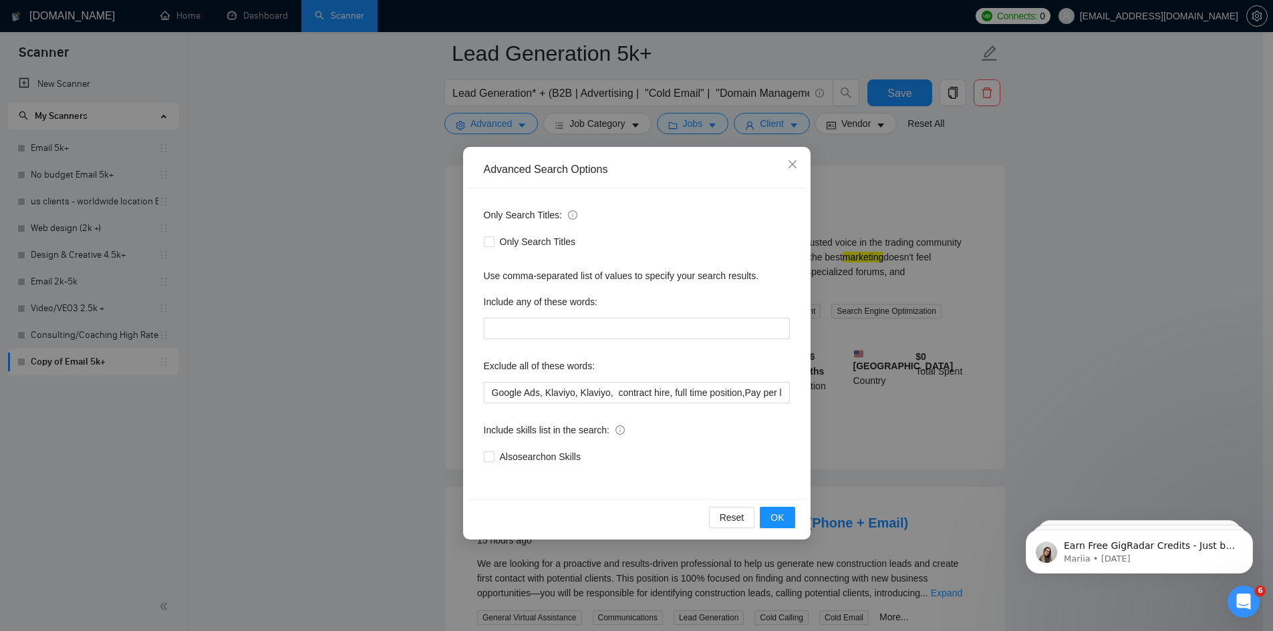
click at [374, 307] on div "Advanced Search Options Only Search Titles: Only Search Titles Use comma-separa…" at bounding box center [636, 315] width 1273 height 631
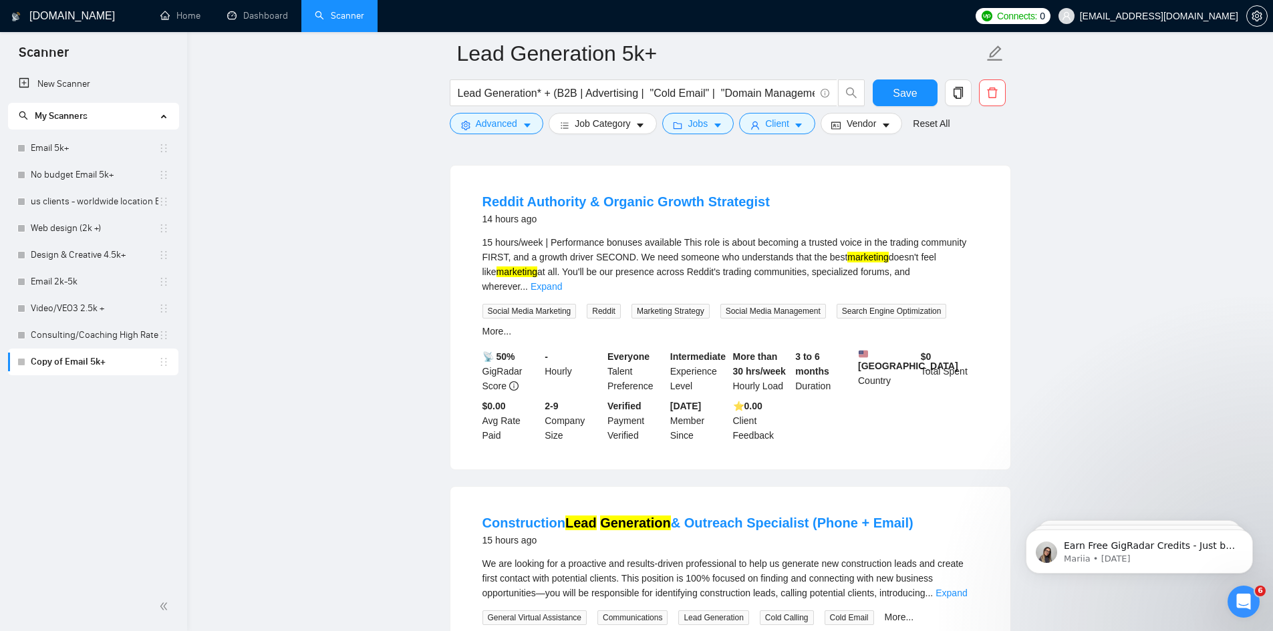
click at [730, 125] on div "Jobs" at bounding box center [698, 123] width 78 height 21
click at [714, 124] on icon "caret-down" at bounding box center [717, 126] width 7 height 4
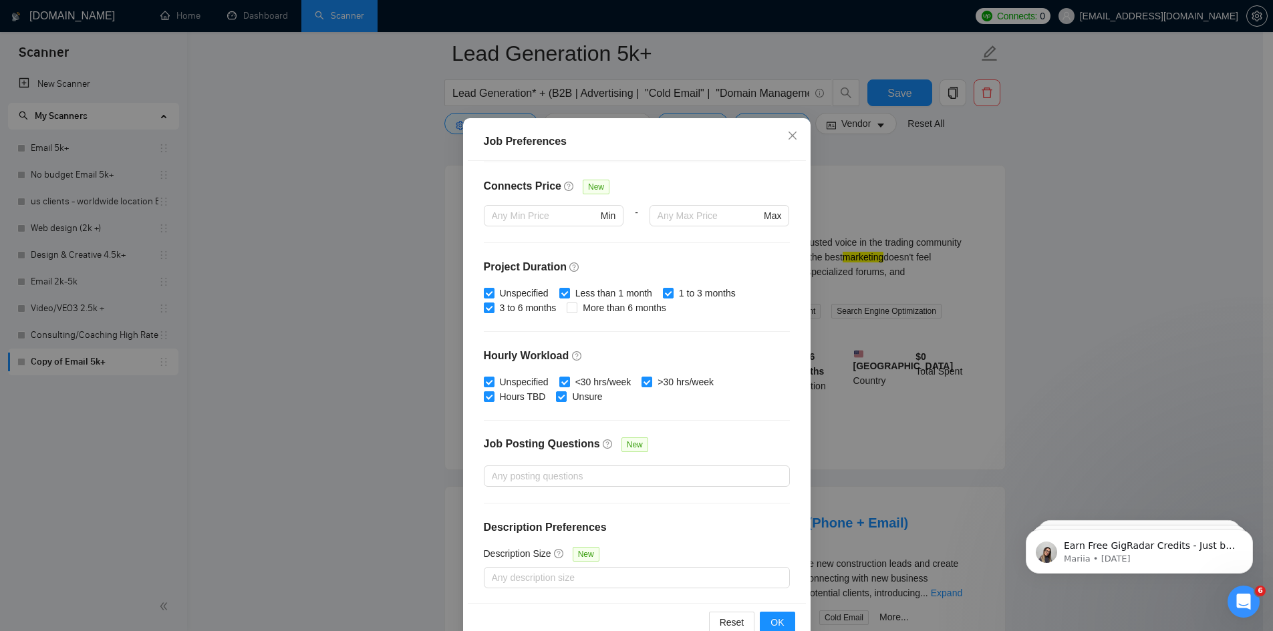
scroll to position [71, 0]
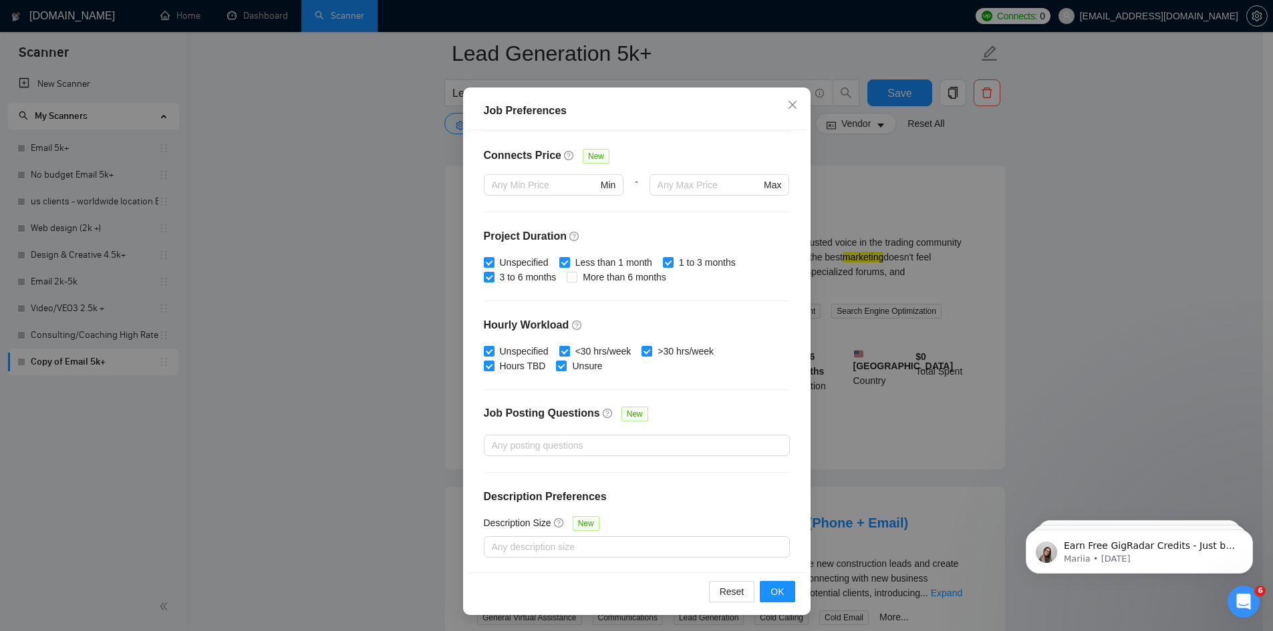
click at [370, 330] on div "Job Preferences Budget Project Type All Fixed Price Hourly Rate Fixed Price Bud…" at bounding box center [636, 315] width 1273 height 631
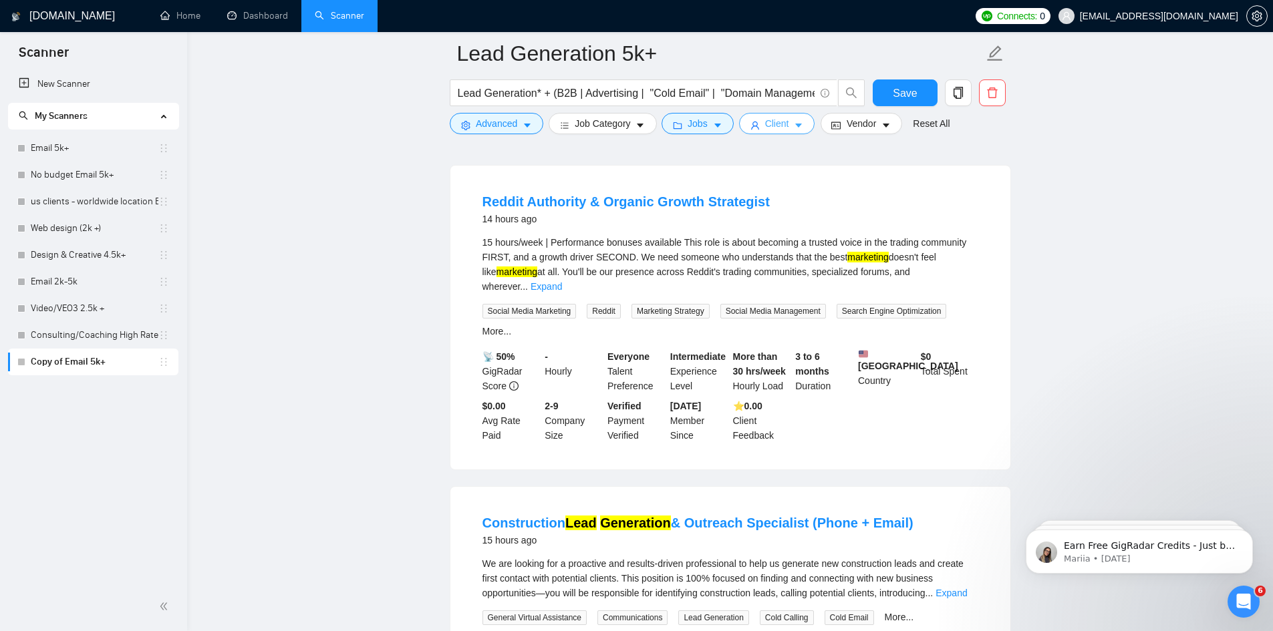
click at [791, 120] on button "Client" at bounding box center [777, 123] width 76 height 21
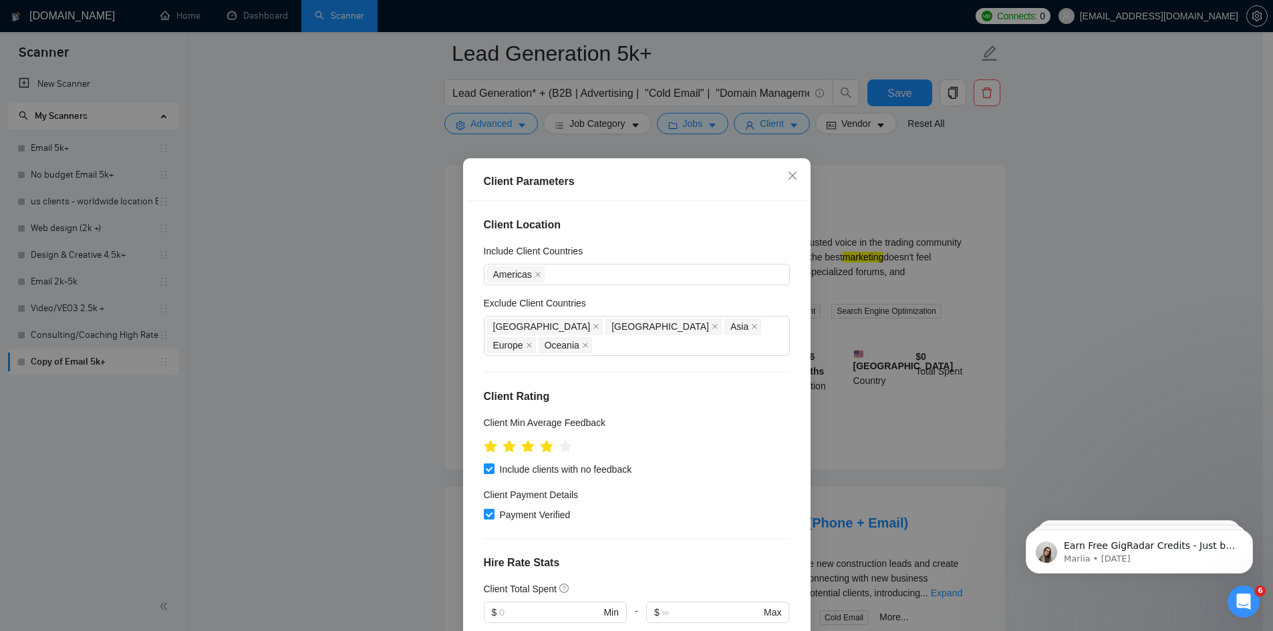
click at [484, 464] on input "Include clients with no feedback" at bounding box center [488, 468] width 9 height 9
checkbox input "false"
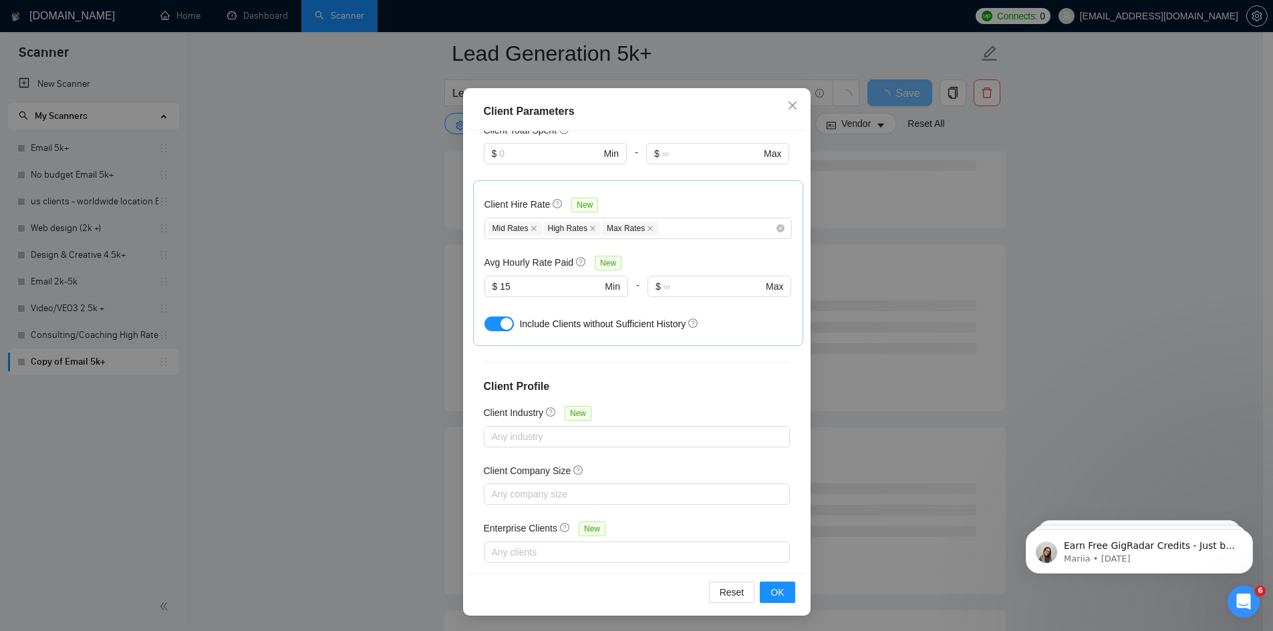
scroll to position [71, 0]
click at [776, 591] on span "OK" at bounding box center [776, 592] width 13 height 15
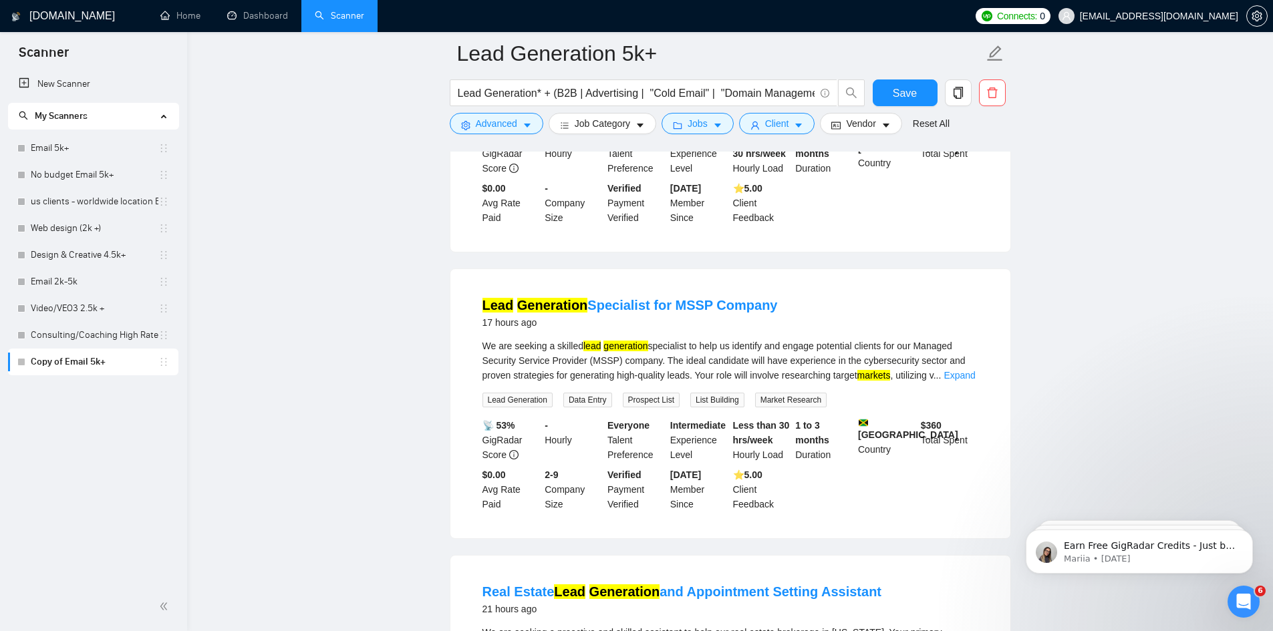
scroll to position [334, 0]
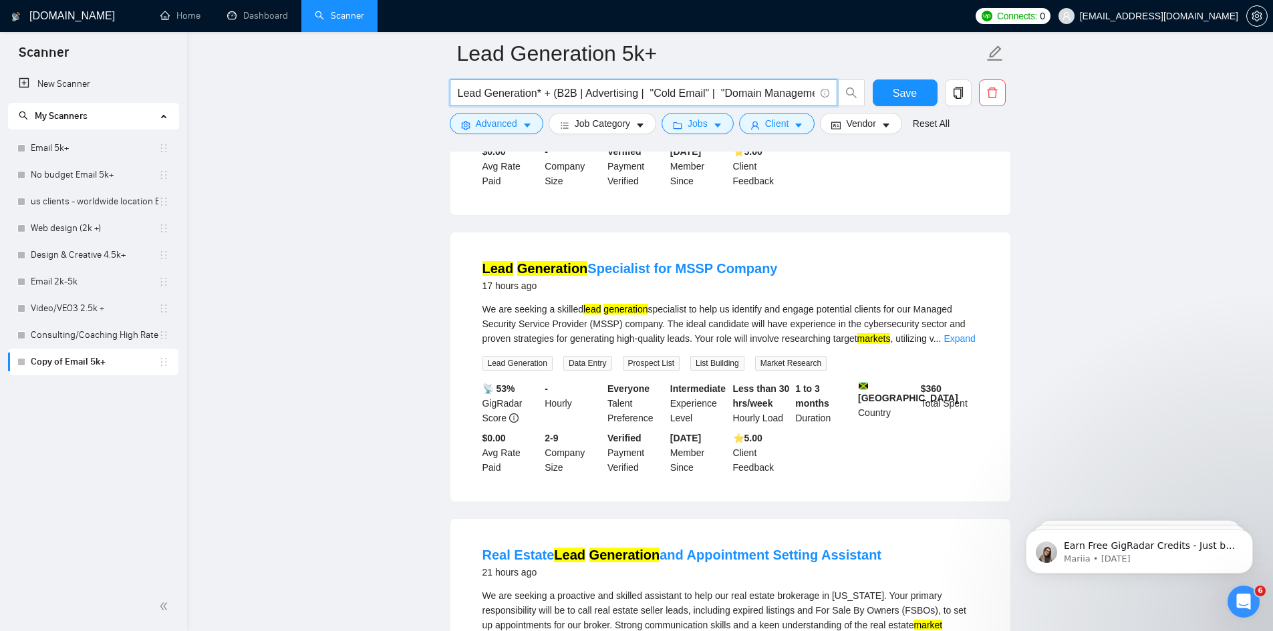
click at [710, 92] on input "Lead Generation* + (B2B | Advertising | "Cold Email" | "Domain Management" | au…" at bounding box center [636, 93] width 357 height 17
paste input "B2B Lead Generation Cold Email Programmatic Prospecting Appointment Setting Lea…"
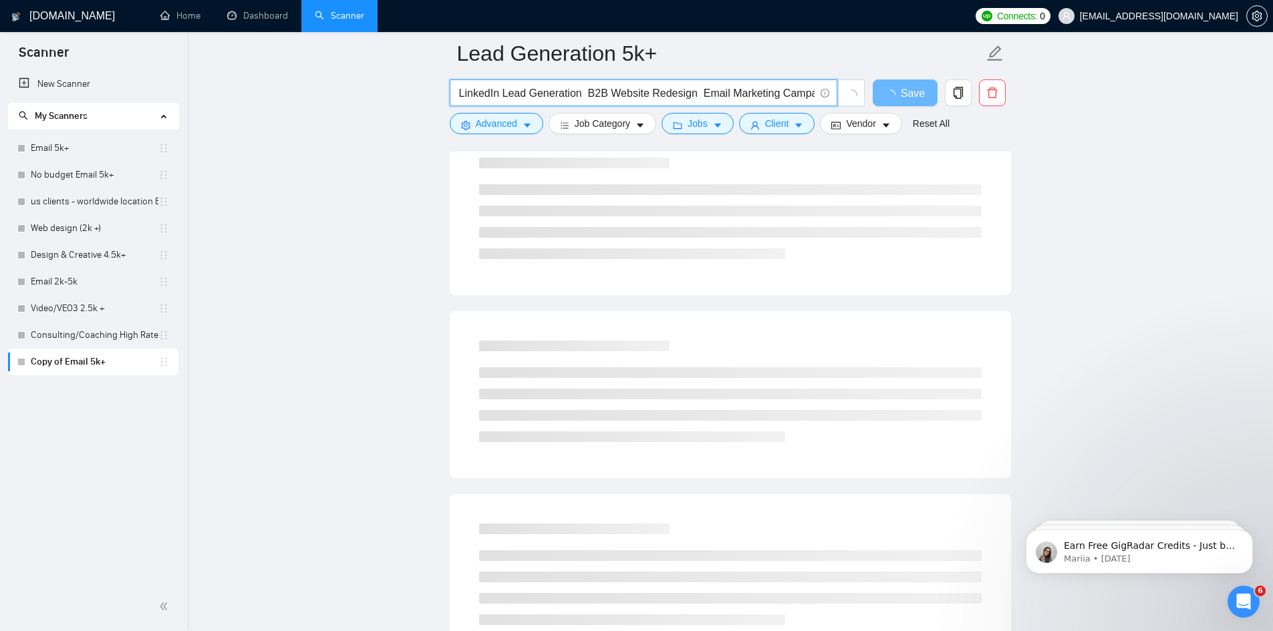
click at [680, 92] on input "B2B Lead Generation Cold Email Programmatic Prospecting Appointment Setting Lea…" at bounding box center [636, 93] width 357 height 17
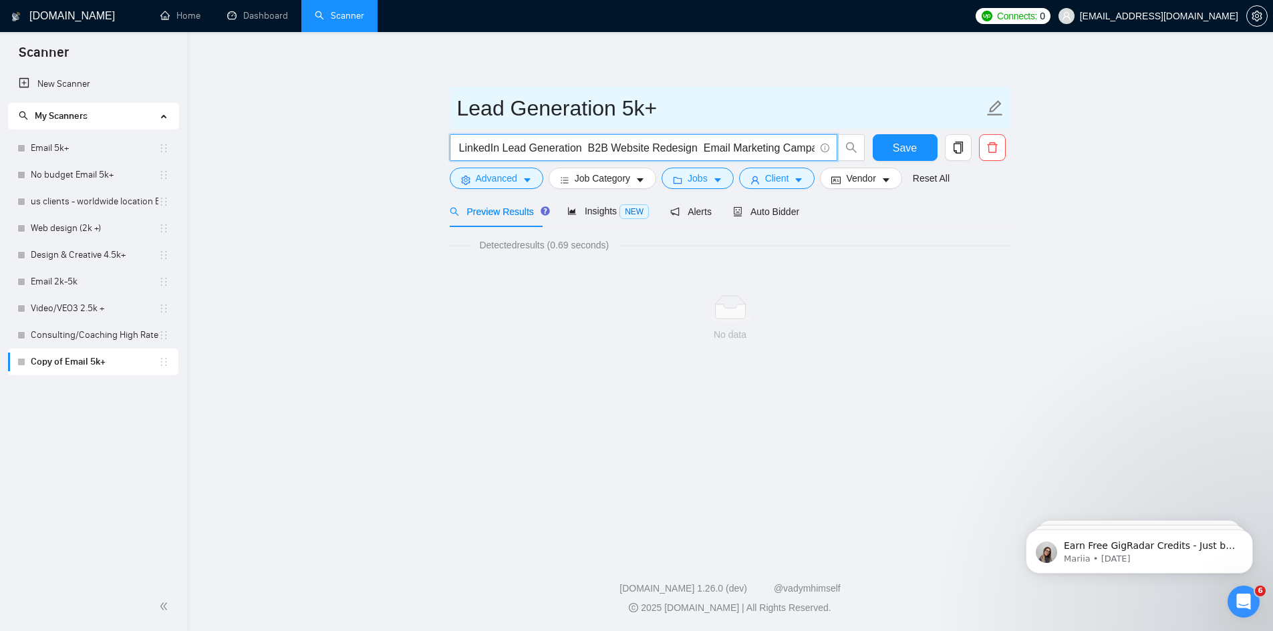
scroll to position [0, 0]
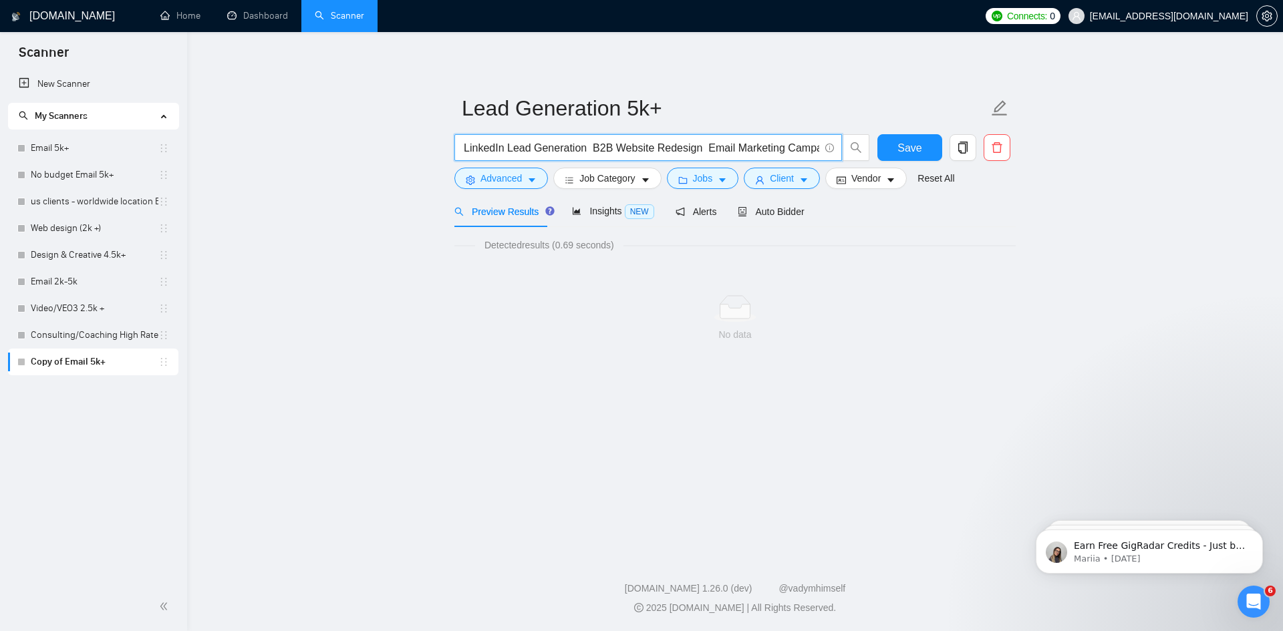
click at [688, 144] on input "B2B Lead Generation Cold Email Programmatic Prospecting Appointment Setting Lea…" at bounding box center [640, 148] width 357 height 17
click at [571, 146] on input "B2B Lead Generation Cold Email Programmatic Prospecting Appointment Setting Lea…" at bounding box center [640, 148] width 357 height 17
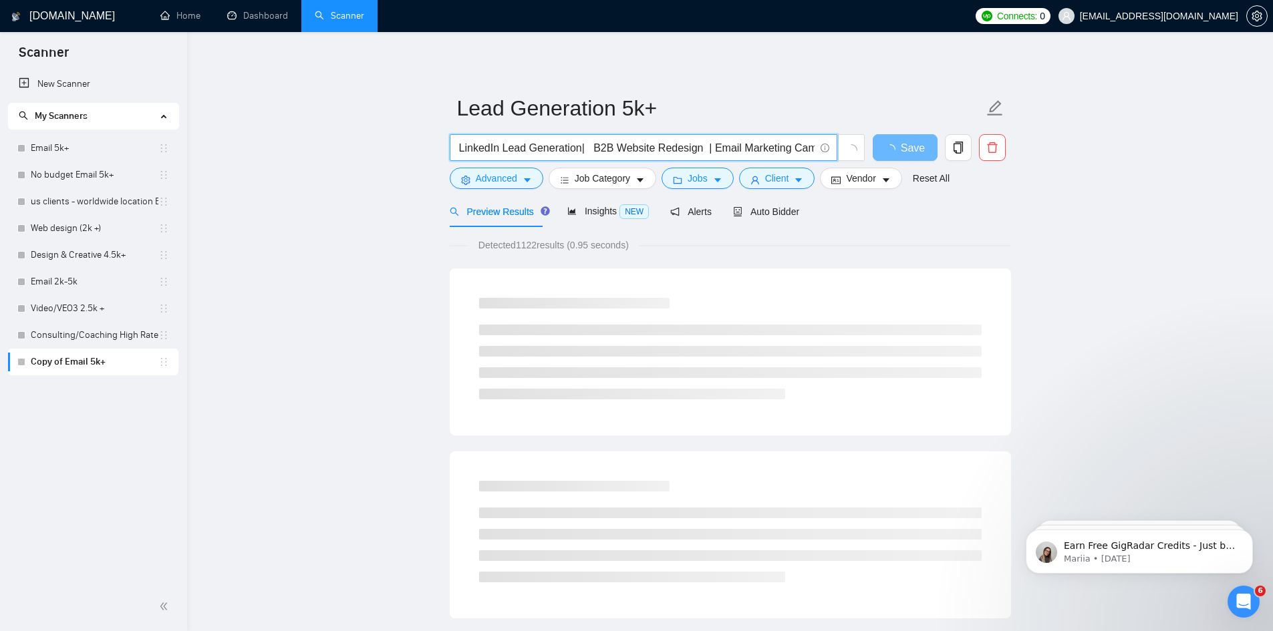
click at [467, 148] on input "B2B Lead Generation Cold Email Programmatic Prospecting Appointment Setting Lea…" at bounding box center [636, 148] width 357 height 17
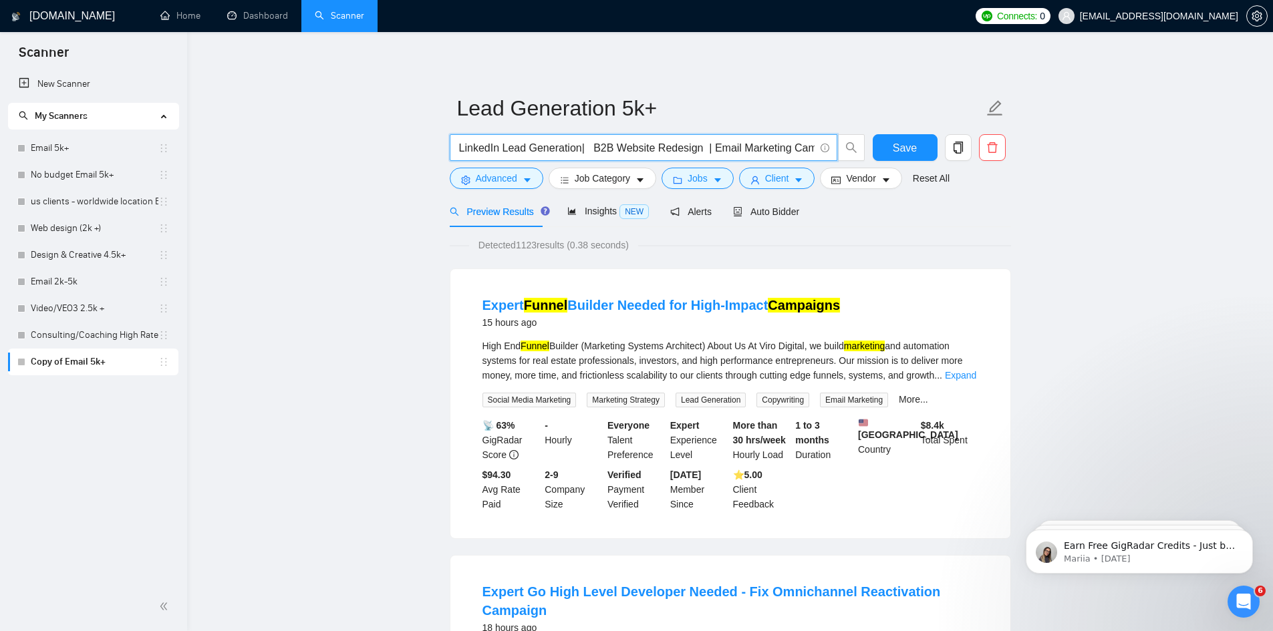
click at [460, 150] on input "B2B Lead Generation Cold Email Programmatic Prospecting Appointment Setting Lea…" at bounding box center [636, 148] width 357 height 17
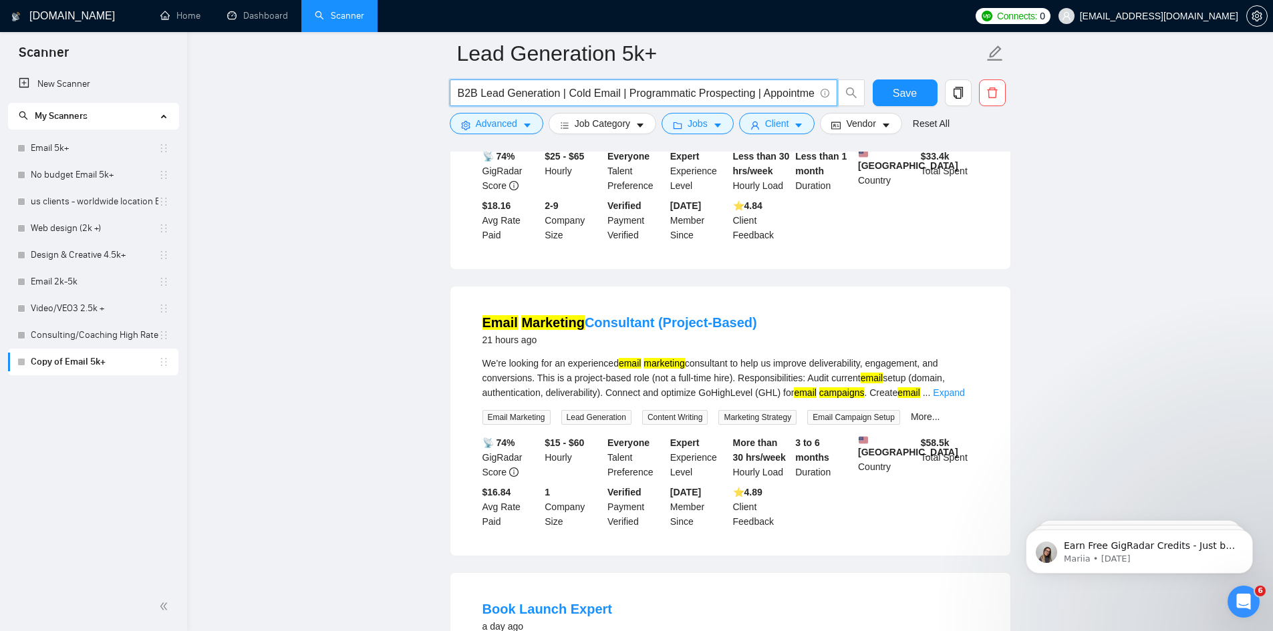
scroll to position [601, 0]
type input "B2B Lead Generation | Cold Email | Programmatic Prospecting | Appointment Setti…"
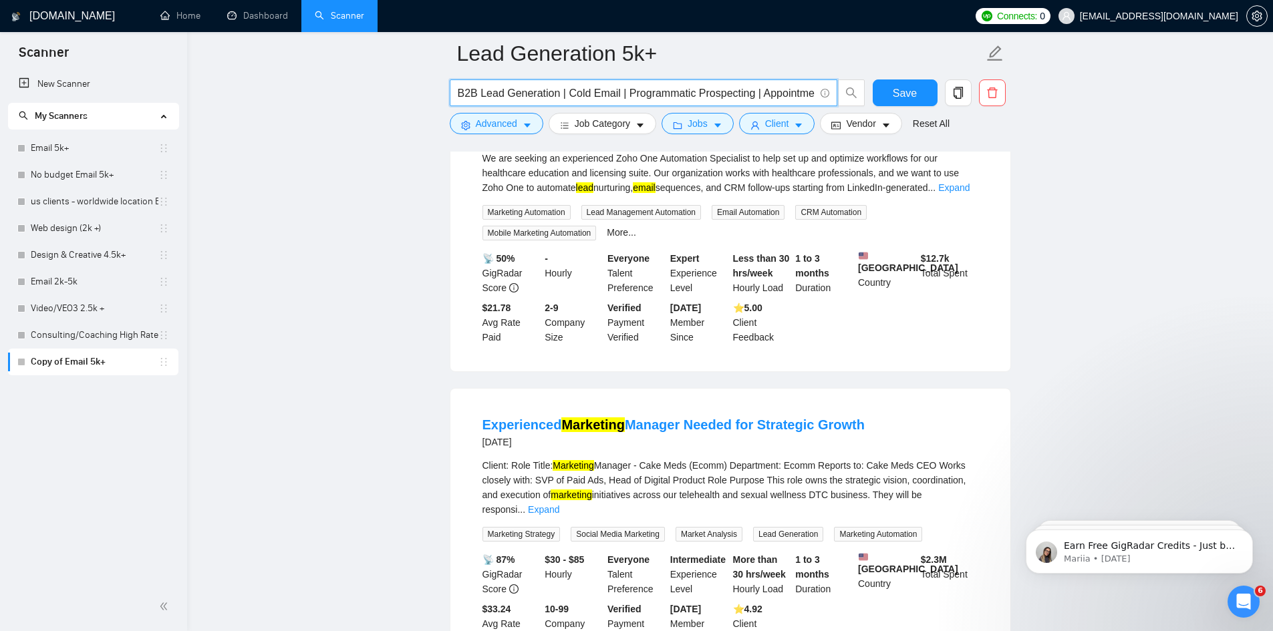
scroll to position [2071, 0]
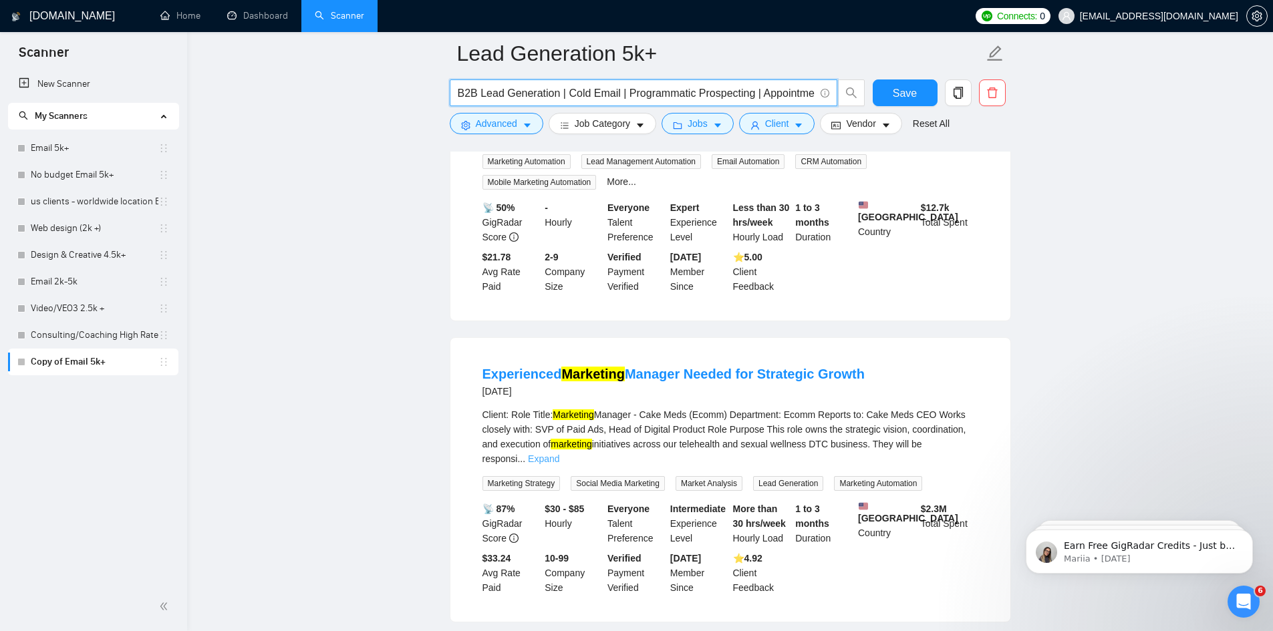
click at [559, 456] on link "Expand" at bounding box center [543, 459] width 31 height 11
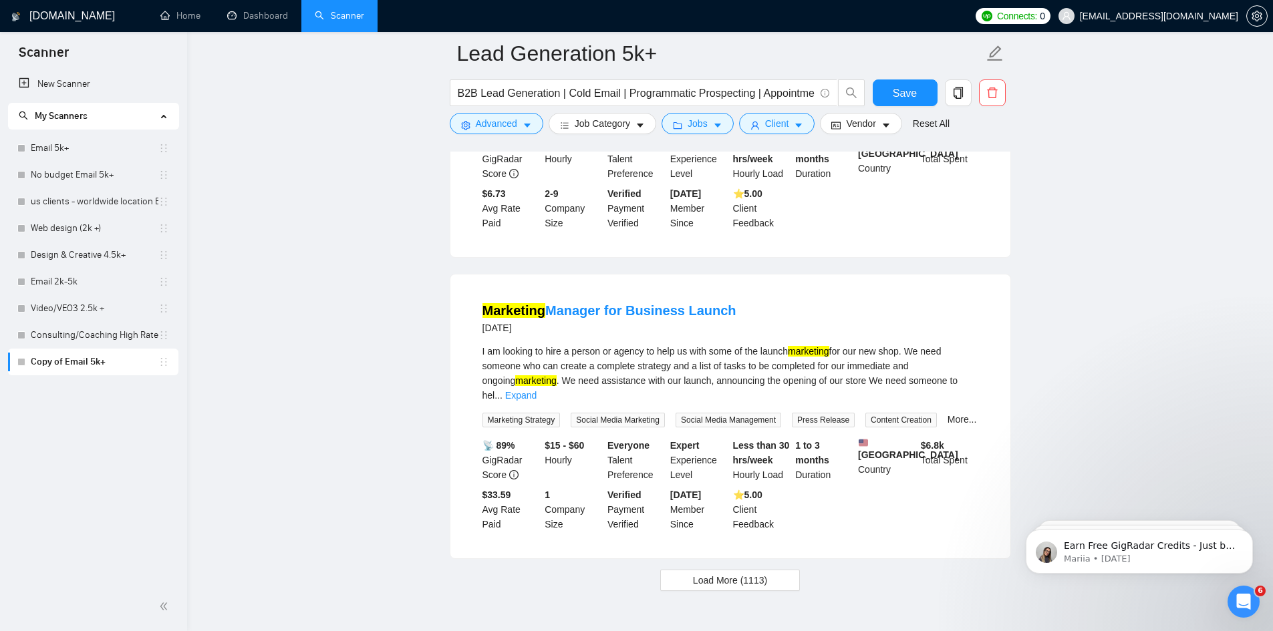
scroll to position [3141, 0]
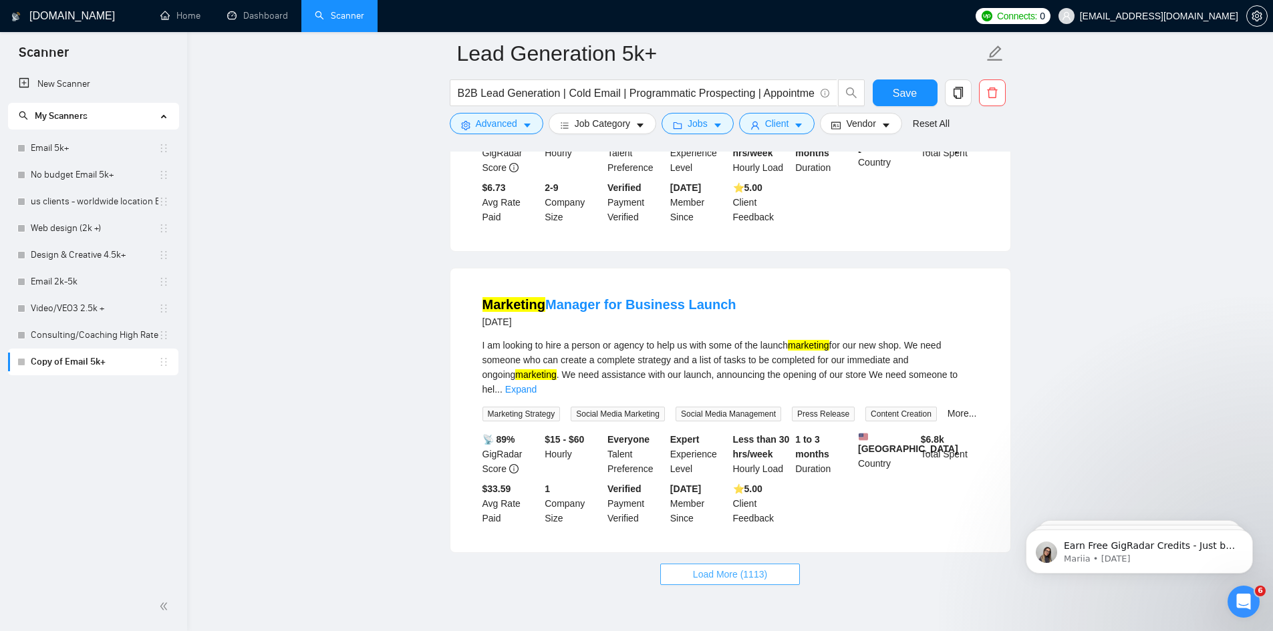
click at [755, 567] on span "Load More (1113)" at bounding box center [730, 574] width 74 height 15
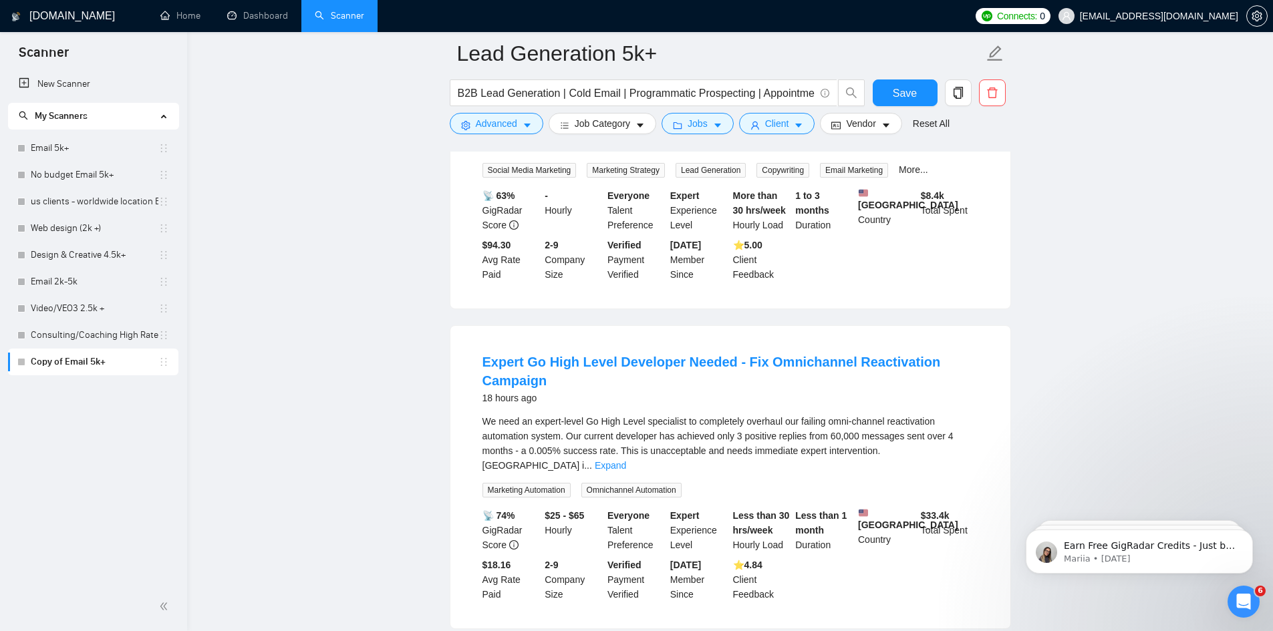
scroll to position [0, 0]
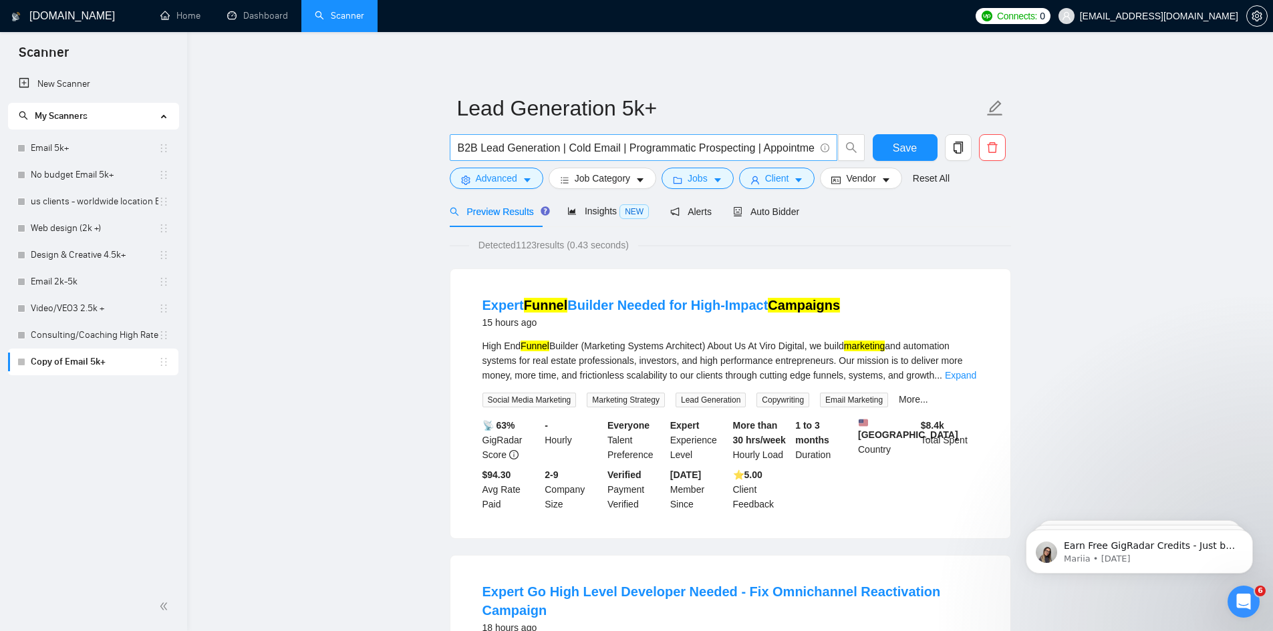
drag, startPoint x: 369, startPoint y: 390, endPoint x: 518, endPoint y: 159, distance: 275.1
click at [511, 188] on button "Advanced" at bounding box center [497, 178] width 94 height 21
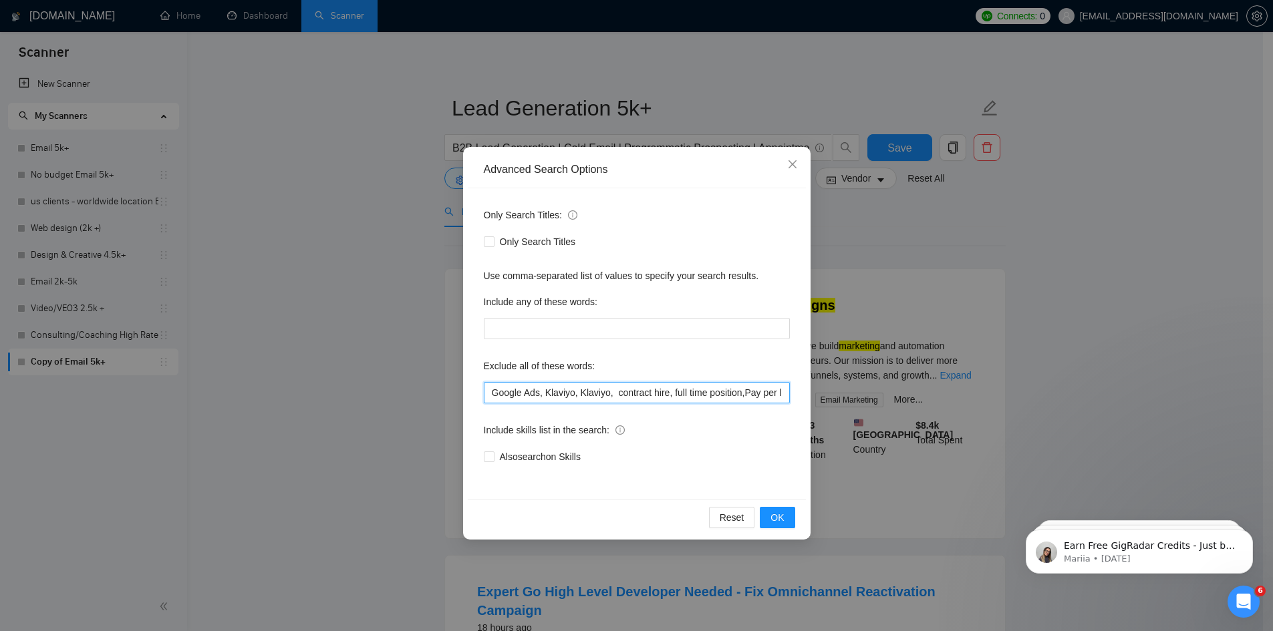
click at [492, 393] on input "Google Ads, Klaviyo, Klaviyo, contract hire, full time position,Pay per lead ,C…" at bounding box center [637, 392] width 306 height 21
type input "ZOho, Google Ads, Klaviyo, Klaviyo, contract hire, full time position,Pay per l…"
click at [778, 509] on button "OK" at bounding box center [777, 517] width 35 height 21
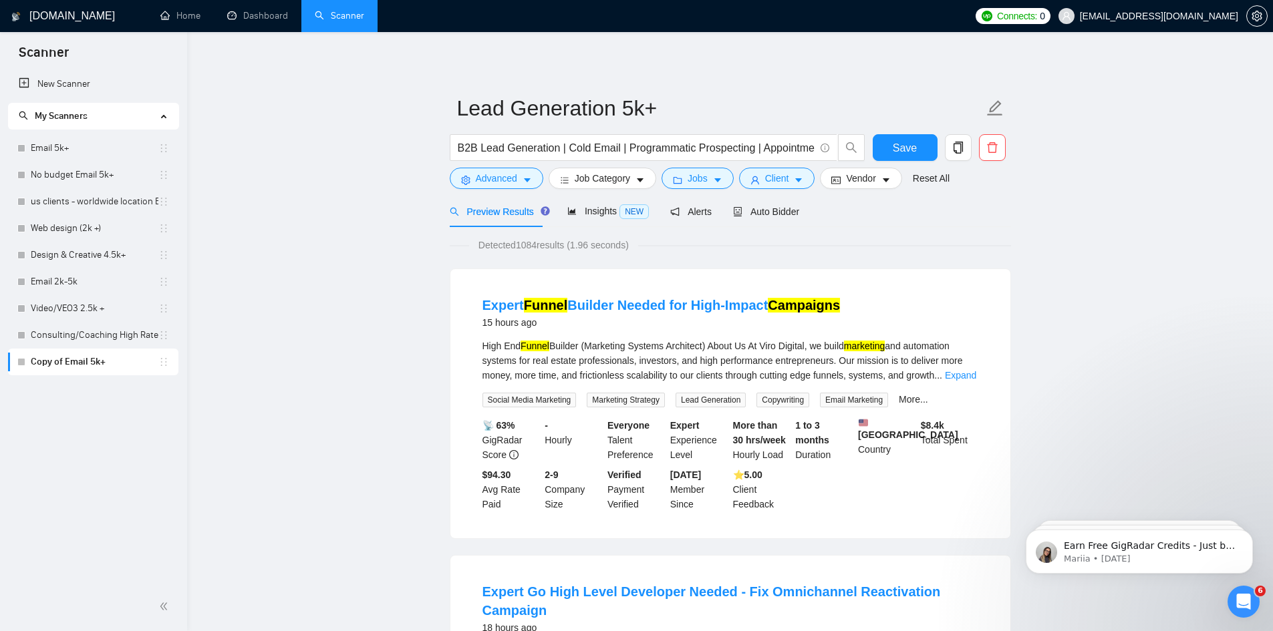
click at [961, 384] on div "High End Funnel Builder (Marketing Systems Architect) About Us At Viro Digital,…" at bounding box center [730, 373] width 496 height 69
click at [962, 381] on div "High End Funnel Builder (Marketing Systems Architect) About Us At Viro Digital,…" at bounding box center [730, 361] width 496 height 44
click at [962, 379] on link "Expand" at bounding box center [960, 375] width 31 height 11
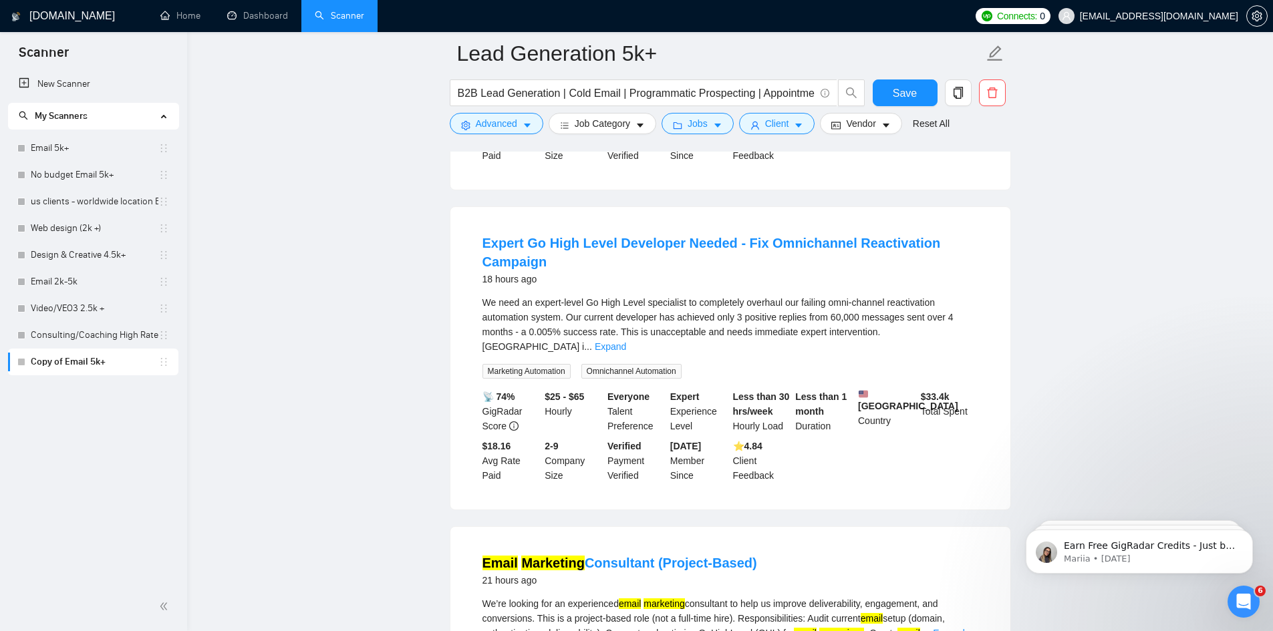
scroll to position [735, 0]
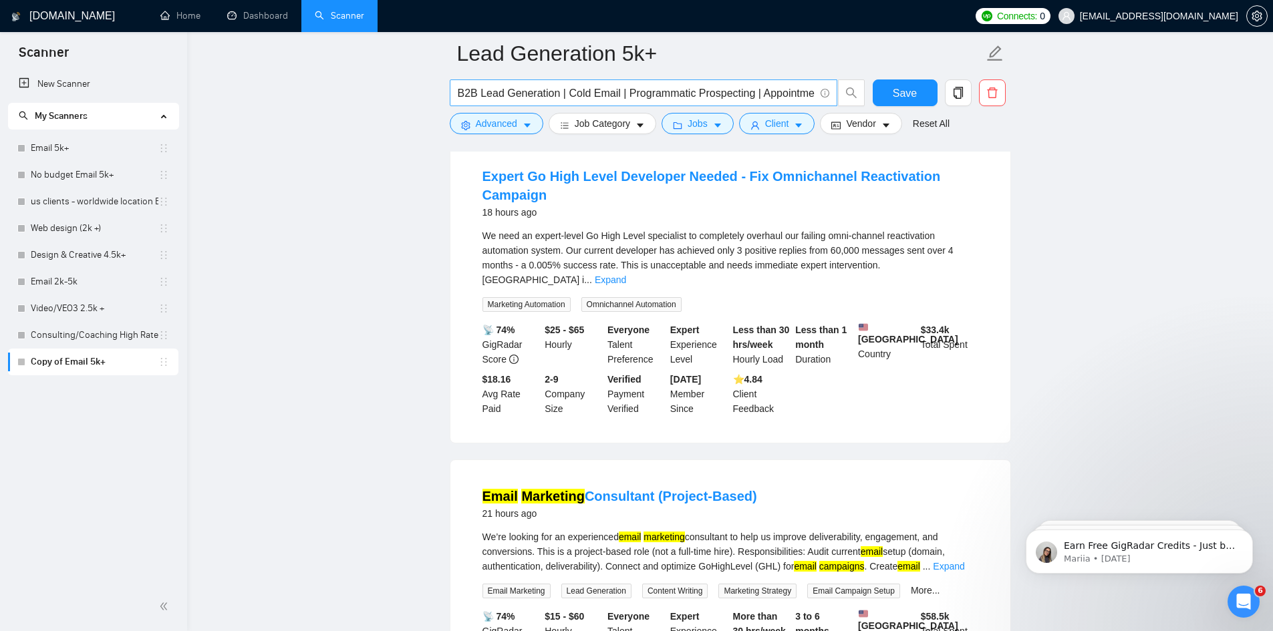
drag, startPoint x: 96, startPoint y: 152, endPoint x: 756, endPoint y: 80, distance: 664.1
click at [96, 152] on link "Email 5k+" at bounding box center [95, 148] width 128 height 27
click at [914, 94] on span "Save" at bounding box center [905, 93] width 24 height 17
click at [67, 150] on link "Email 5k+" at bounding box center [95, 148] width 128 height 27
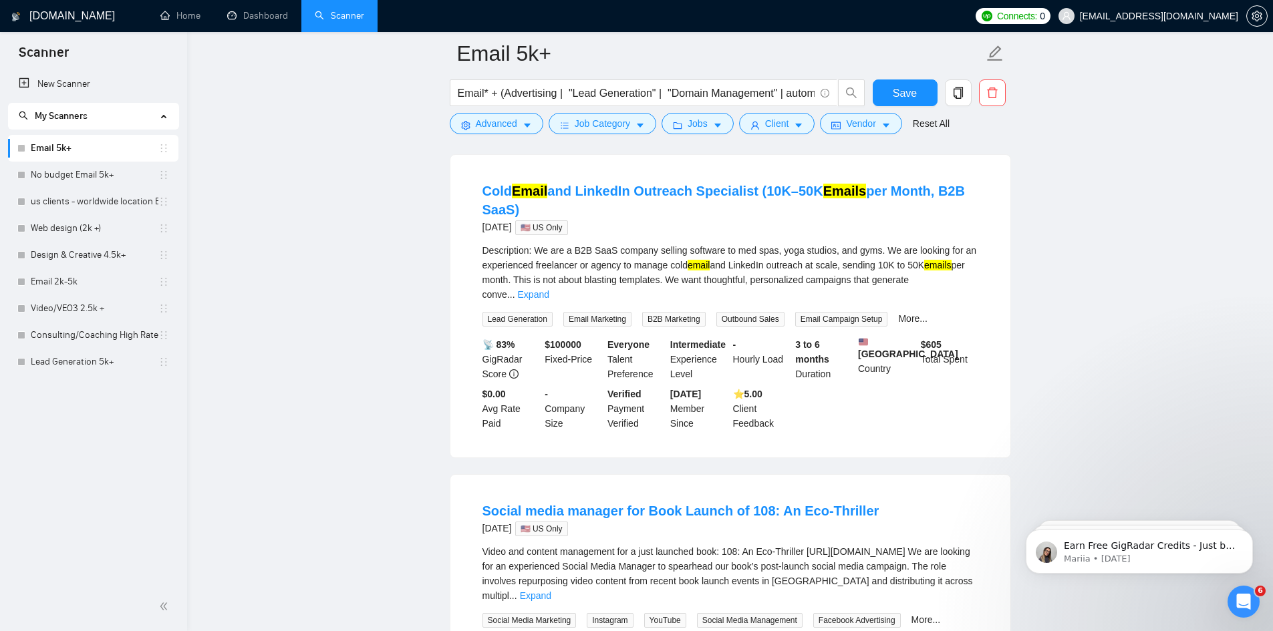
scroll to position [735, 0]
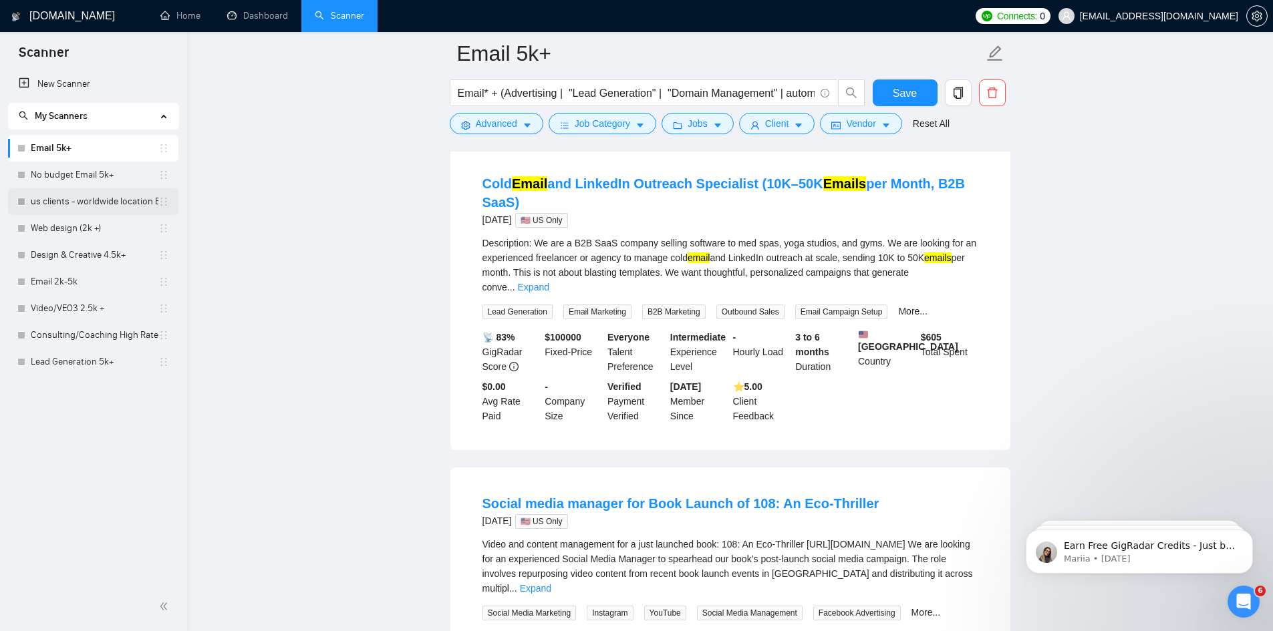
click at [96, 199] on link "us clients - worldwide location Email 5k+" at bounding box center [95, 201] width 128 height 27
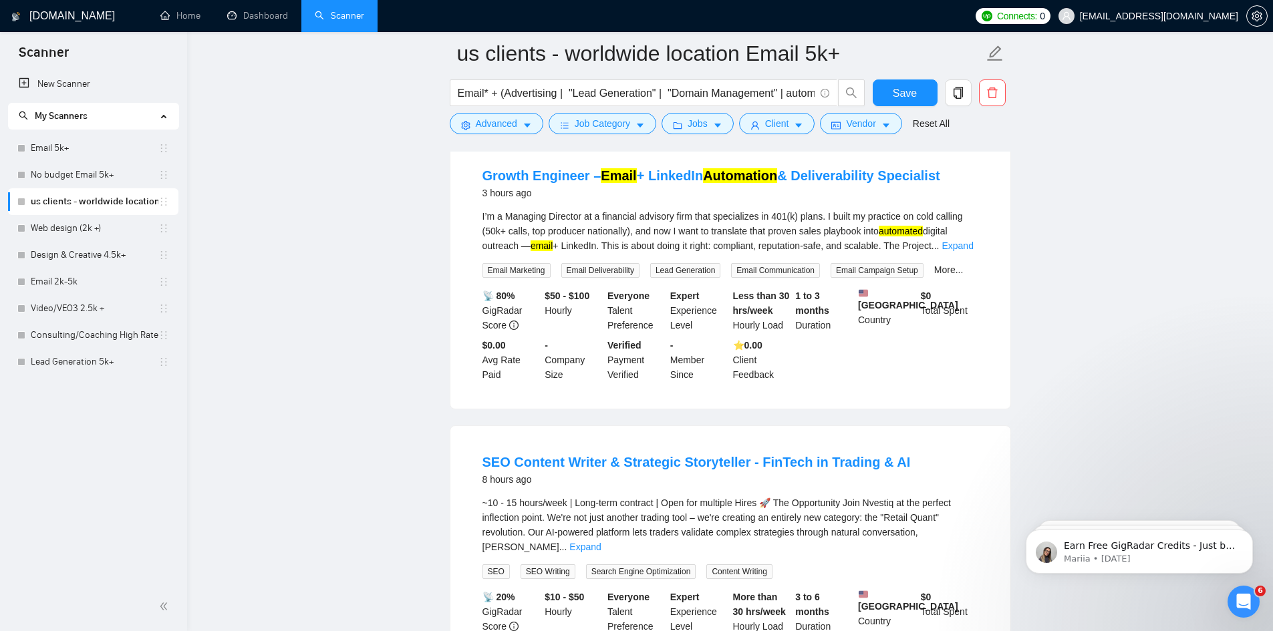
scroll to position [401, 0]
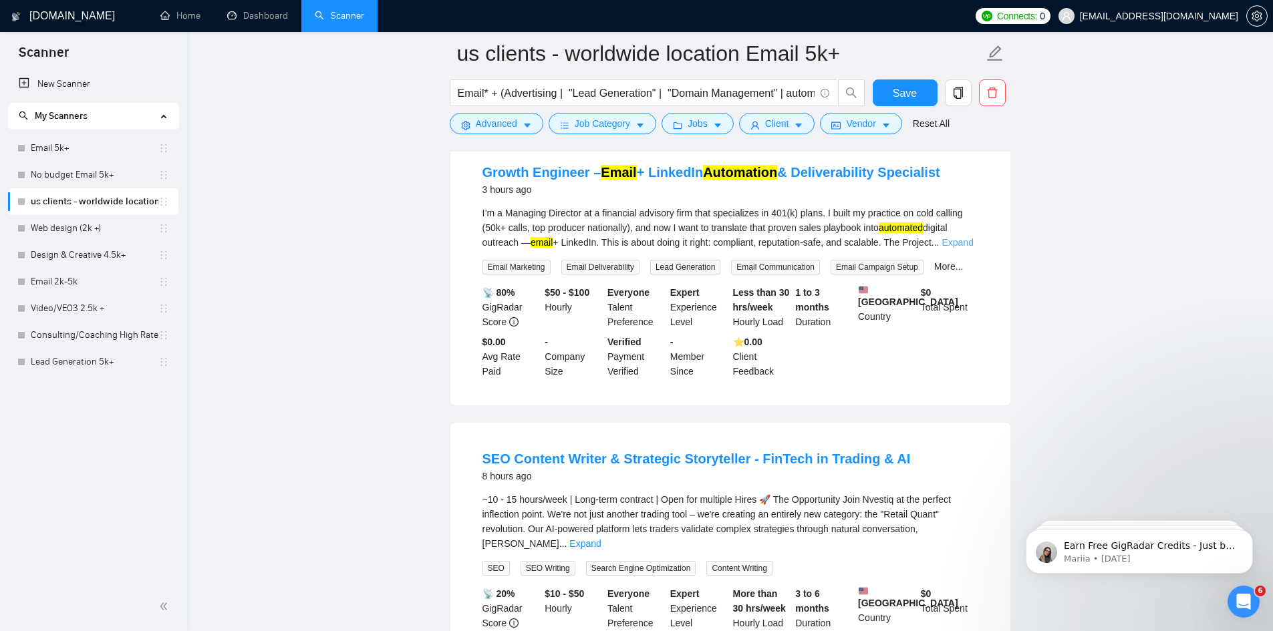
click at [957, 248] on link "Expand" at bounding box center [957, 242] width 31 height 11
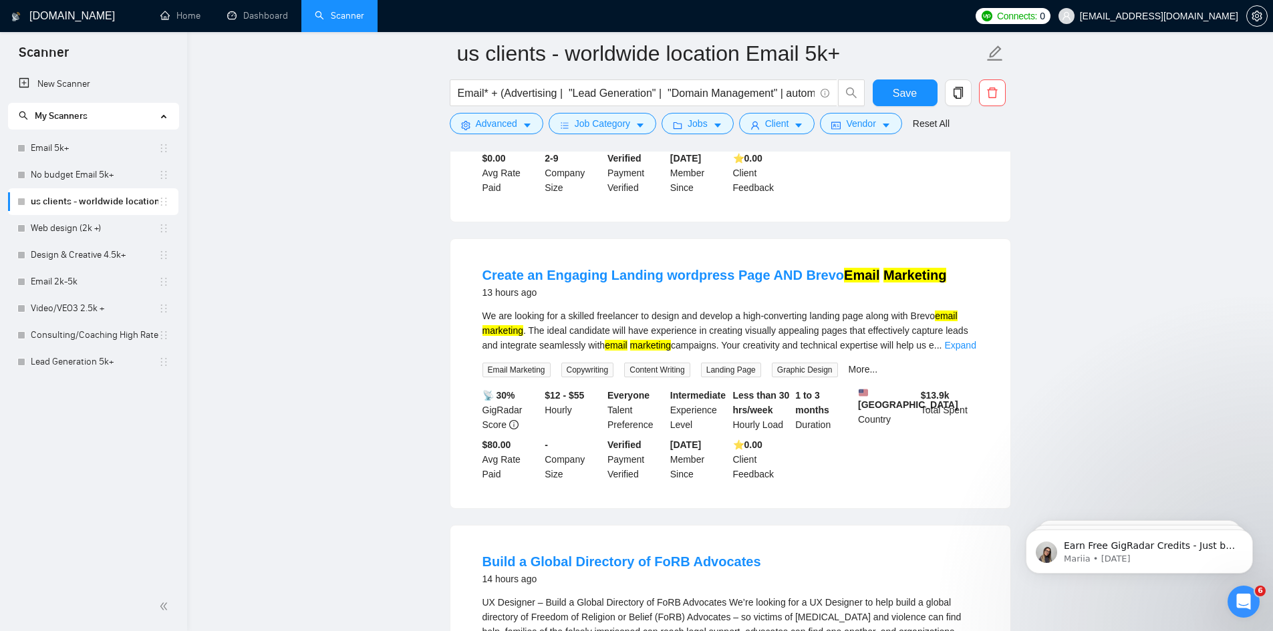
scroll to position [1203, 0]
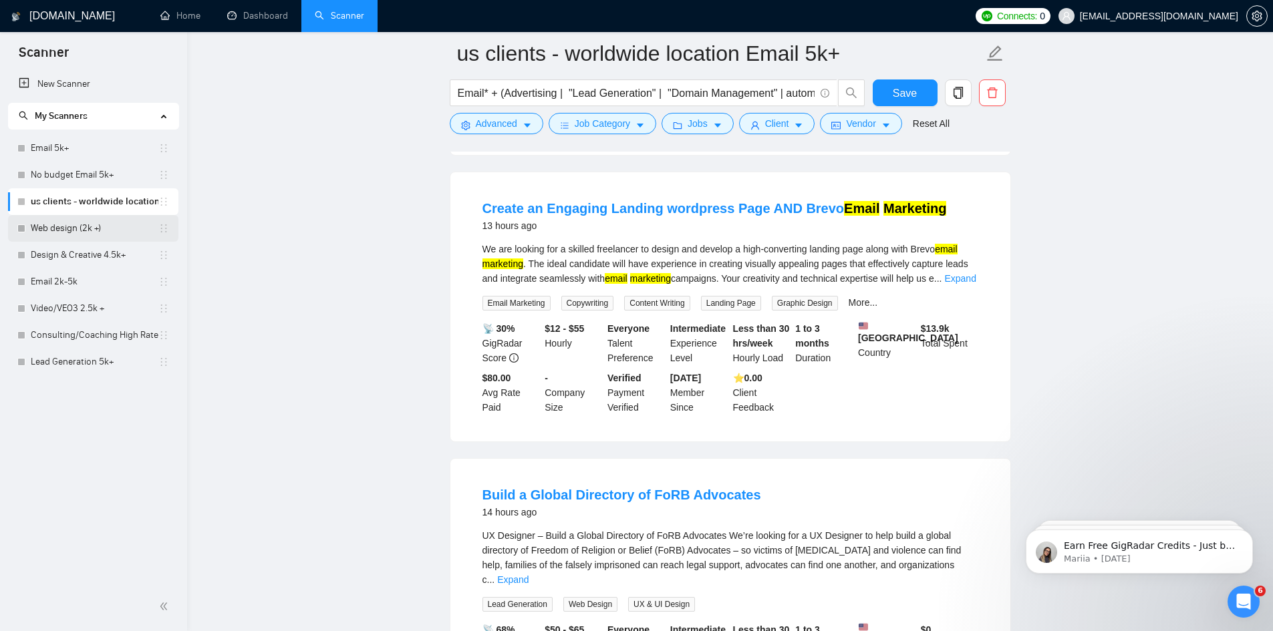
click at [95, 219] on link "Web design (2k +)" at bounding box center [95, 228] width 128 height 27
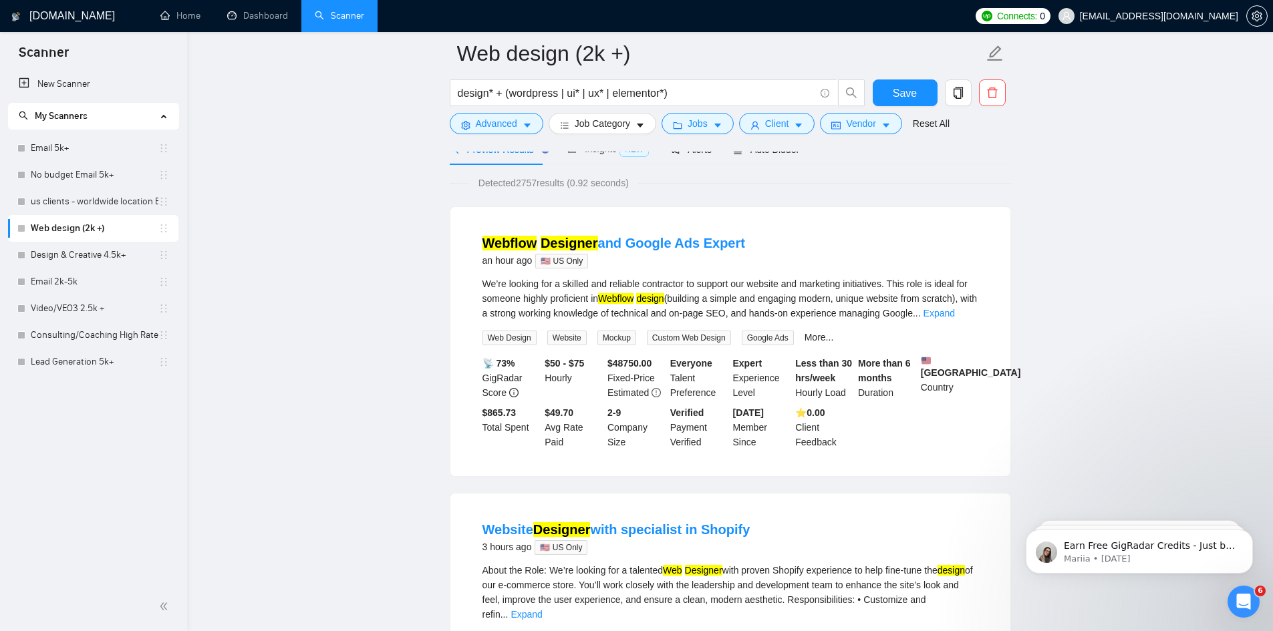
scroll to position [200, 0]
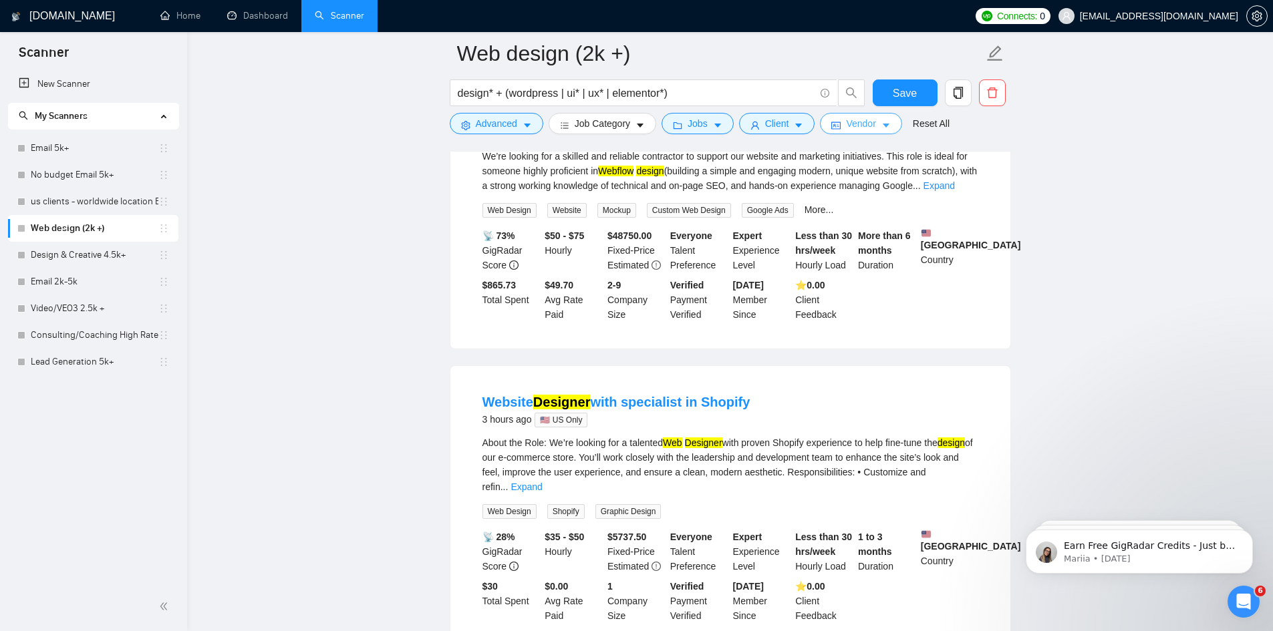
click at [863, 120] on span "Vendor" at bounding box center [860, 123] width 29 height 15
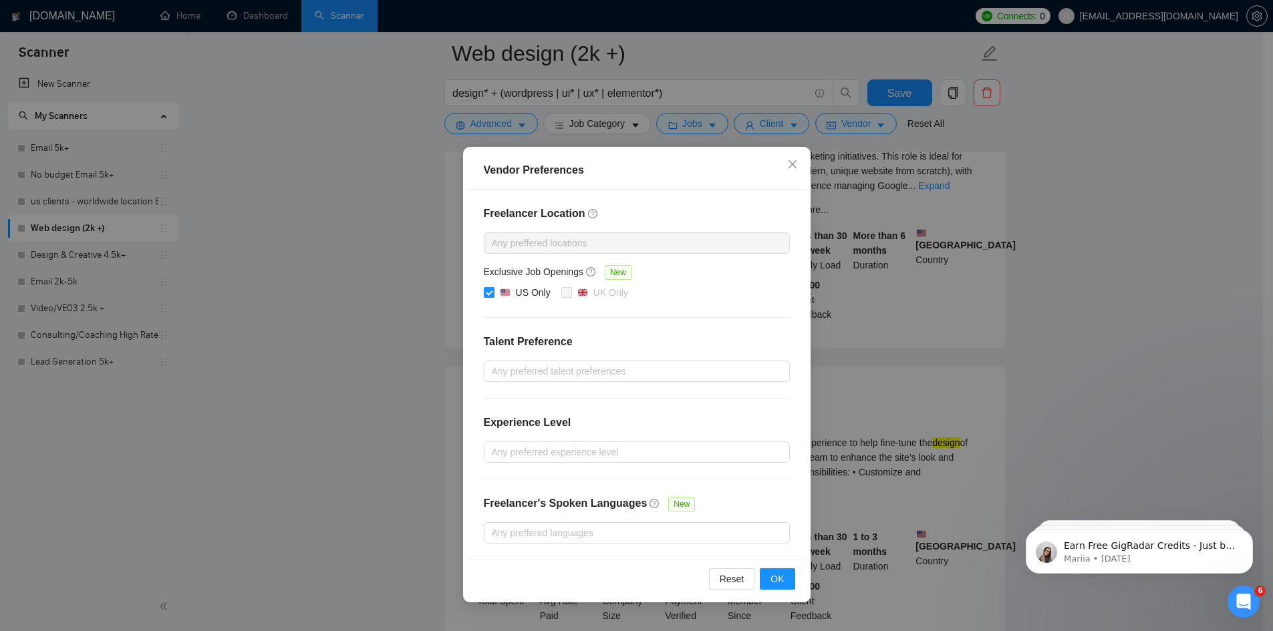
click at [485, 289] on input "US Only" at bounding box center [488, 291] width 9 height 9
checkbox input "false"
click at [771, 579] on span "OK" at bounding box center [776, 579] width 13 height 15
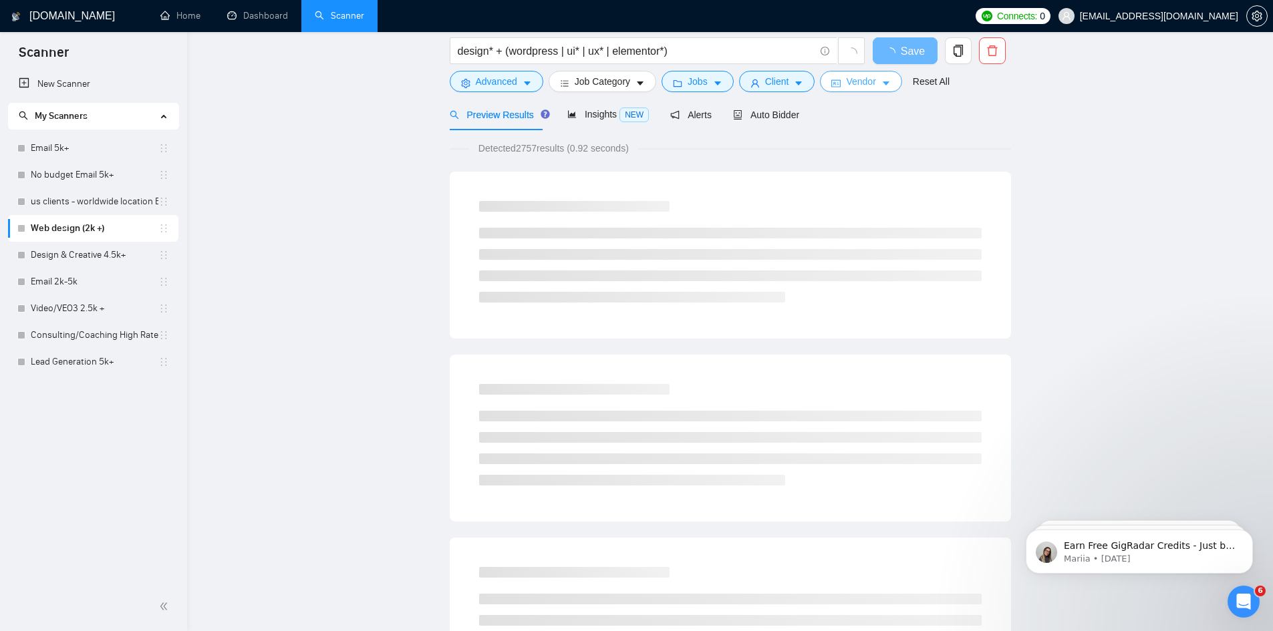
scroll to position [0, 0]
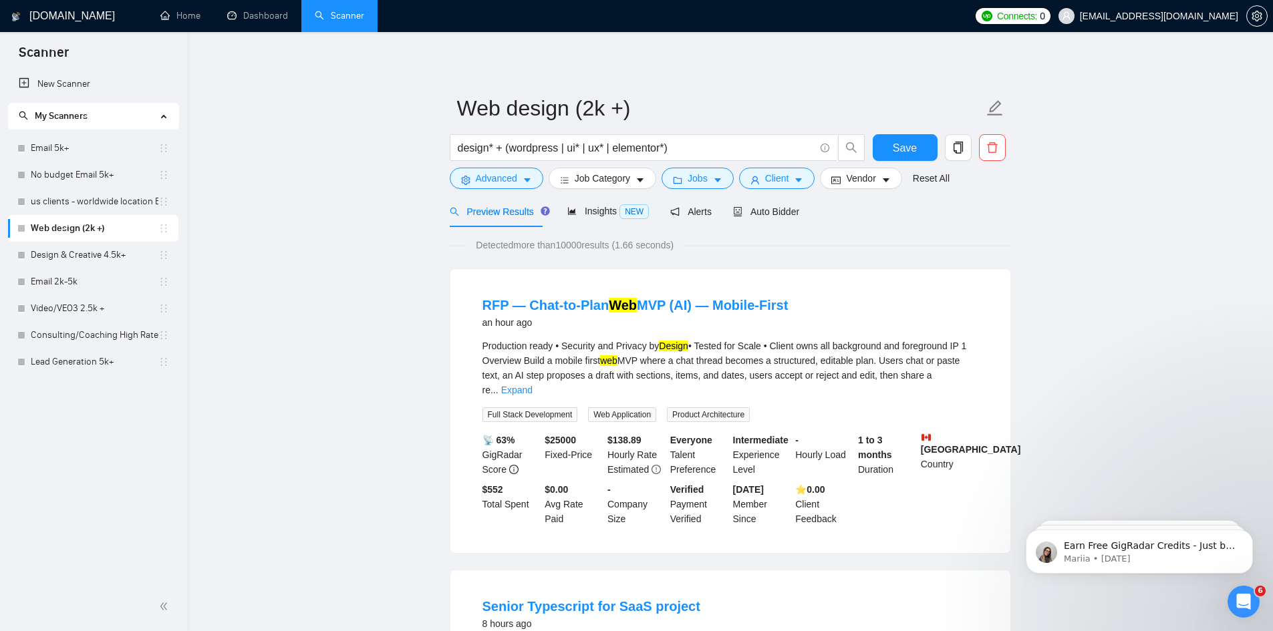
drag, startPoint x: 87, startPoint y: 360, endPoint x: 756, endPoint y: 78, distance: 725.9
click at [87, 360] on link "Lead Generation 5k+" at bounding box center [95, 362] width 128 height 27
click at [903, 152] on span "Save" at bounding box center [905, 148] width 24 height 17
click at [66, 357] on link "Lead Generation 5k+" at bounding box center [95, 362] width 128 height 27
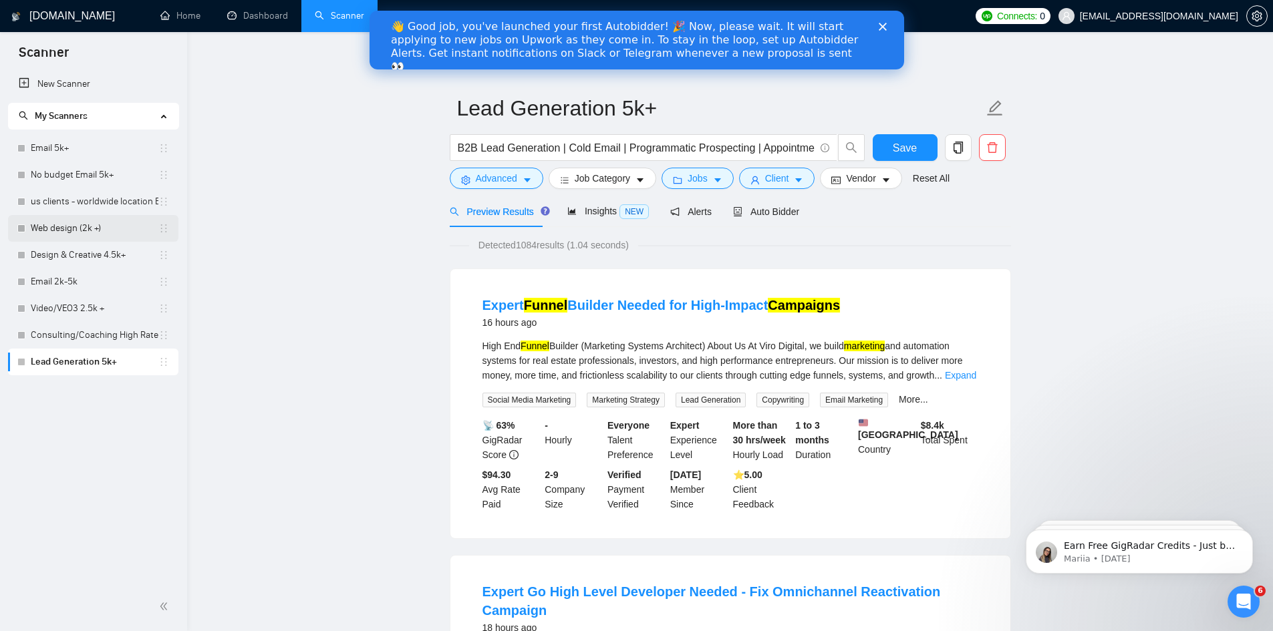
click at [87, 227] on link "Web design (2k +)" at bounding box center [95, 228] width 128 height 27
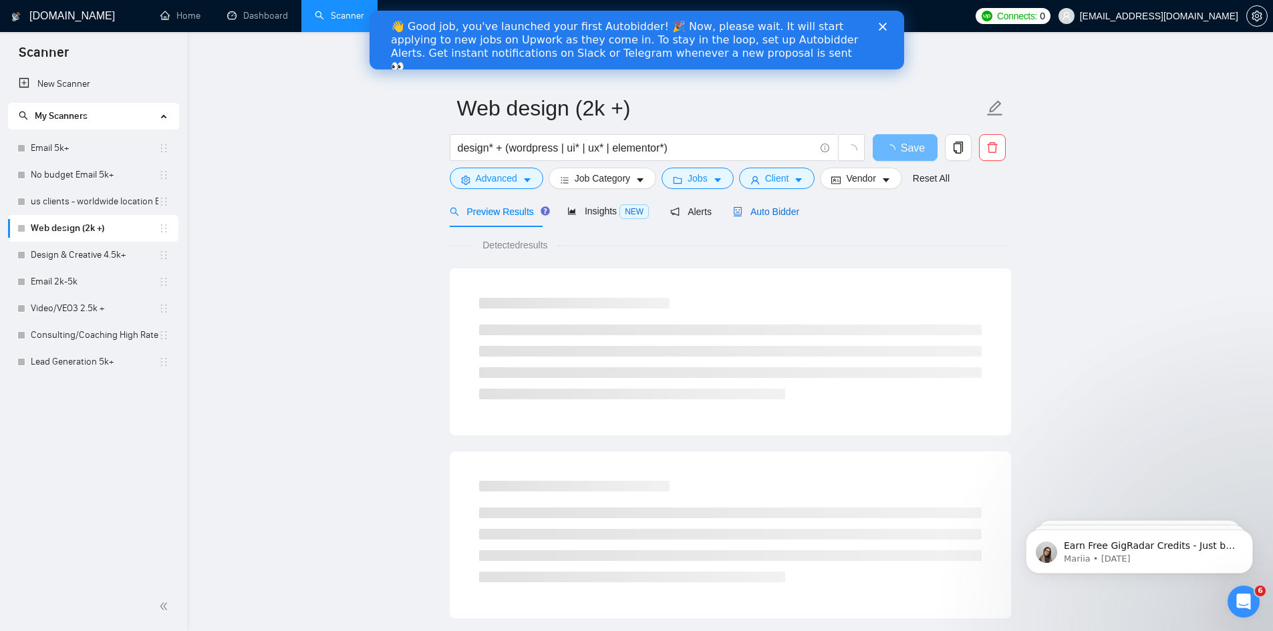
click at [766, 206] on span "Auto Bidder" at bounding box center [766, 211] width 66 height 11
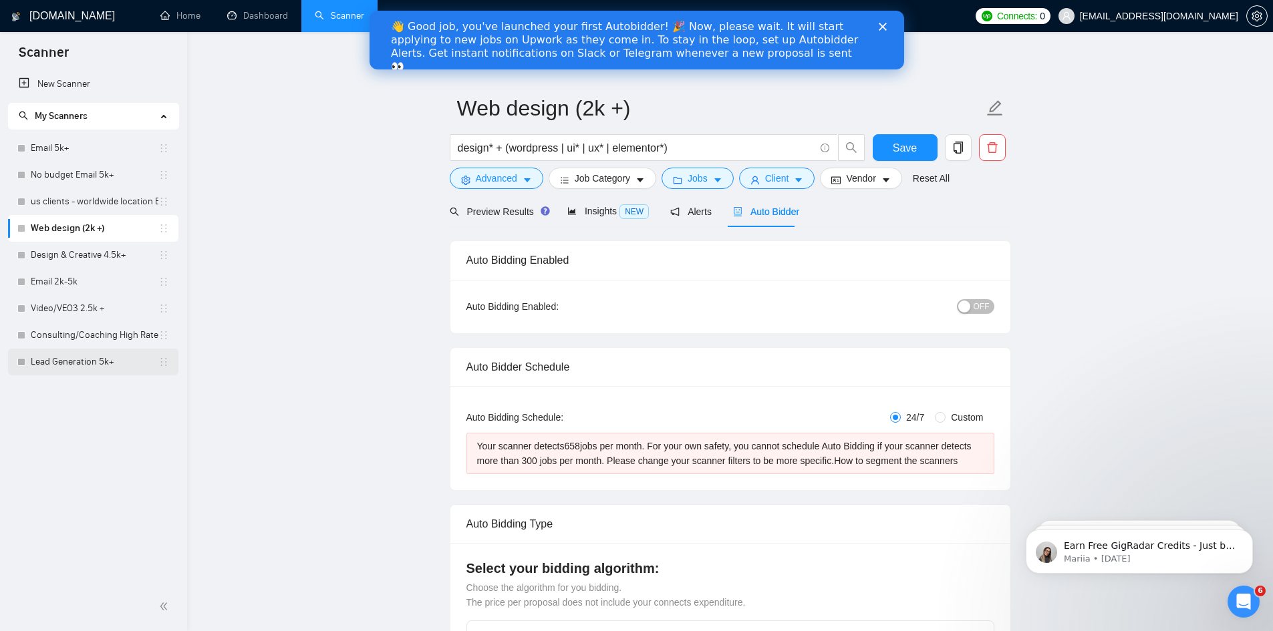
click at [67, 357] on link "Lead Generation 5k+" at bounding box center [95, 362] width 128 height 27
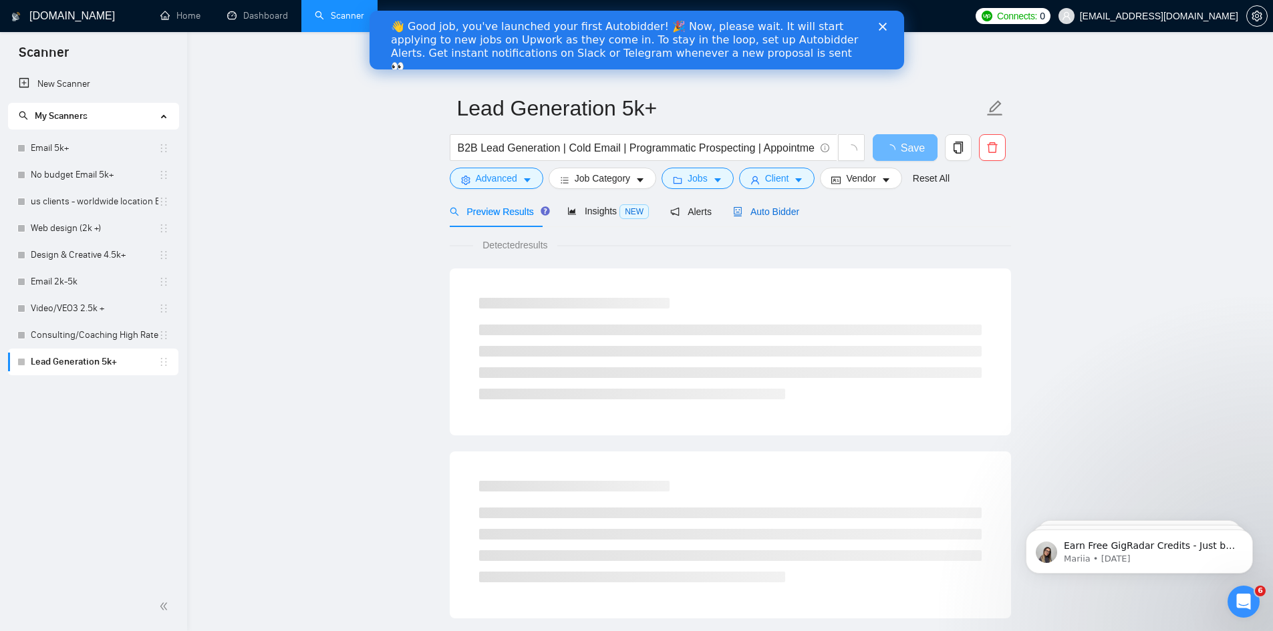
click at [763, 212] on span "Auto Bidder" at bounding box center [766, 211] width 66 height 11
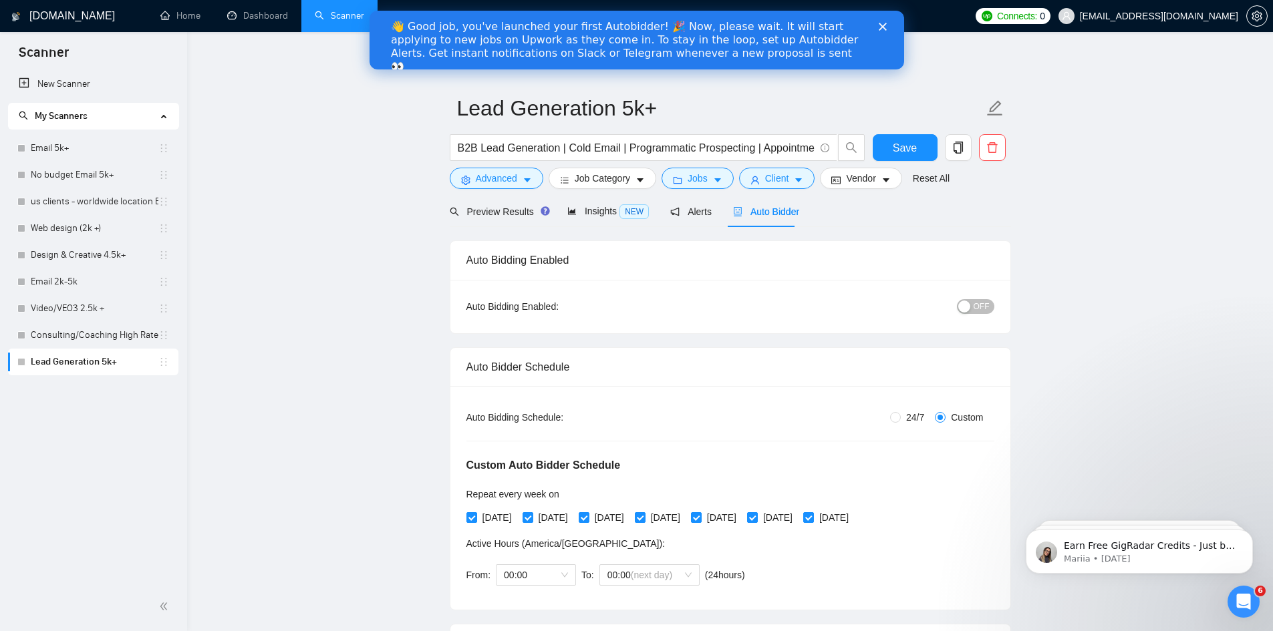
radio input "false"
radio input "true"
click at [758, 30] on div "👋 Good job, you've launched your first Autobidder! 🎉 Now, please wait. It will …" at bounding box center [625, 46] width 470 height 53
click at [565, 26] on div "👋 Good job, you've launched your first Autobidder! 🎉 Now, please wait. It will …" at bounding box center [625, 46] width 470 height 53
click at [88, 146] on link "Email 5k+" at bounding box center [95, 148] width 128 height 27
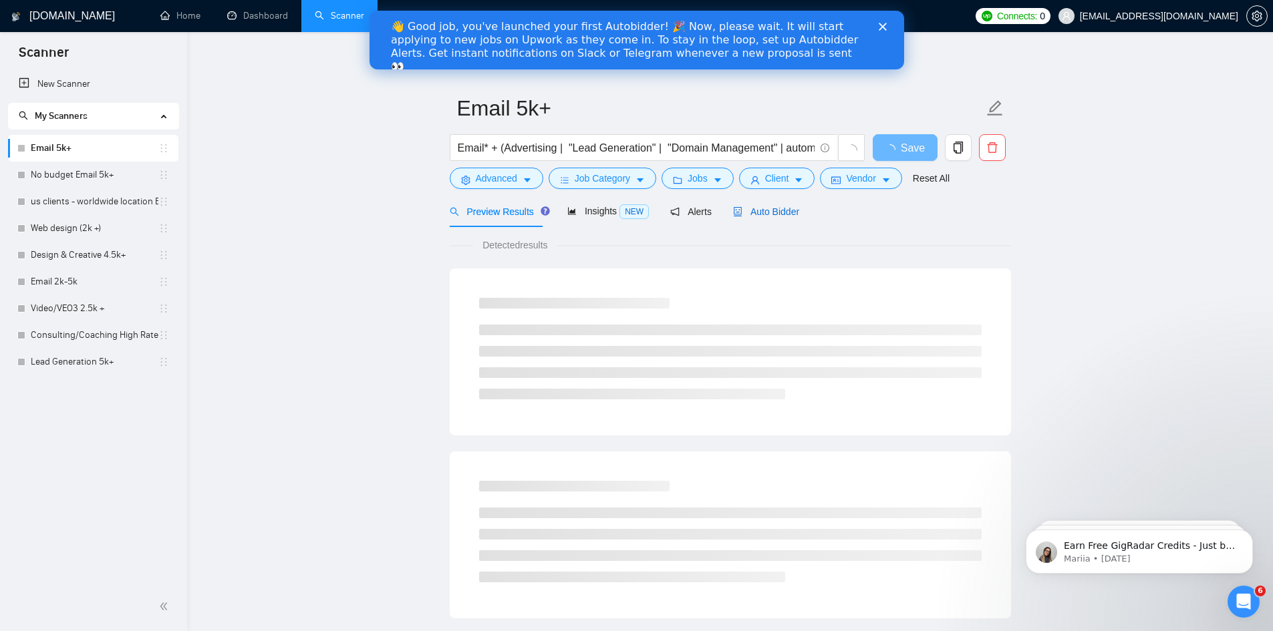
click at [780, 212] on span "Auto Bidder" at bounding box center [766, 211] width 66 height 11
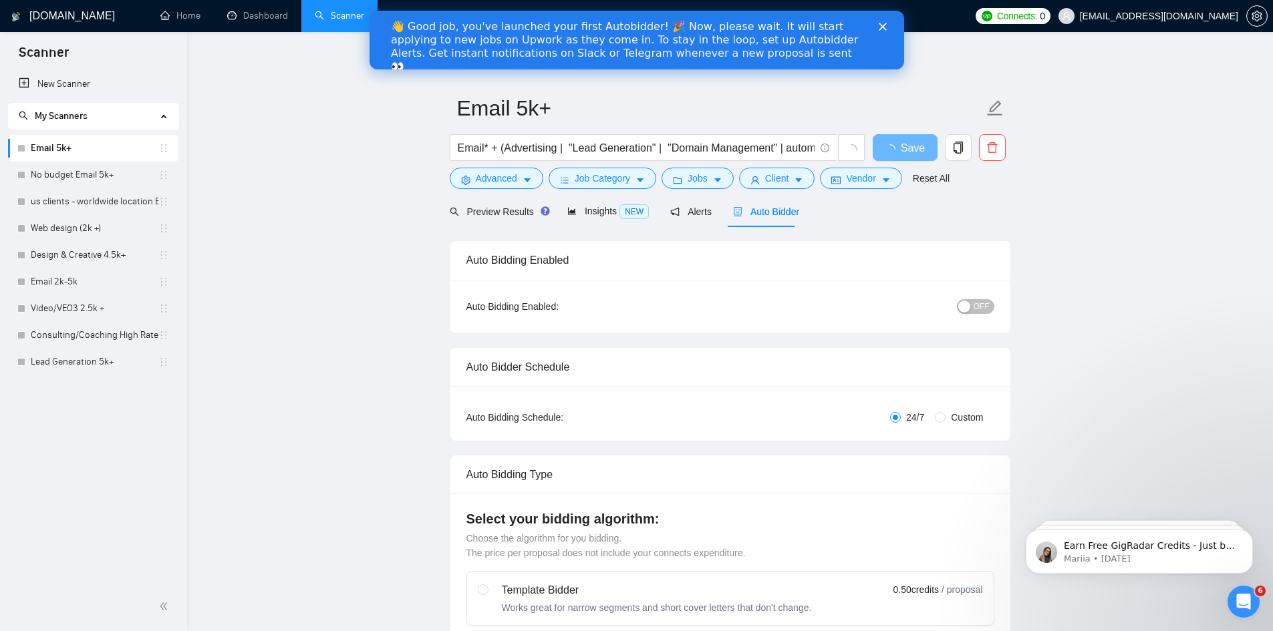
radio input "false"
radio input "true"
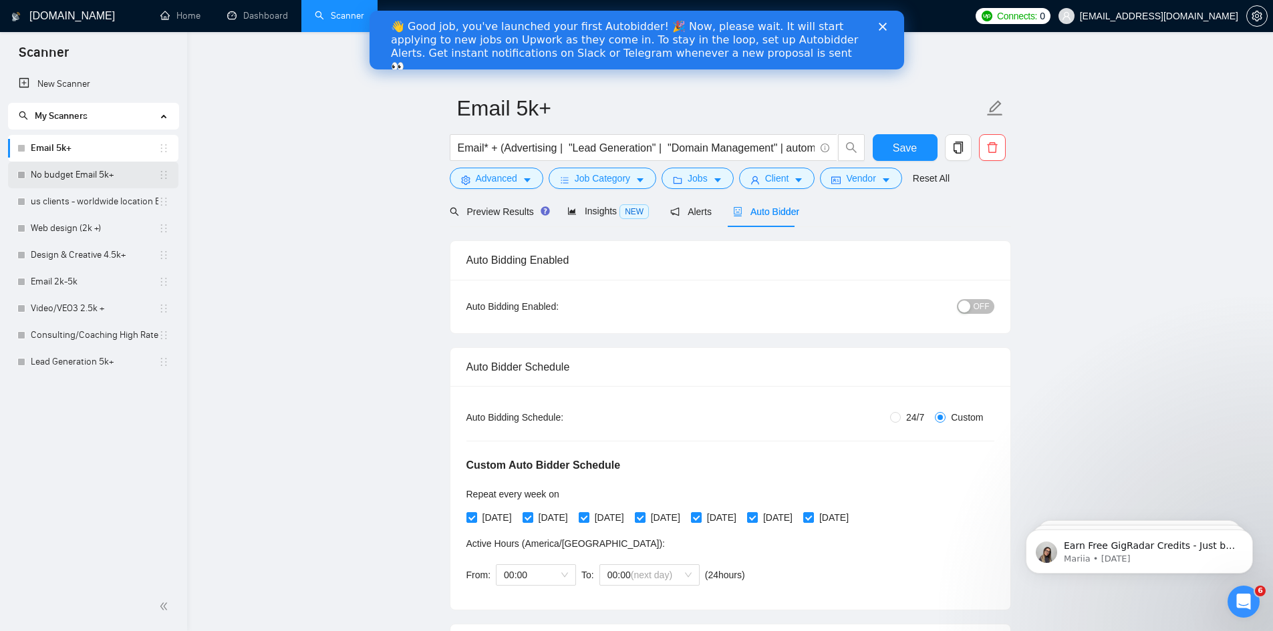
click at [74, 167] on link "No budget Email 5k+" at bounding box center [95, 175] width 128 height 27
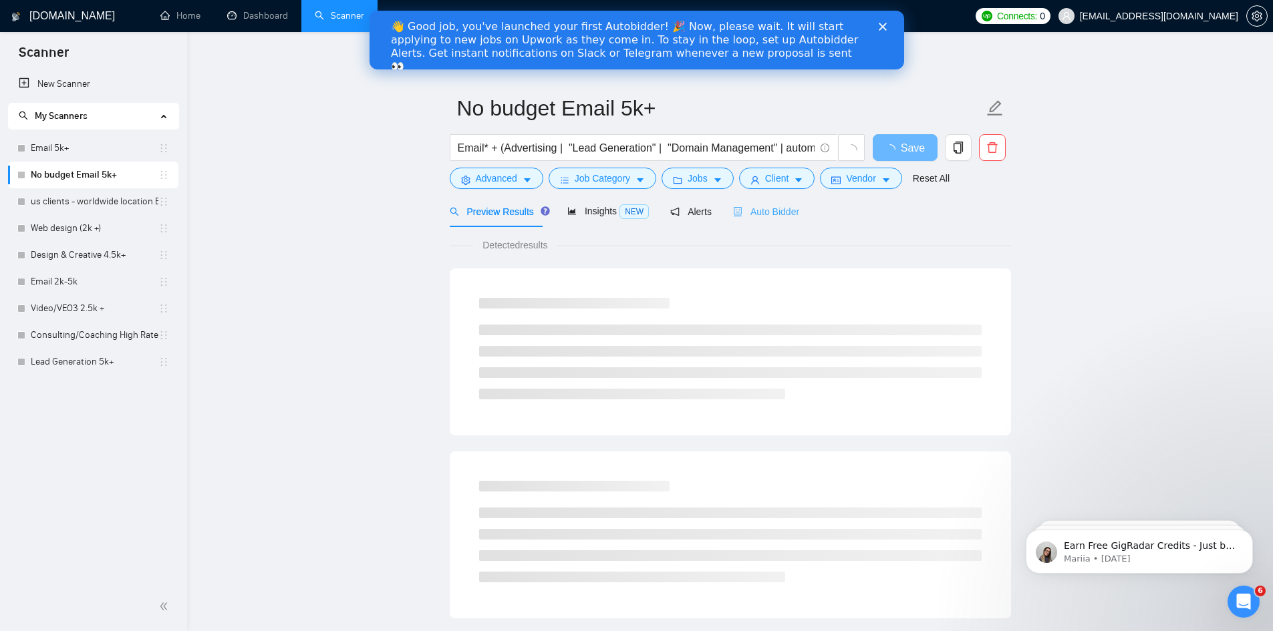
click at [782, 202] on div "Auto Bidder" at bounding box center [766, 211] width 66 height 31
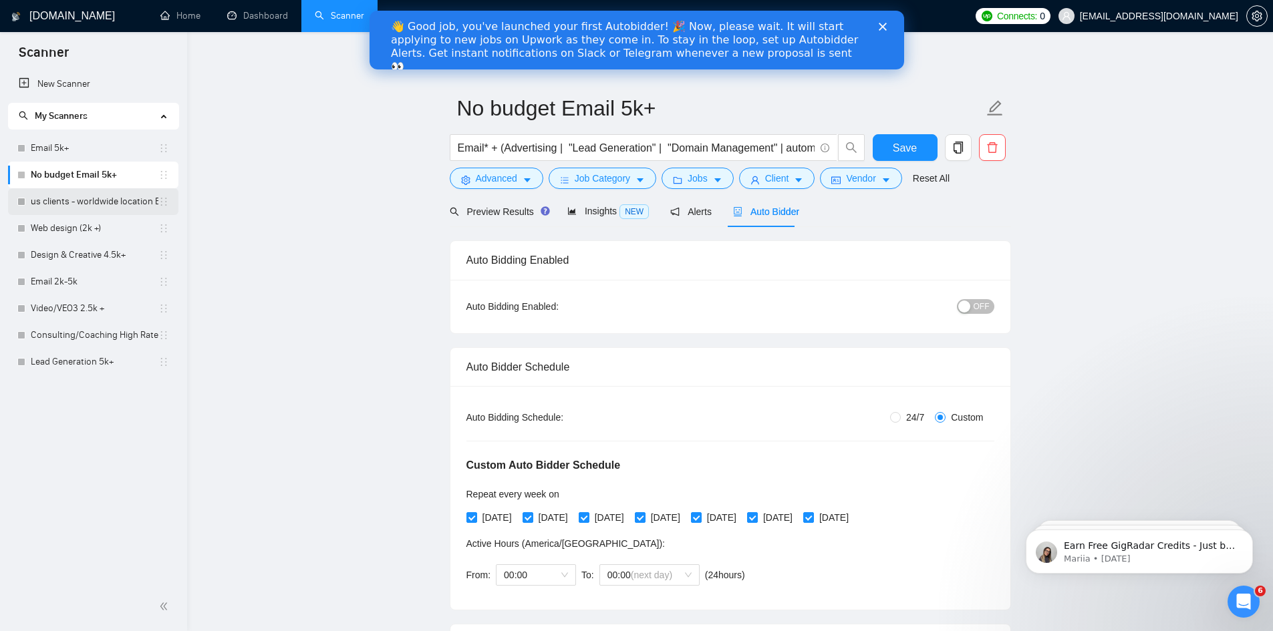
click at [78, 201] on link "us clients - worldwide location Email 5k+" at bounding box center [95, 201] width 128 height 27
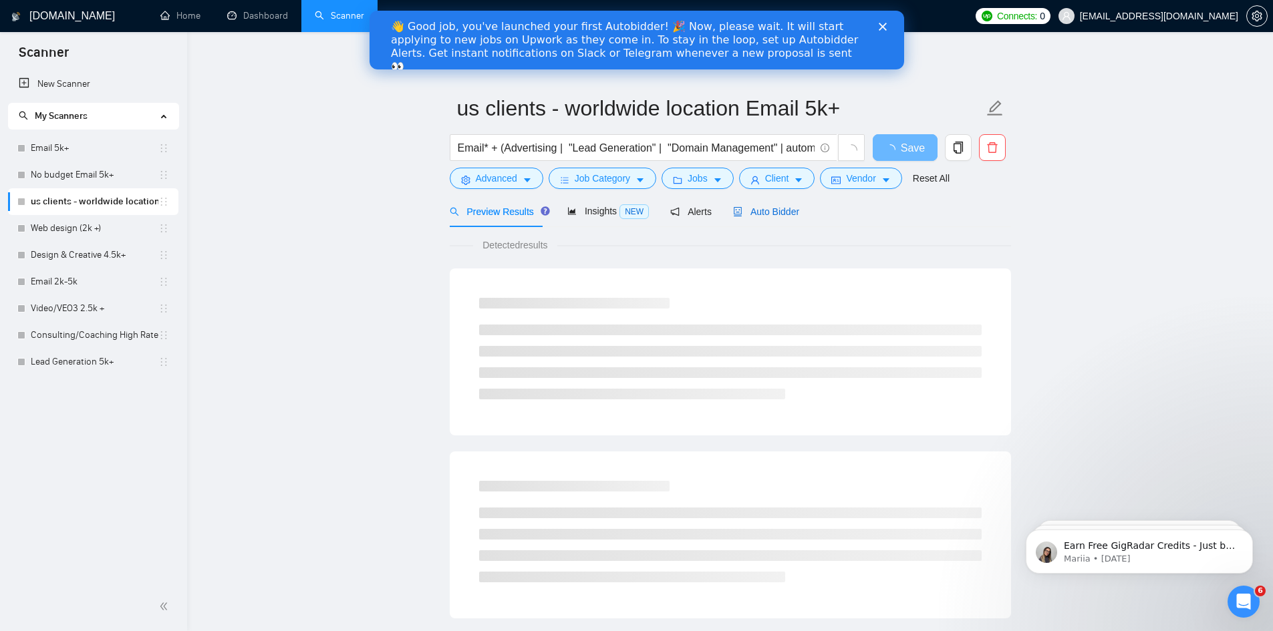
click at [780, 212] on span "Auto Bidder" at bounding box center [766, 211] width 66 height 11
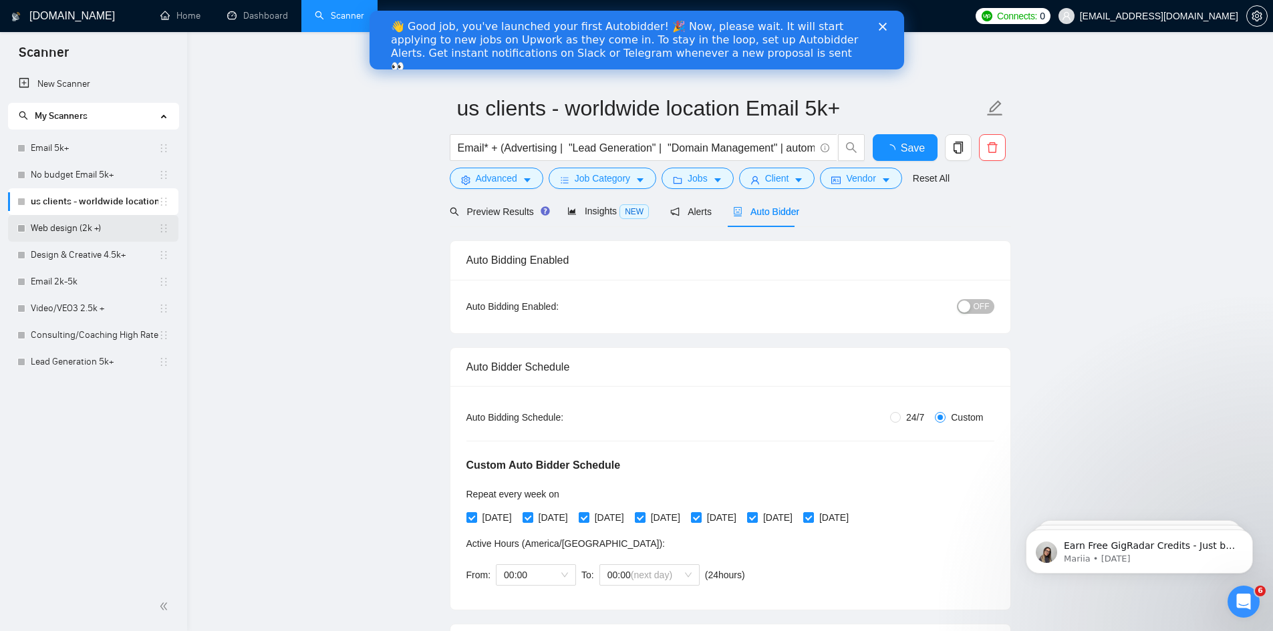
click at [100, 239] on link "Web design (2k +)" at bounding box center [95, 228] width 128 height 27
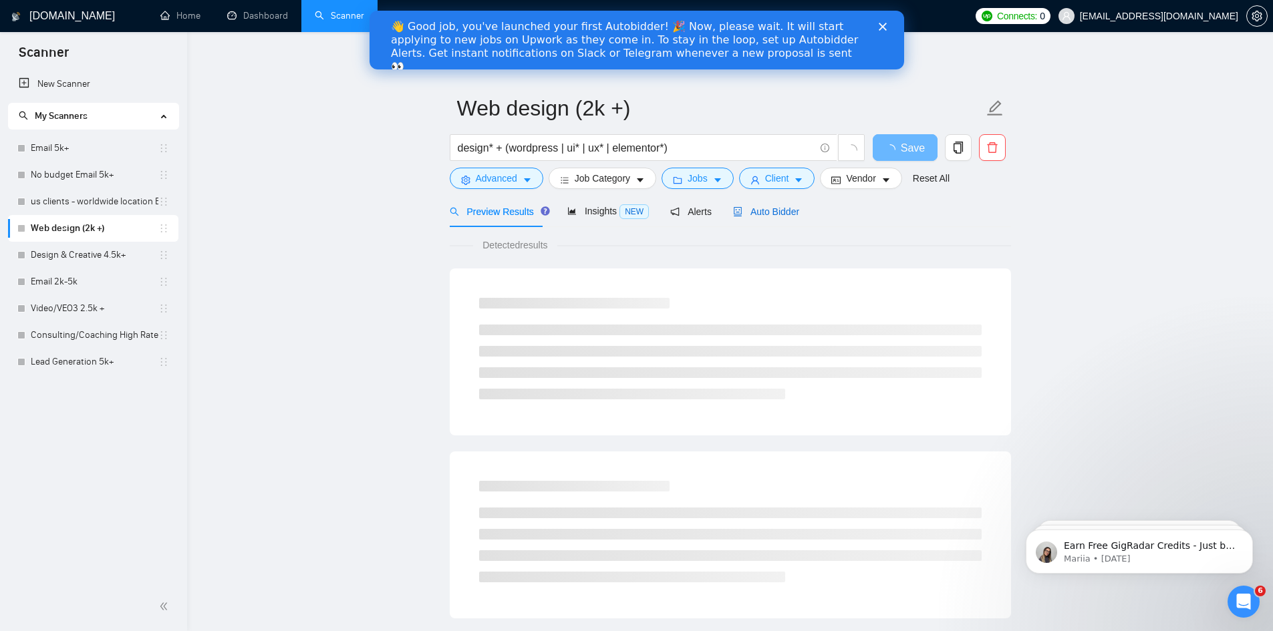
click at [785, 210] on span "Auto Bidder" at bounding box center [766, 211] width 66 height 11
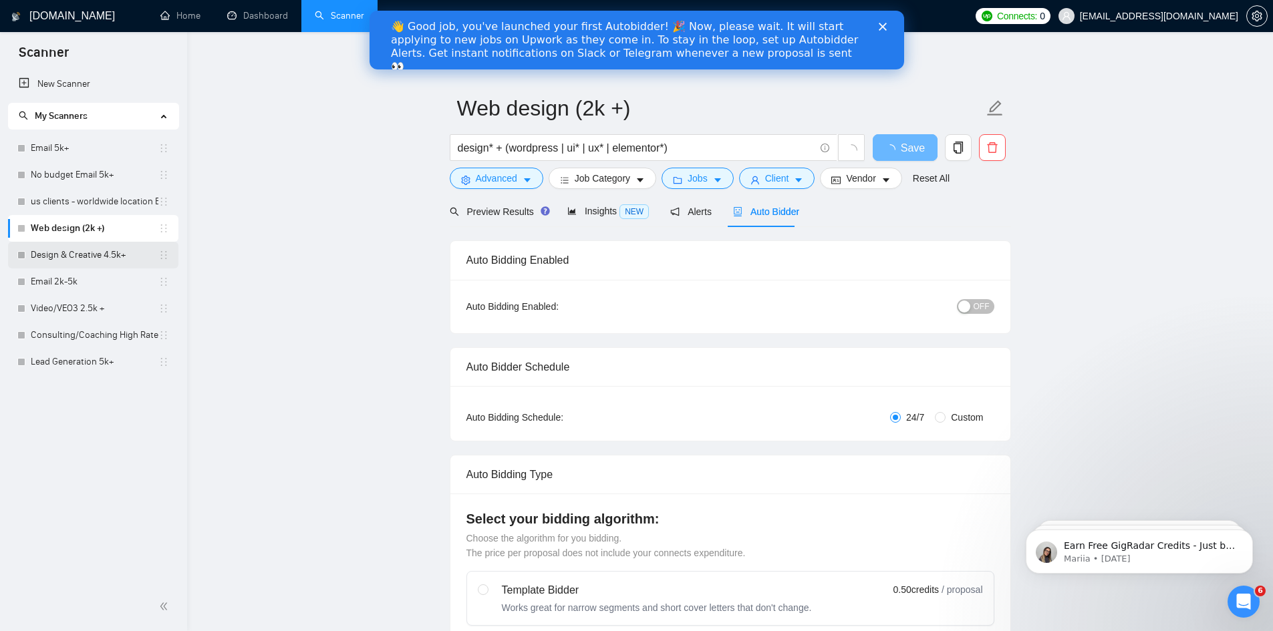
click at [86, 254] on link "Design & Creative 4.5k+" at bounding box center [95, 255] width 128 height 27
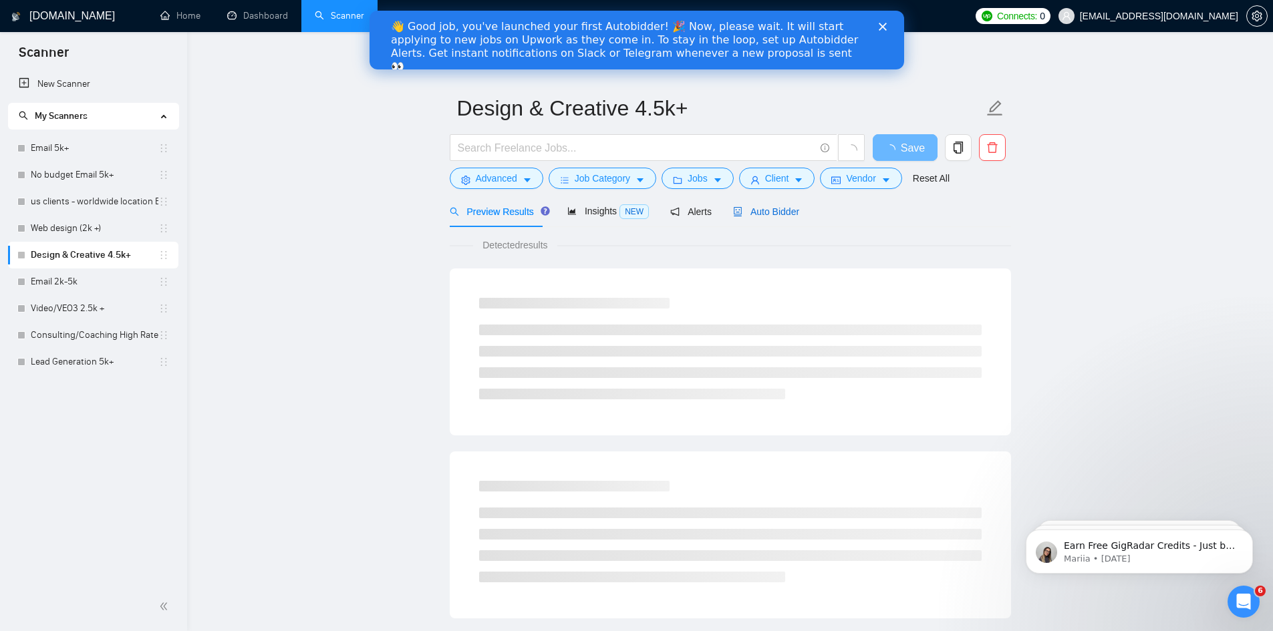
click at [778, 206] on span "Auto Bidder" at bounding box center [766, 211] width 66 height 11
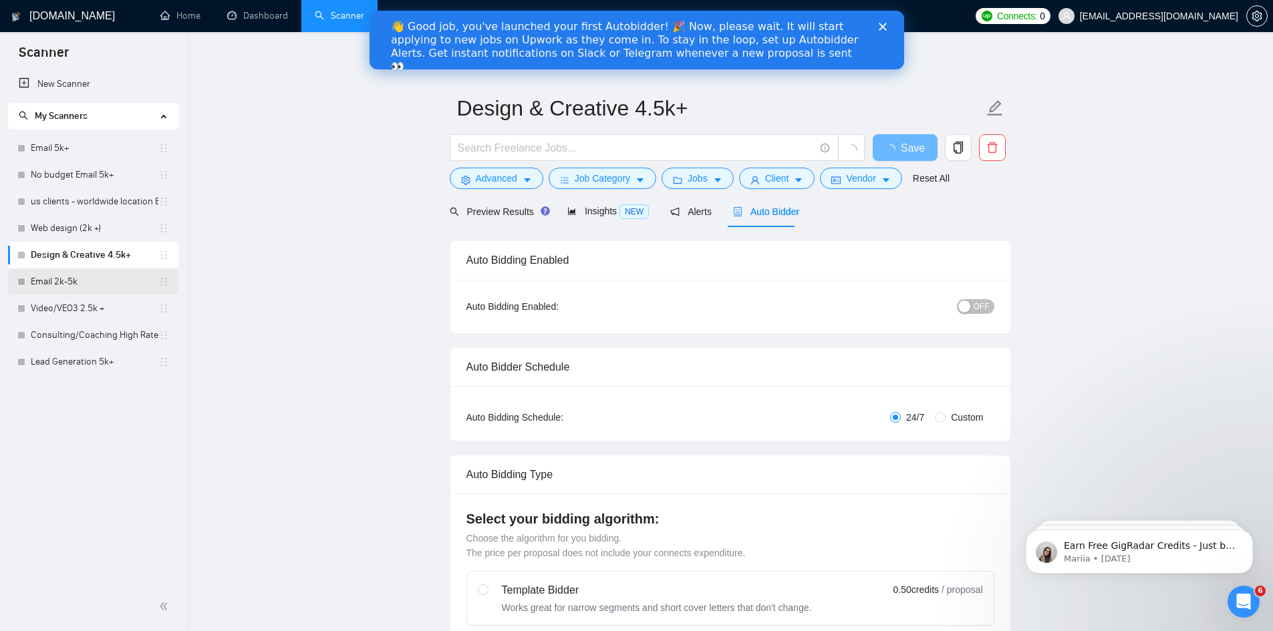
click at [45, 279] on link "Email 2k-5k" at bounding box center [95, 282] width 128 height 27
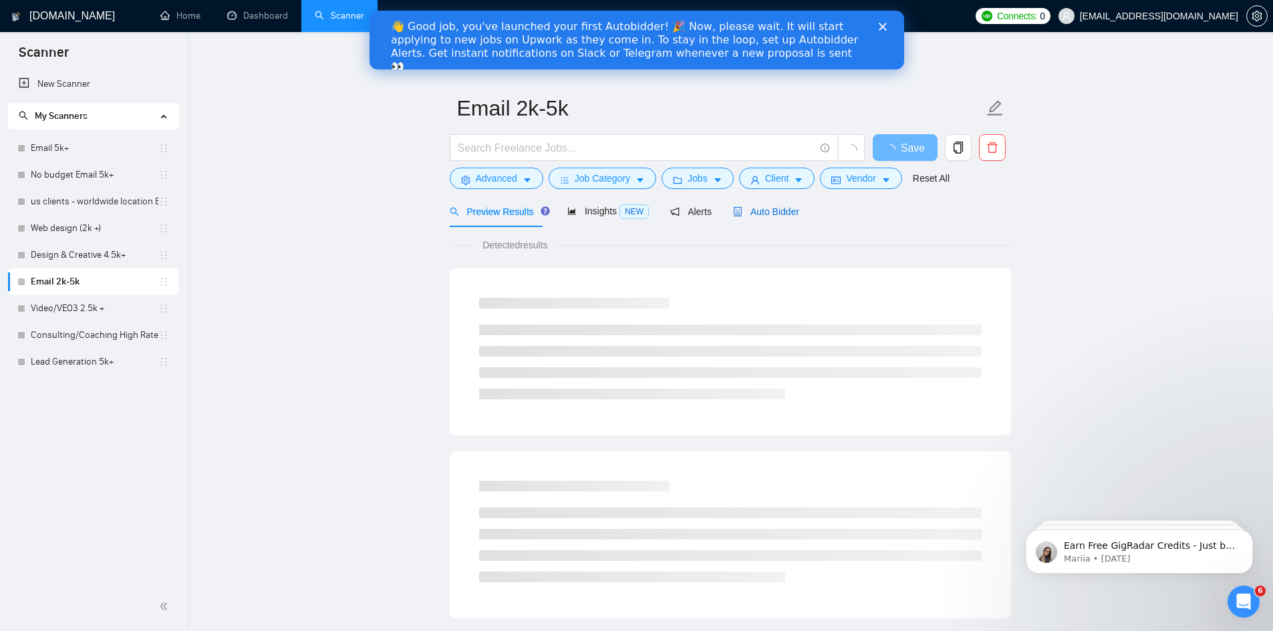
click at [765, 206] on span "Auto Bidder" at bounding box center [766, 211] width 66 height 11
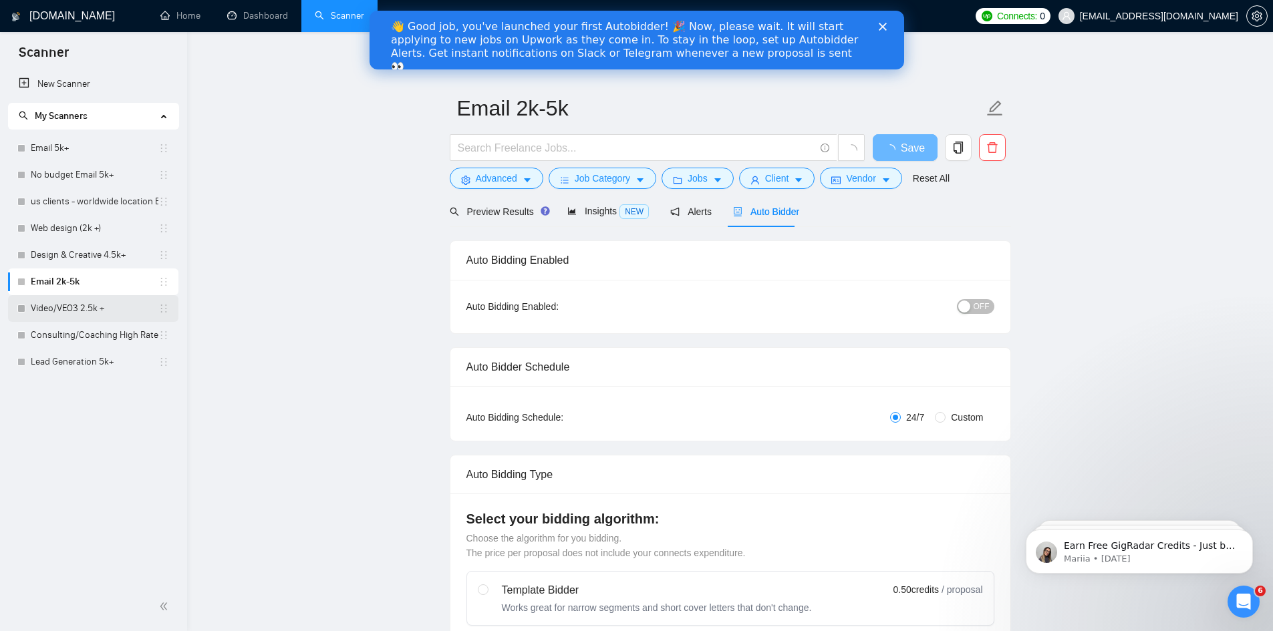
click at [84, 313] on link "Video/VEO3 2.5k +" at bounding box center [95, 308] width 128 height 27
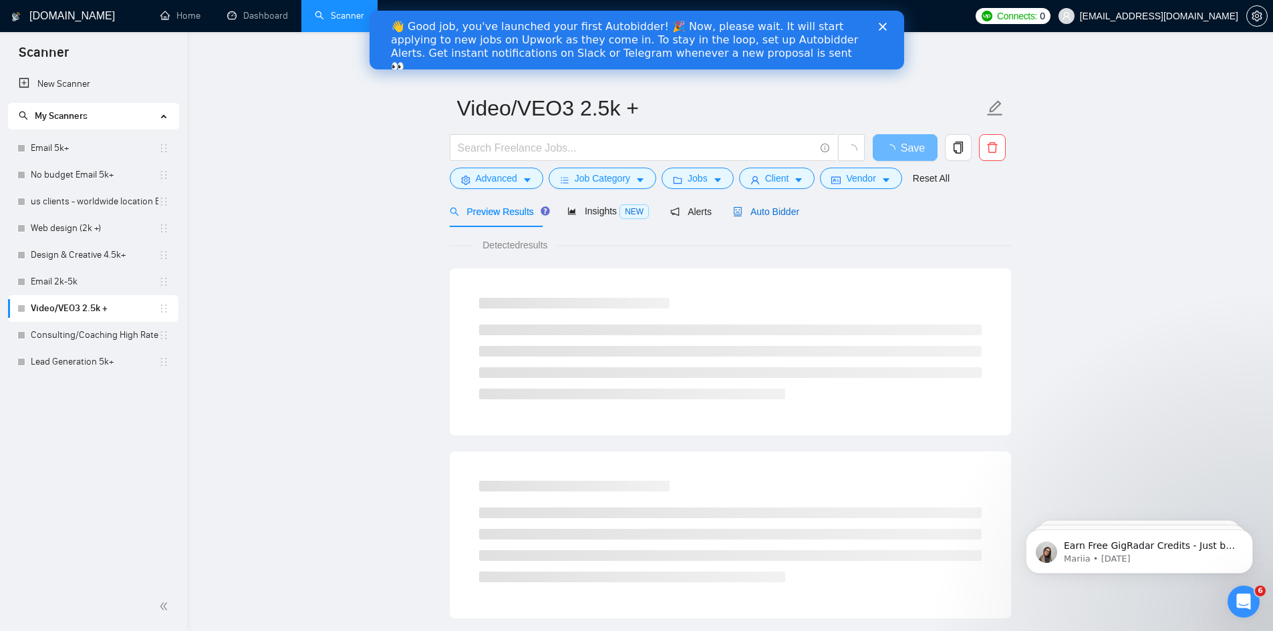
click at [777, 217] on span "Auto Bidder" at bounding box center [766, 211] width 66 height 11
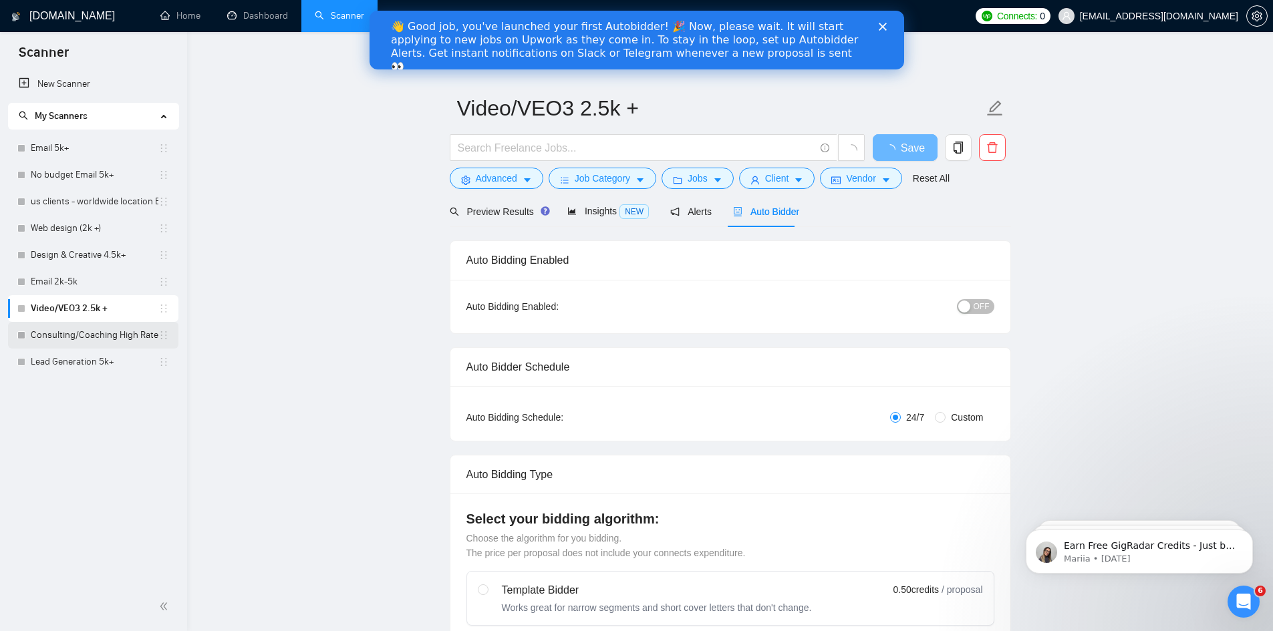
click at [95, 332] on link "Consulting/Coaching High Rates only" at bounding box center [95, 335] width 128 height 27
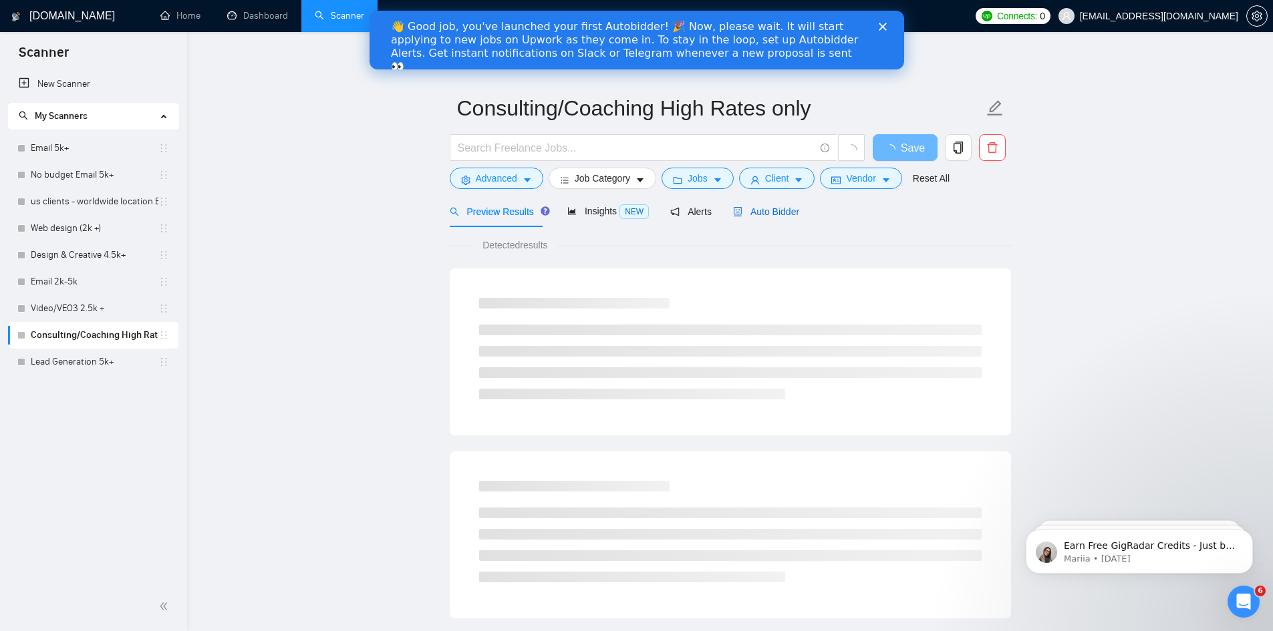
click at [789, 210] on span "Auto Bidder" at bounding box center [766, 211] width 66 height 11
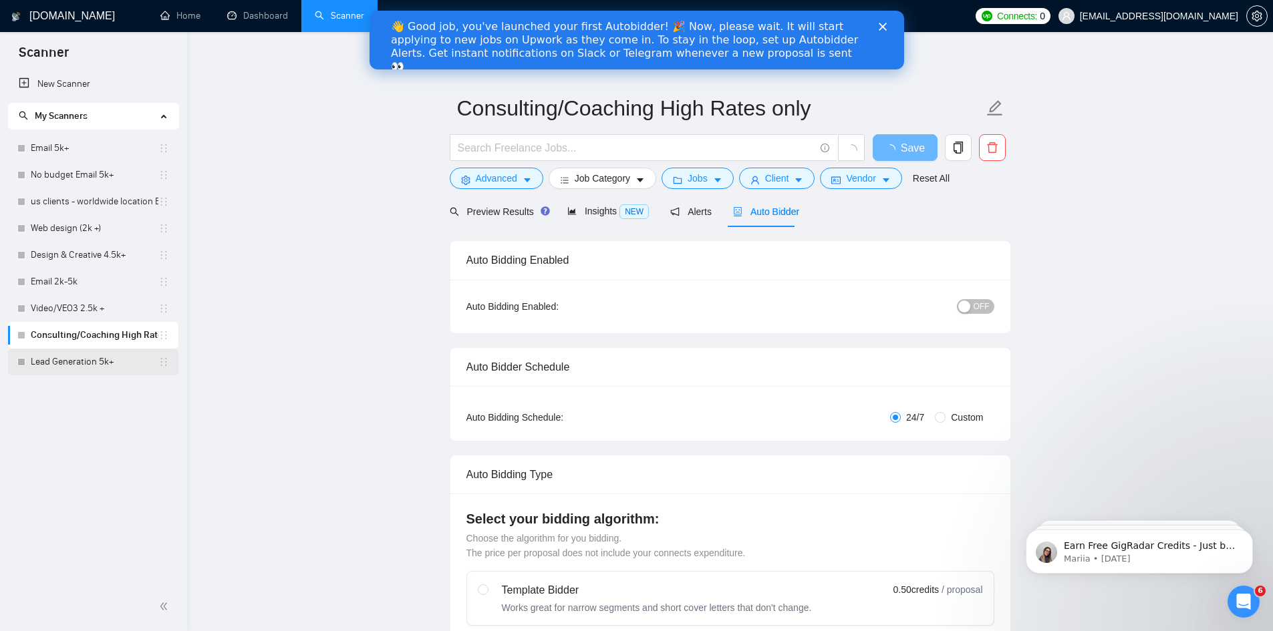
click at [94, 364] on link "Lead Generation 5k+" at bounding box center [95, 362] width 128 height 27
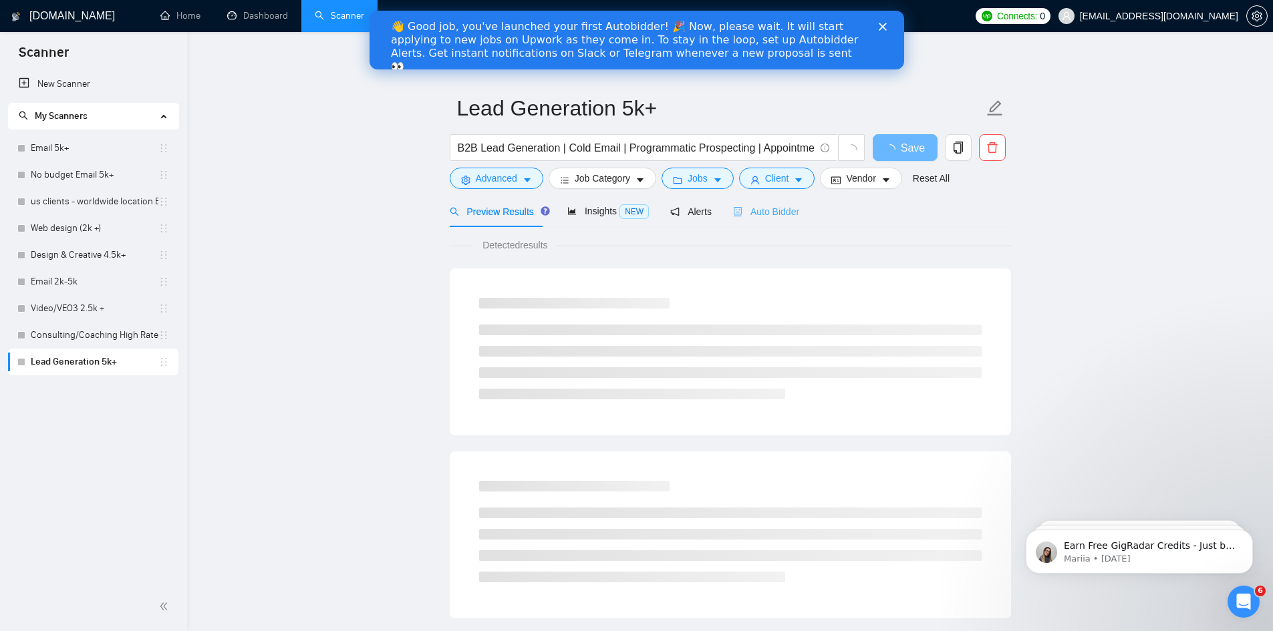
click at [780, 220] on div "Auto Bidder" at bounding box center [766, 211] width 66 height 31
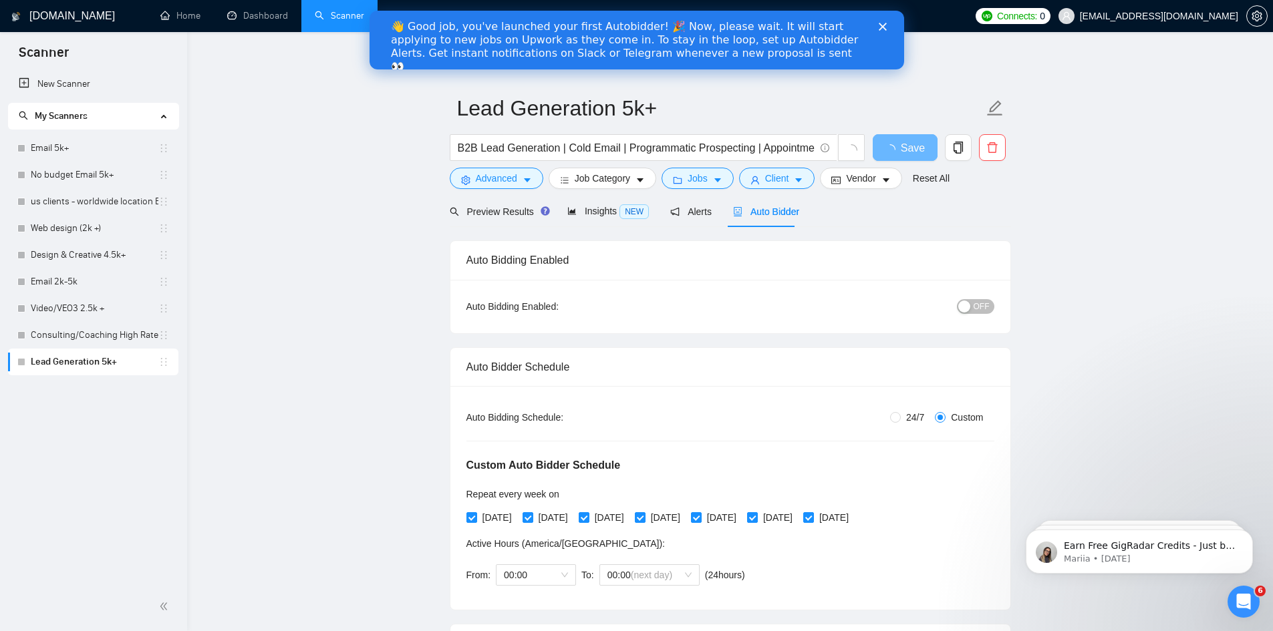
click at [886, 31] on div "👋 Good job, you've launched your first Autobidder! 🎉 Now, please wait. It will …" at bounding box center [636, 46] width 535 height 61
click at [884, 29] on polygon "Close" at bounding box center [882, 27] width 8 height 8
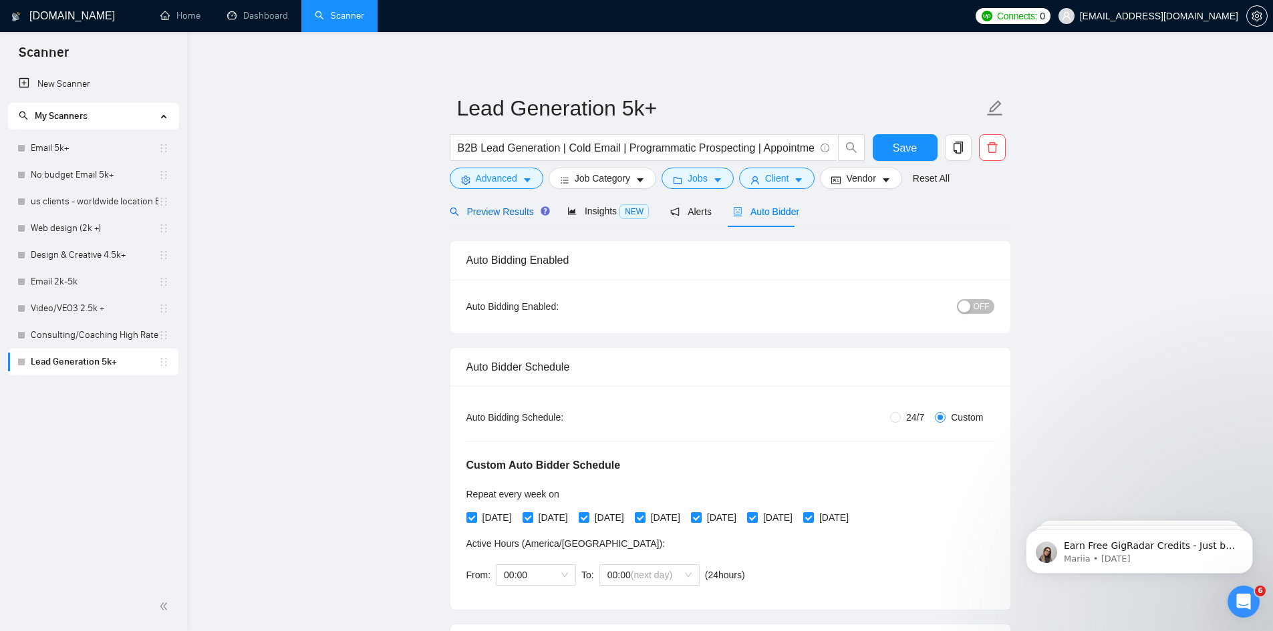
click at [502, 218] on div "Preview Results" at bounding box center [498, 211] width 96 height 15
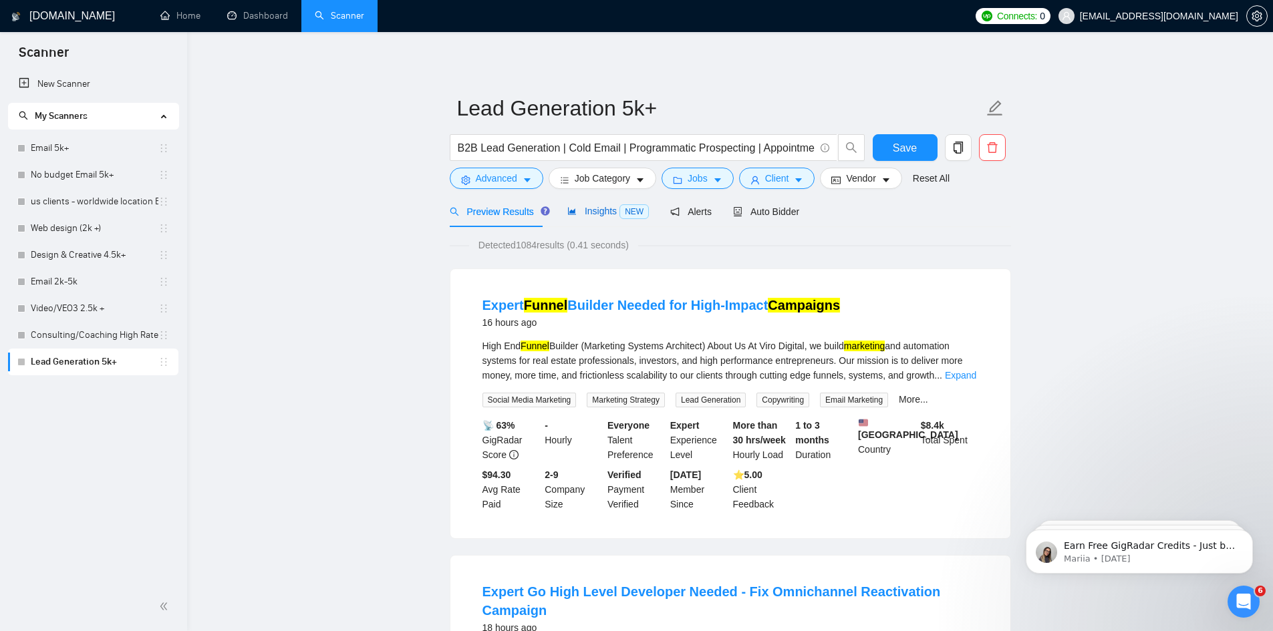
click at [626, 217] on span "NEW" at bounding box center [633, 211] width 29 height 15
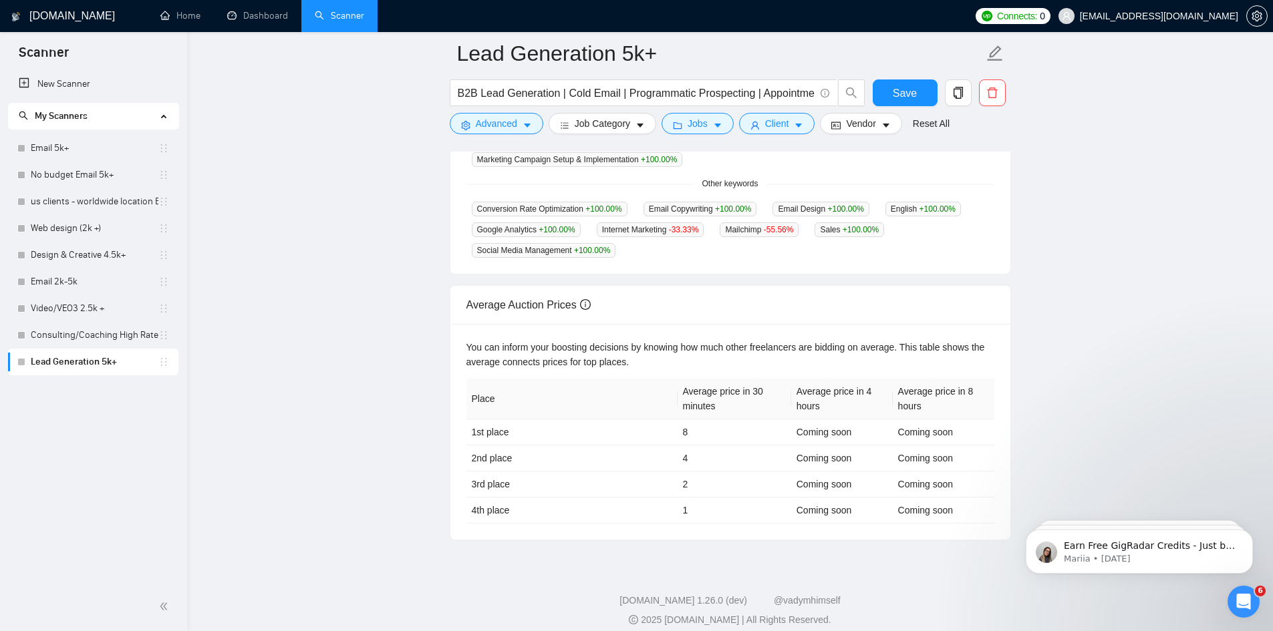
scroll to position [467, 0]
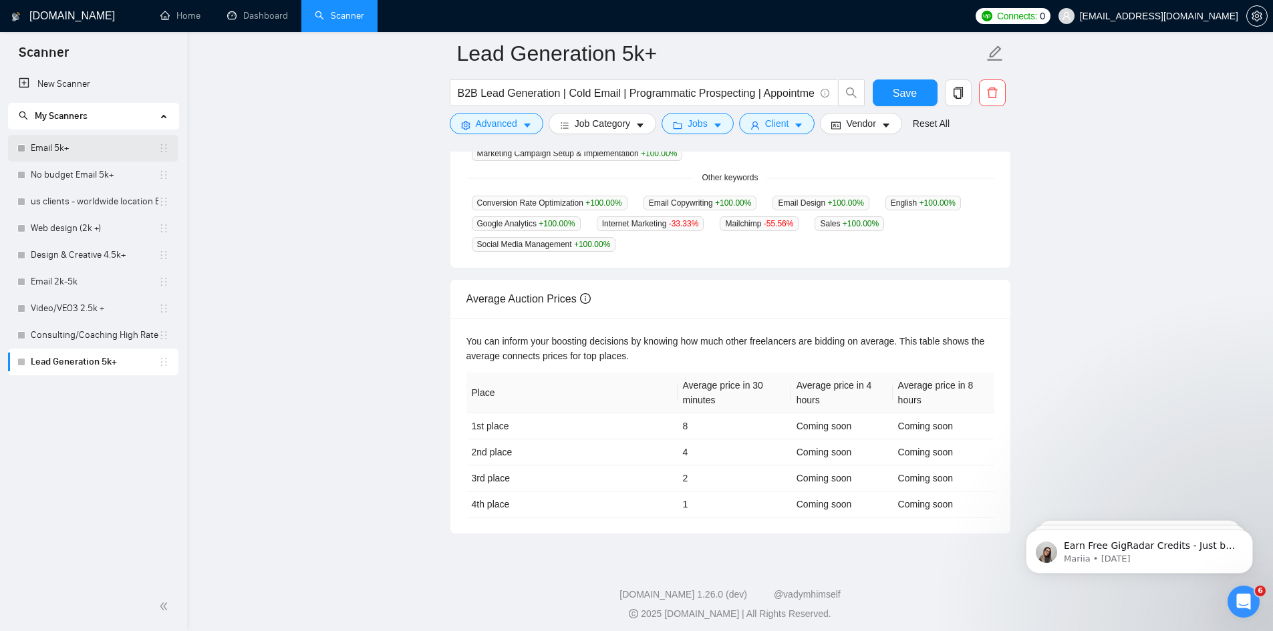
click at [86, 154] on link "Email 5k+" at bounding box center [95, 148] width 128 height 27
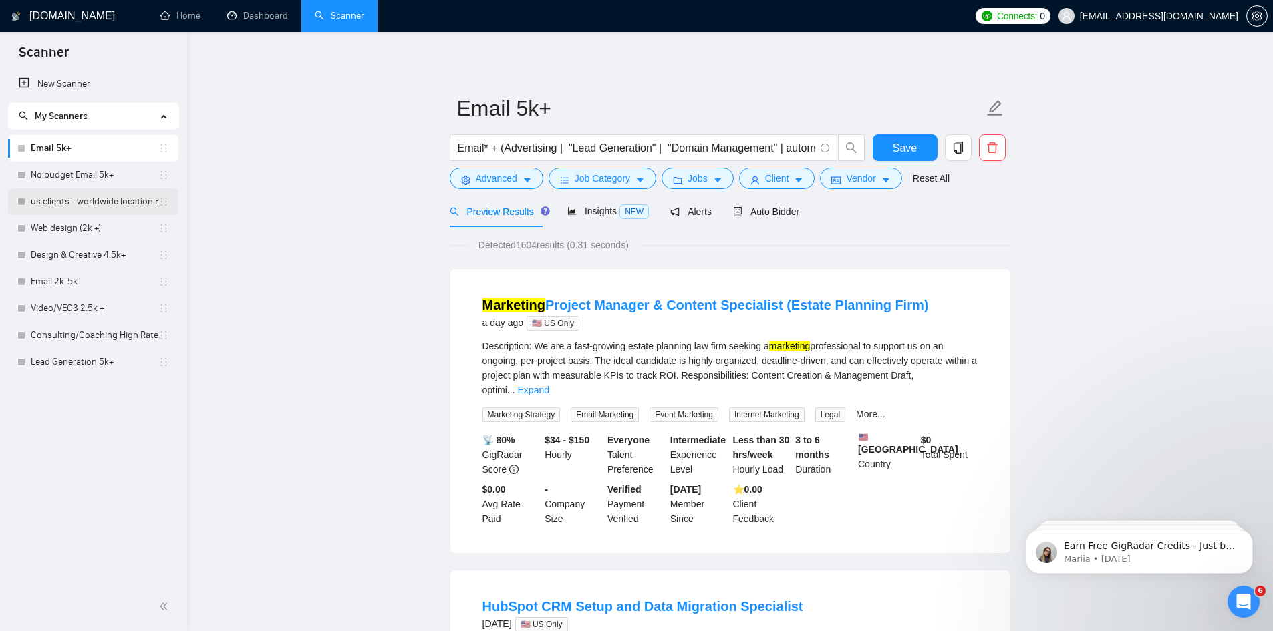
click at [45, 198] on link "us clients - worldwide location Email 5k+" at bounding box center [95, 201] width 128 height 27
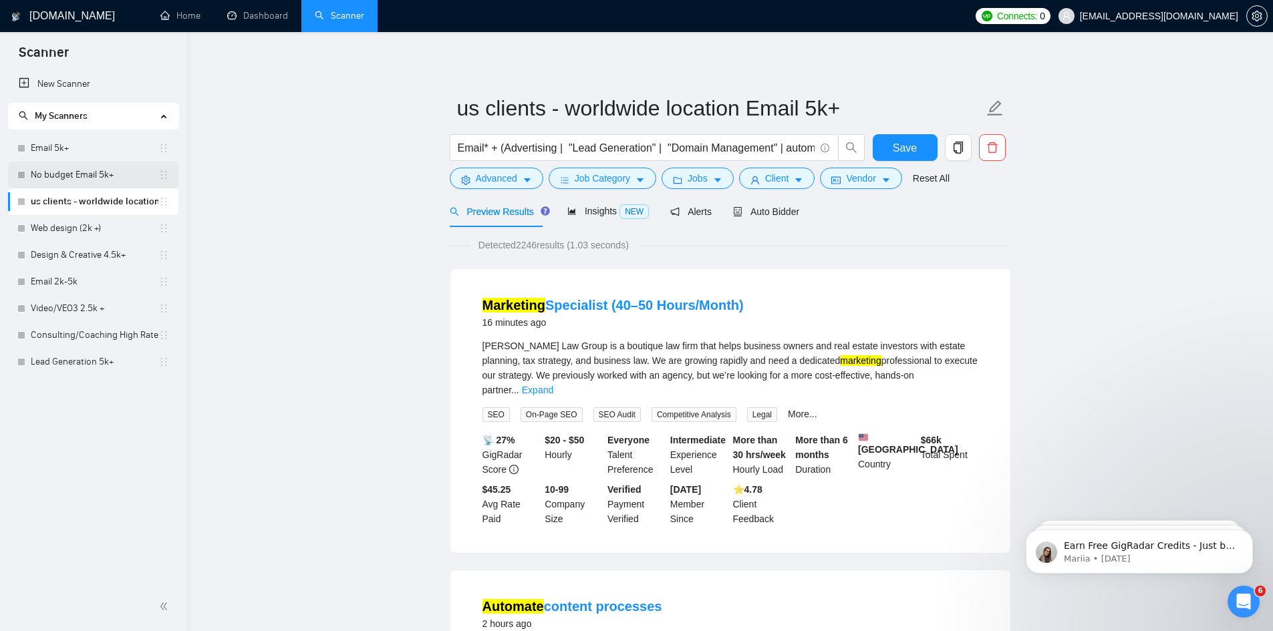
click at [74, 177] on link "No budget Email 5k+" at bounding box center [95, 175] width 128 height 27
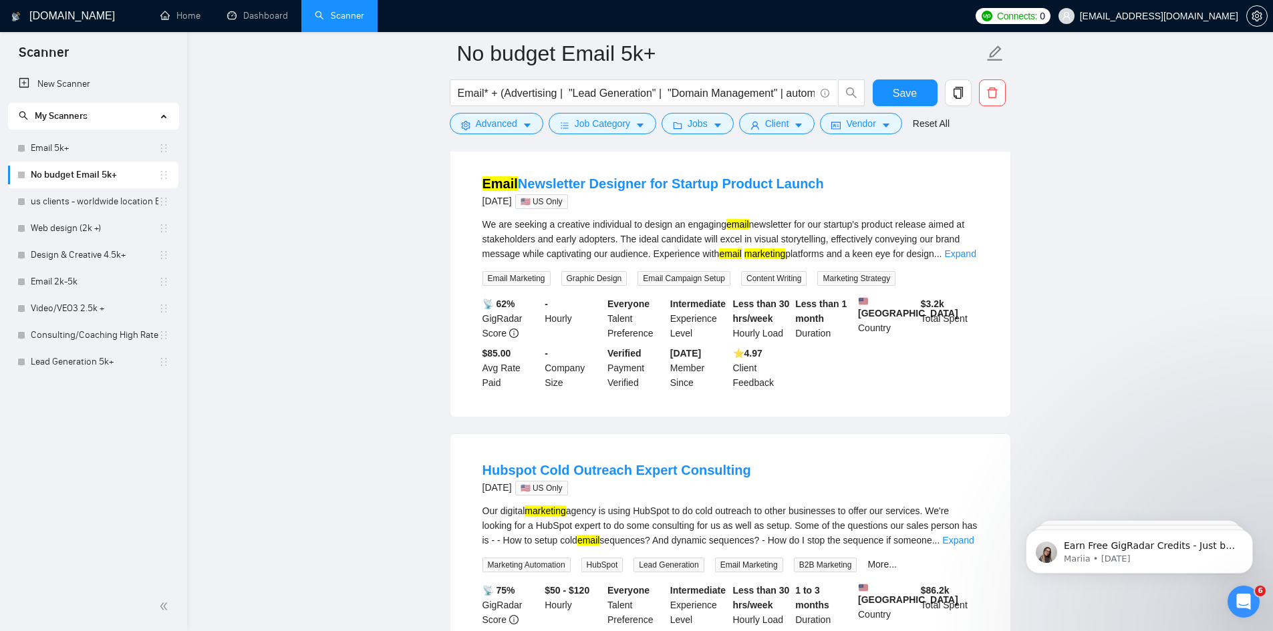
scroll to position [668, 0]
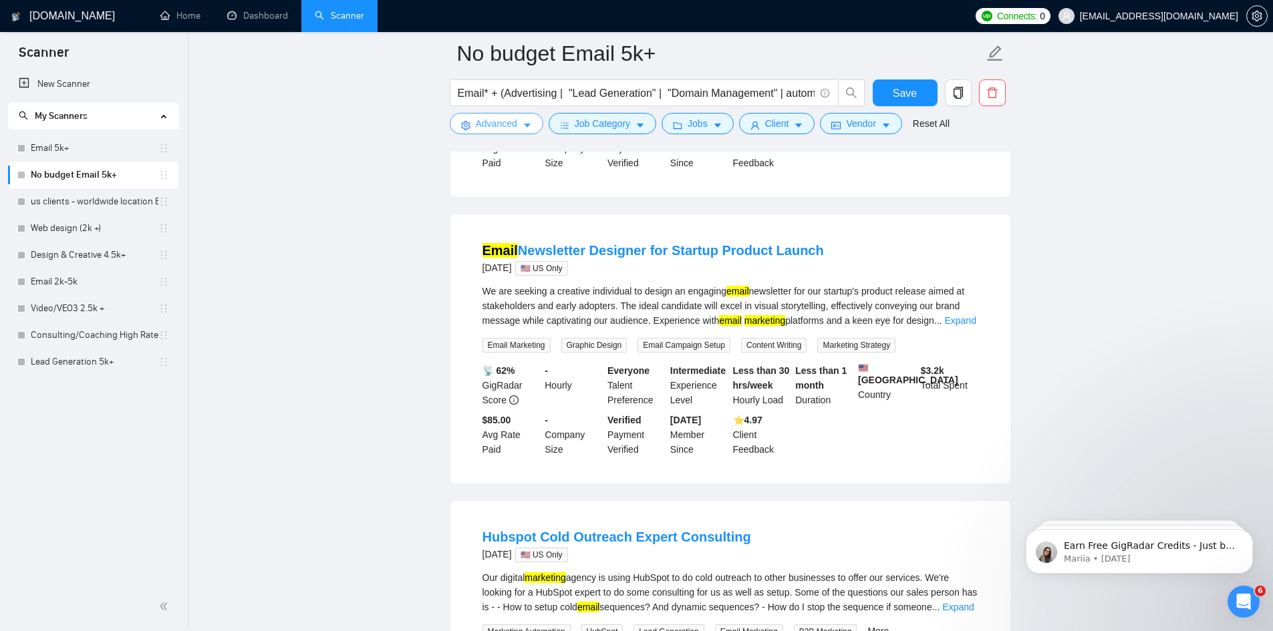
click at [523, 127] on icon "caret-down" at bounding box center [527, 125] width 9 height 9
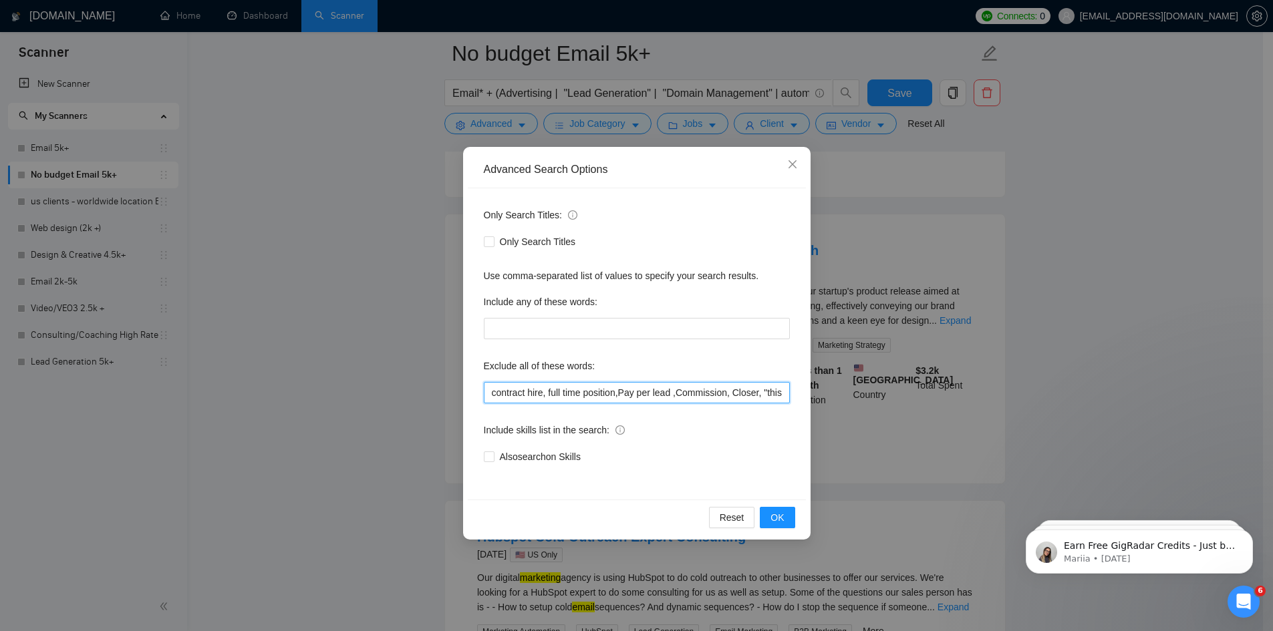
click at [488, 393] on input "contract hire, full time position,Pay per lead ,Commission, Closer, "this job i…" at bounding box center [637, 392] width 306 height 21
type input "Klaviyo, contract hire, full time position,Pay per lead ,Commission, Closer, "t…"
click at [782, 523] on span "OK" at bounding box center [776, 518] width 13 height 15
